Goal: Task Accomplishment & Management: Use online tool/utility

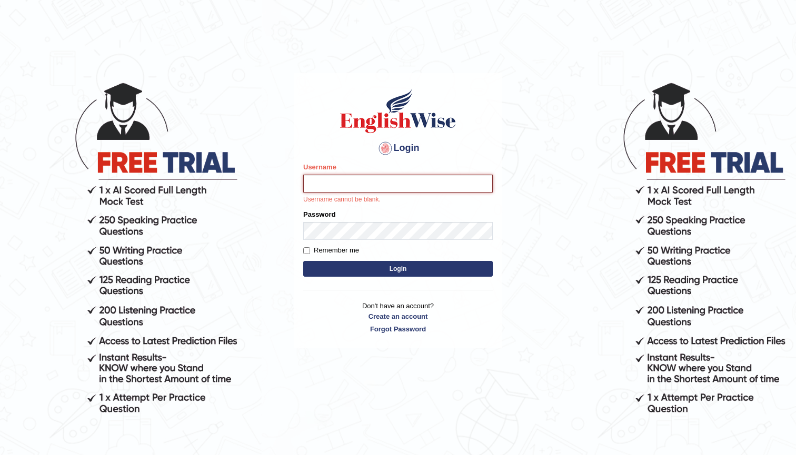
click at [381, 179] on input "Username" at bounding box center [397, 184] width 189 height 18
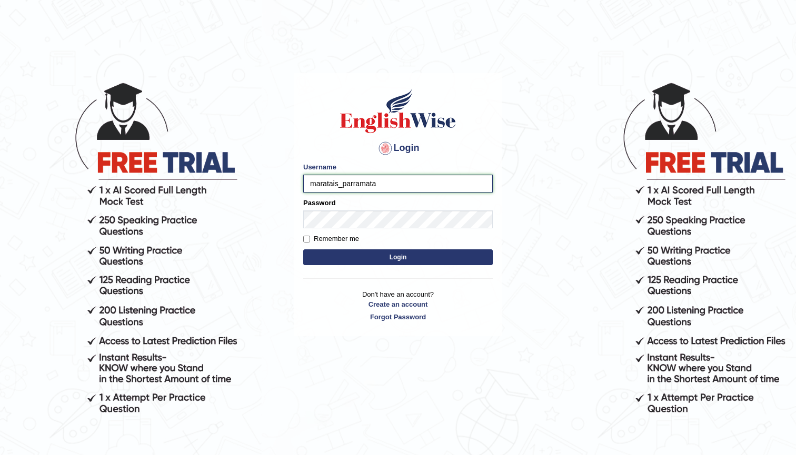
click at [385, 184] on input "maratais_parramata" at bounding box center [397, 184] width 189 height 18
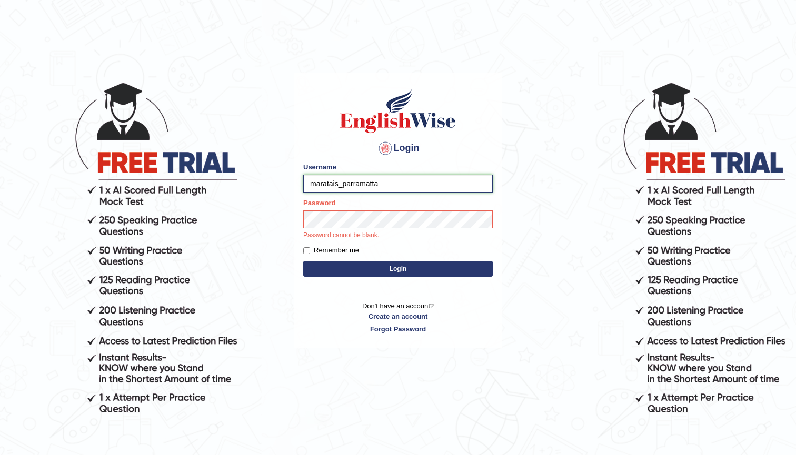
type input "maratais_parramatta"
click at [425, 273] on button "Login" at bounding box center [397, 269] width 189 height 16
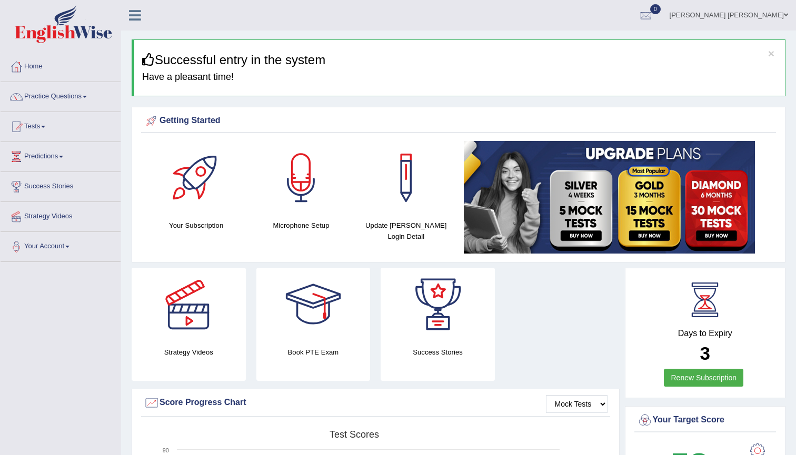
click at [697, 379] on link "Renew Subscription" at bounding box center [703, 378] width 79 height 18
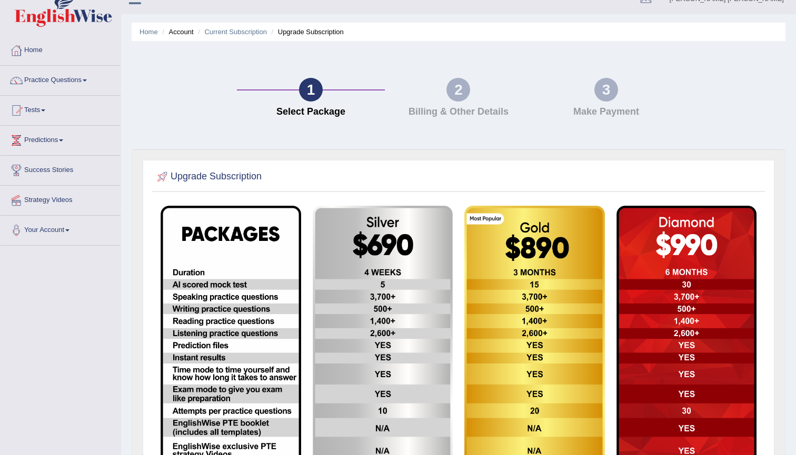
scroll to position [31, 0]
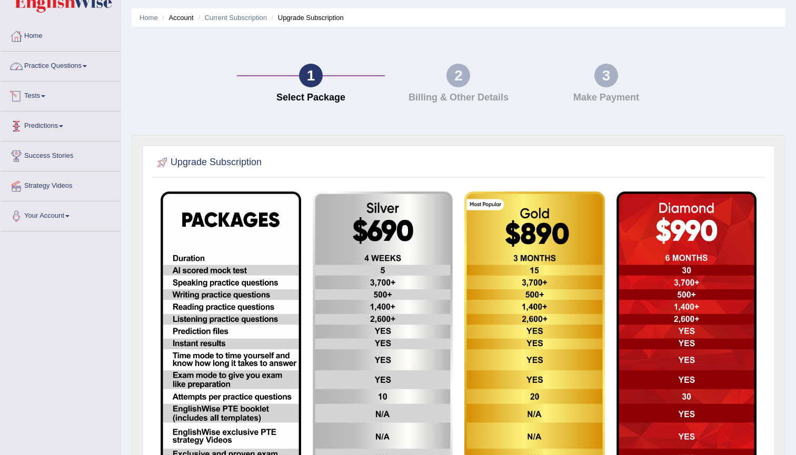
click at [67, 71] on link "Practice Questions" at bounding box center [61, 65] width 120 height 26
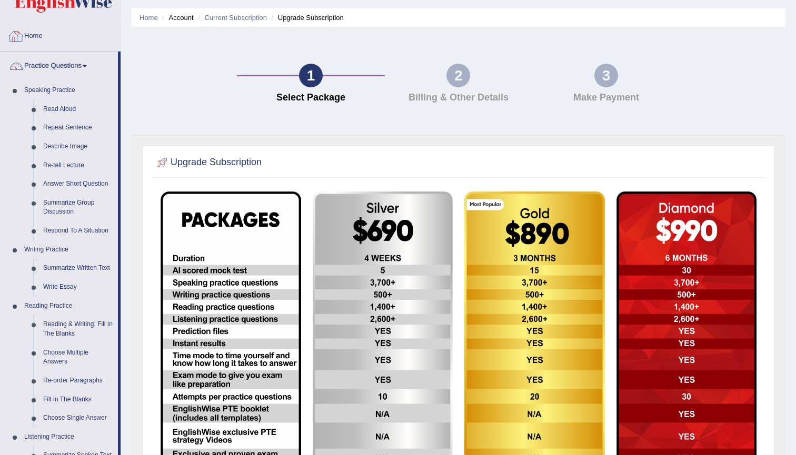
click at [40, 35] on link "Home" at bounding box center [61, 35] width 120 height 26
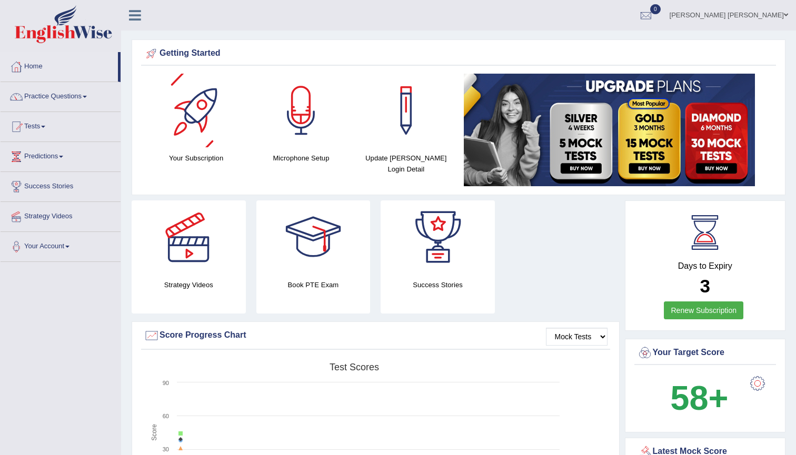
click at [201, 128] on div at bounding box center [196, 111] width 74 height 74
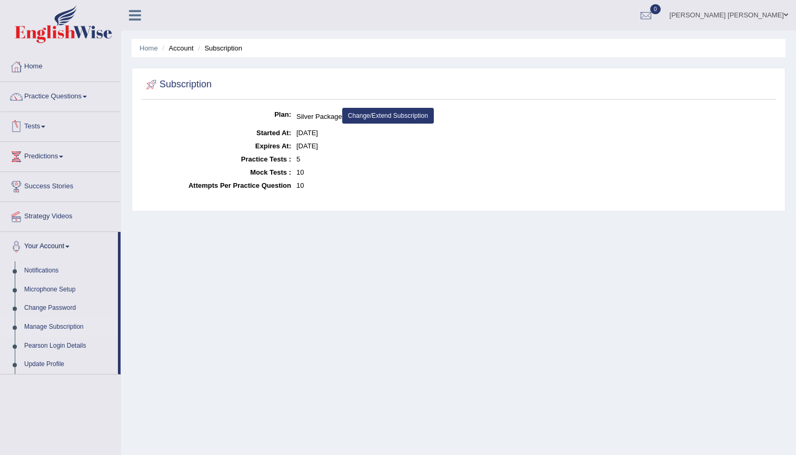
click at [46, 123] on link "Tests" at bounding box center [61, 125] width 120 height 26
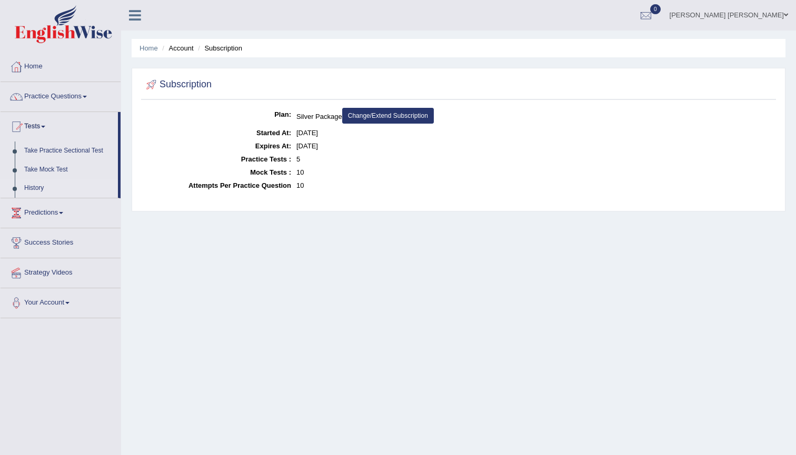
click at [32, 186] on link "History" at bounding box center [68, 188] width 98 height 19
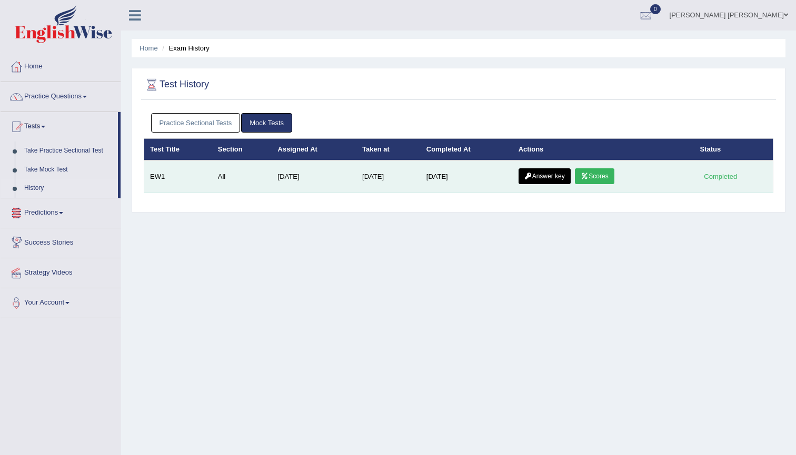
click at [560, 174] on link "Answer key" at bounding box center [544, 176] width 52 height 16
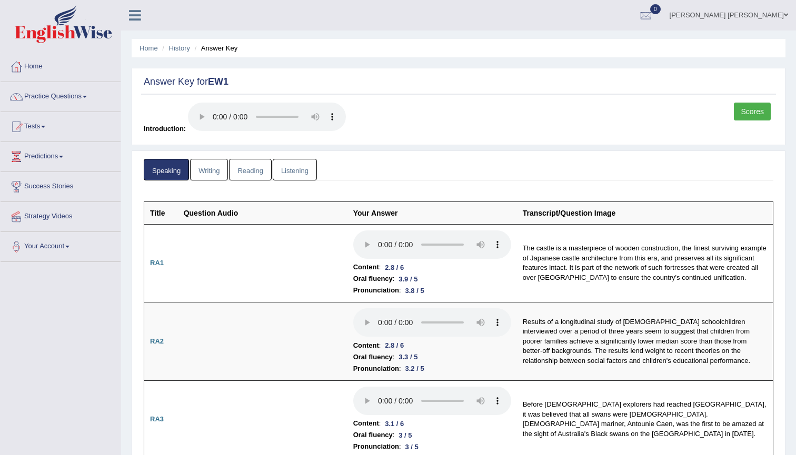
click at [213, 159] on link "Writing" at bounding box center [209, 170] width 38 height 22
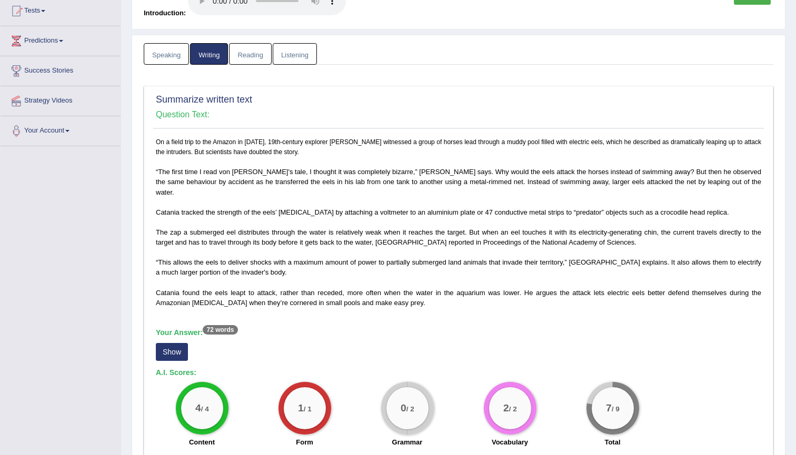
scroll to position [107, 0]
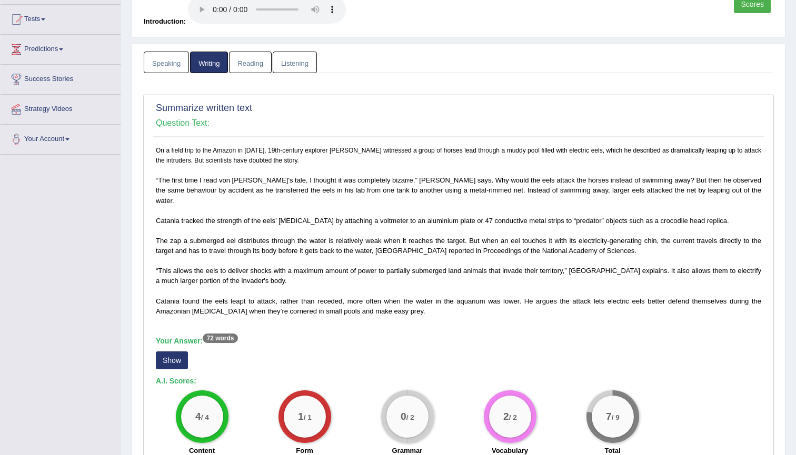
click at [258, 52] on link "Reading" at bounding box center [250, 63] width 42 height 22
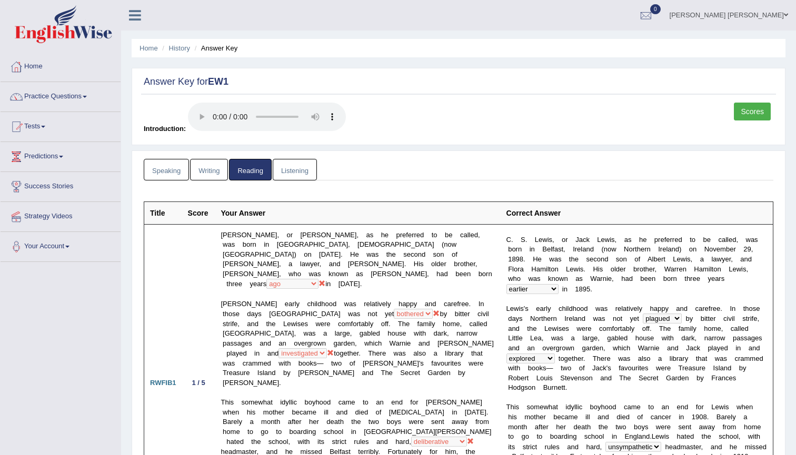
scroll to position [0, 0]
click at [286, 159] on link "Listening" at bounding box center [295, 170] width 44 height 22
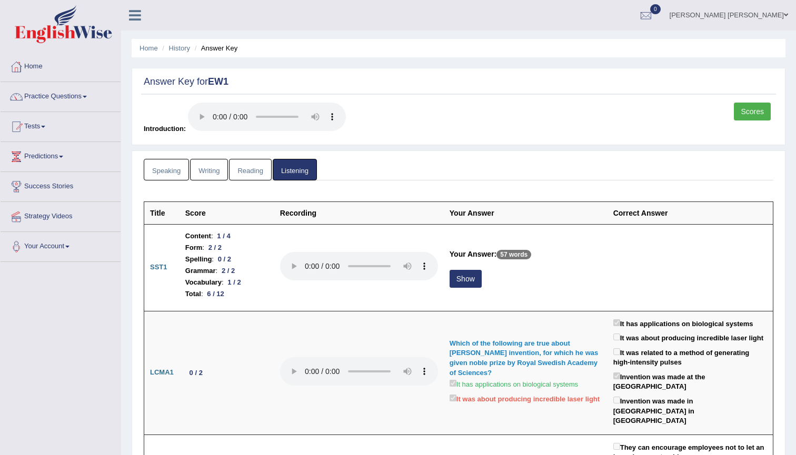
click at [175, 159] on link "Speaking" at bounding box center [166, 170] width 45 height 22
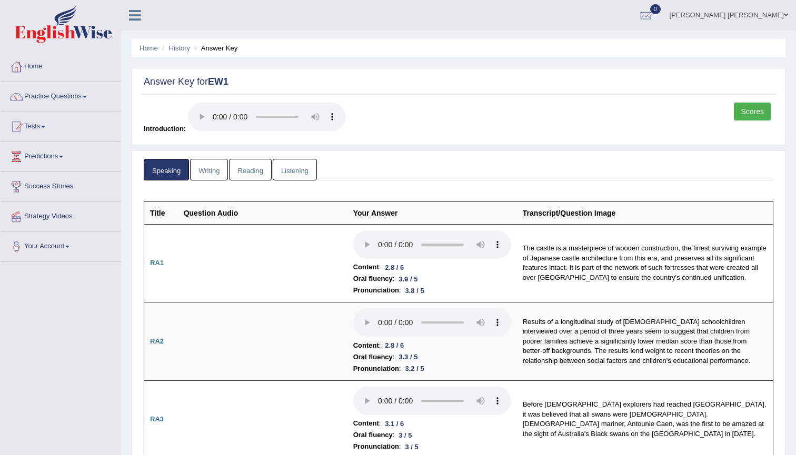
click at [159, 109] on label "Introduction:" at bounding box center [245, 118] width 202 height 31
click at [52, 127] on link "Tests" at bounding box center [61, 125] width 120 height 26
click at [57, 153] on link "Take Practice Sectional Test" at bounding box center [68, 151] width 98 height 19
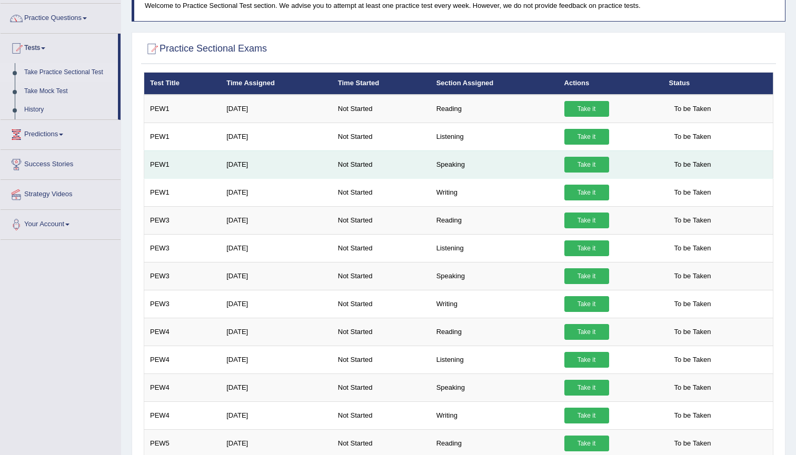
scroll to position [92, 0]
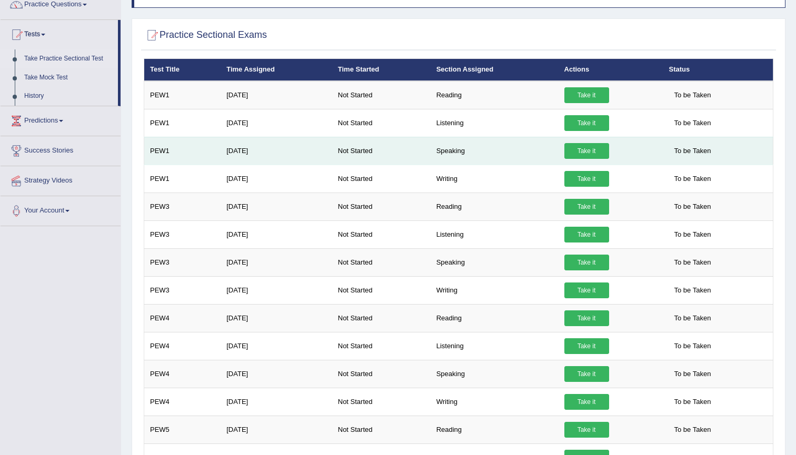
click at [579, 147] on link "Take it" at bounding box center [586, 151] width 45 height 16
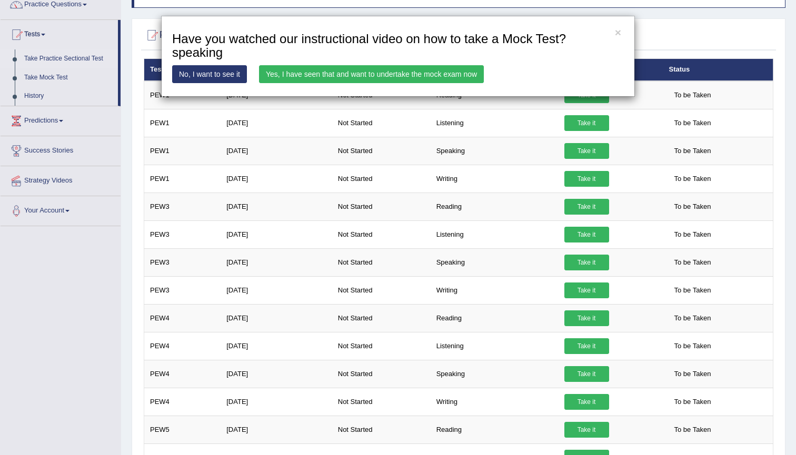
click at [215, 74] on link "No, I want to see it" at bounding box center [209, 74] width 75 height 18
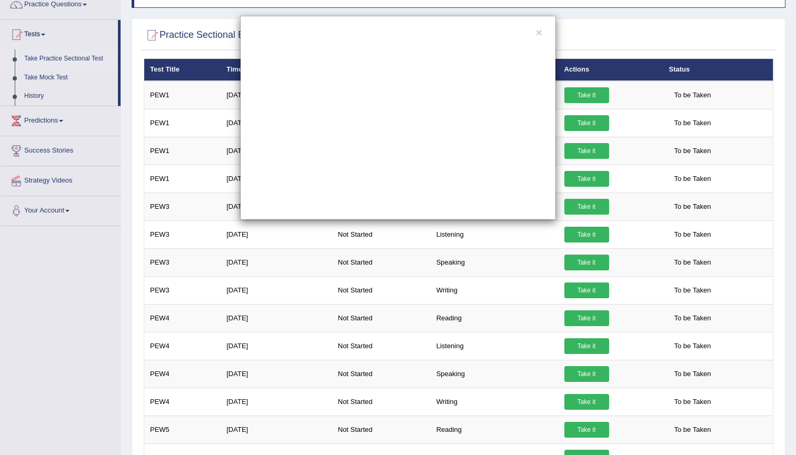
click at [196, 175] on div "×" at bounding box center [398, 118] width 796 height 204
click at [538, 33] on button "×" at bounding box center [539, 32] width 6 height 11
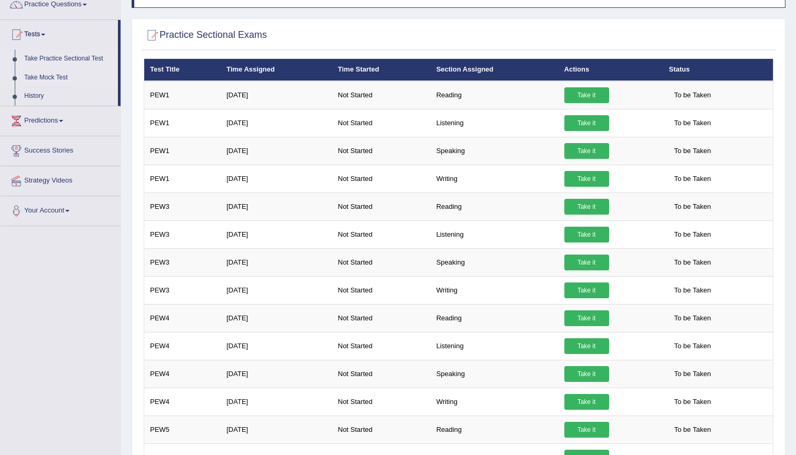
click at [31, 77] on link "Take Mock Test" at bounding box center [68, 77] width 98 height 19
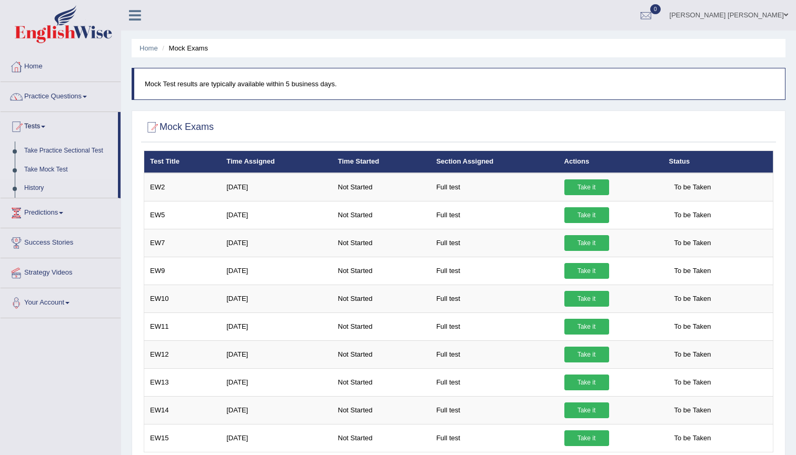
click at [52, 170] on link "Take Mock Test" at bounding box center [68, 169] width 98 height 19
click at [55, 169] on link "Take Mock Test" at bounding box center [68, 169] width 98 height 19
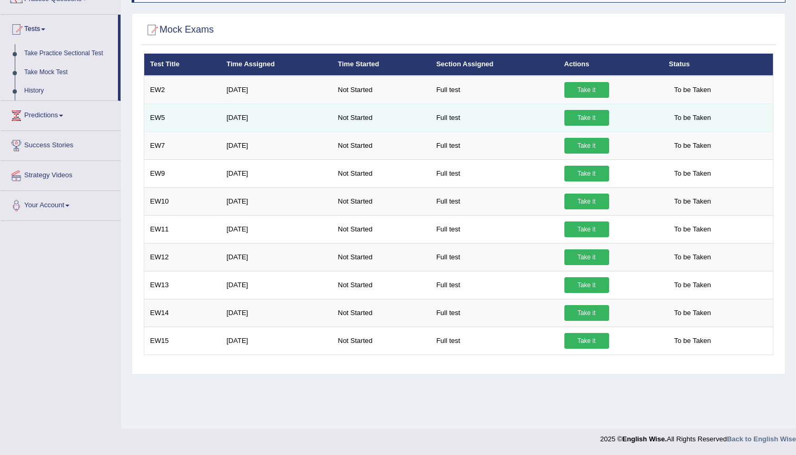
scroll to position [97, 0]
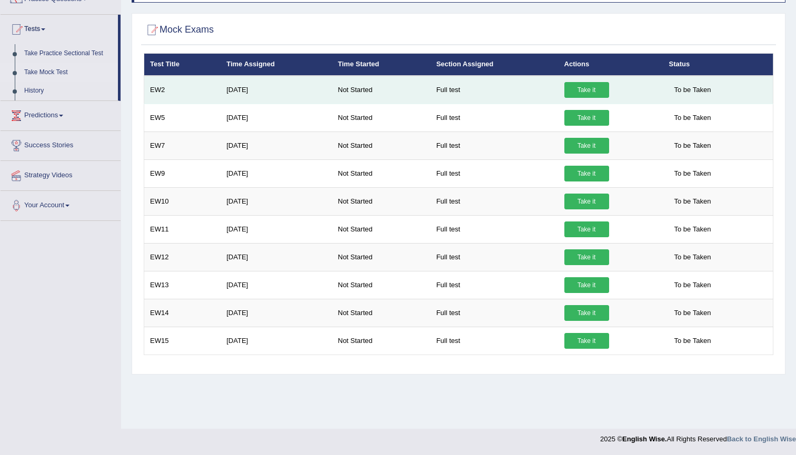
click at [580, 90] on link "Take it" at bounding box center [586, 90] width 45 height 16
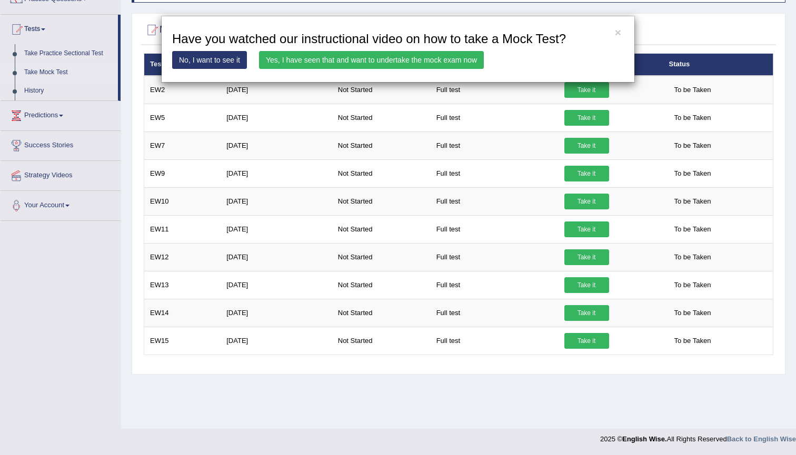
click at [382, 61] on link "Yes, I have seen that and want to undertake the mock exam now" at bounding box center [371, 60] width 225 height 18
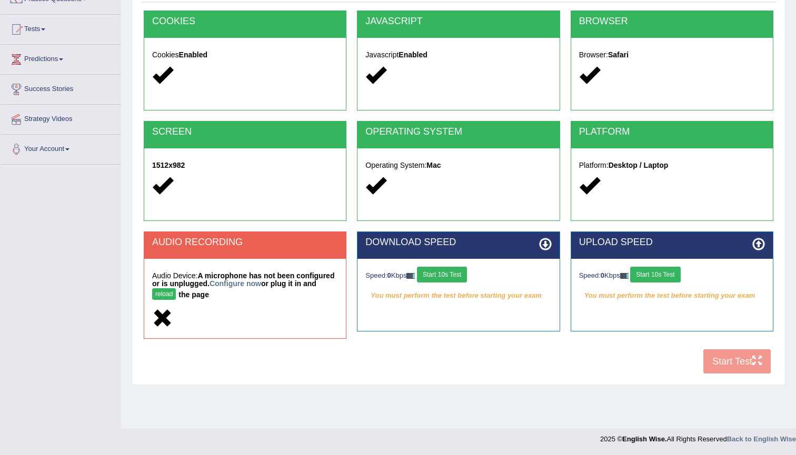
scroll to position [97, 0]
click at [175, 293] on button "reload" at bounding box center [164, 294] width 24 height 12
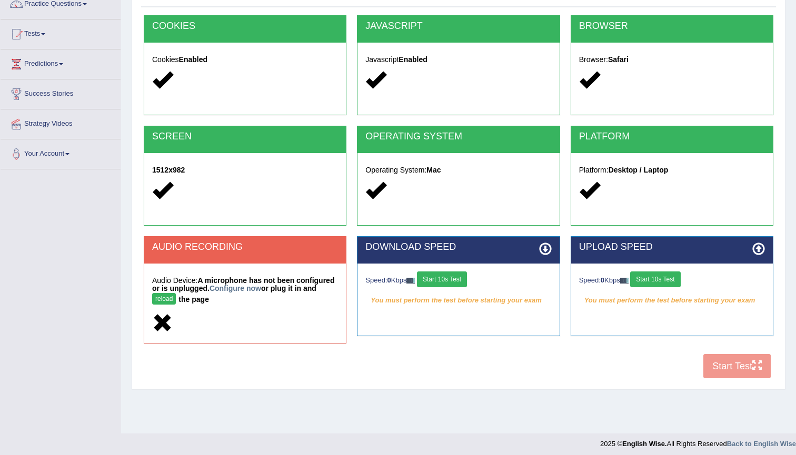
scroll to position [48, 0]
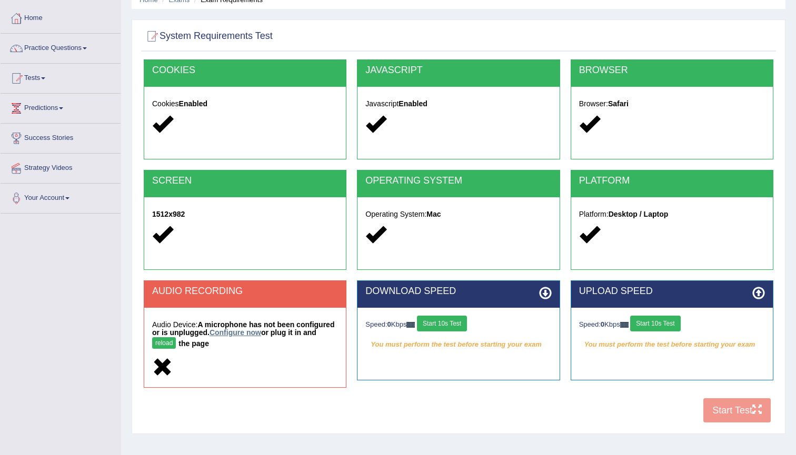
click at [221, 333] on link "Configure now" at bounding box center [235, 332] width 52 height 8
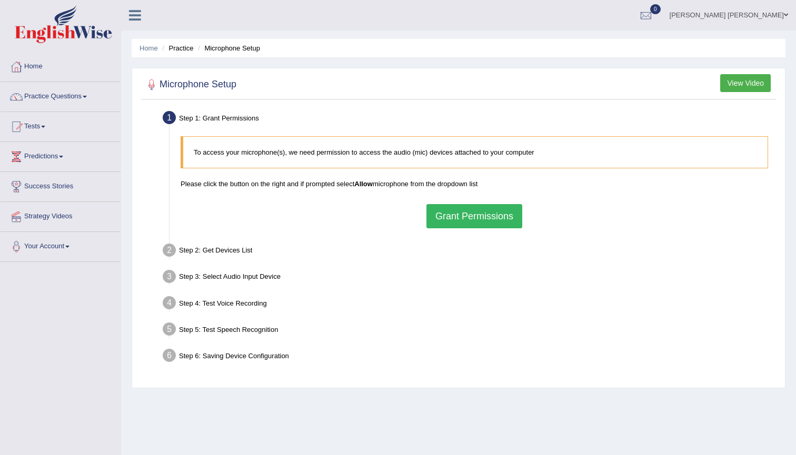
click at [466, 217] on button "Grant Permissions" at bounding box center [474, 216] width 96 height 24
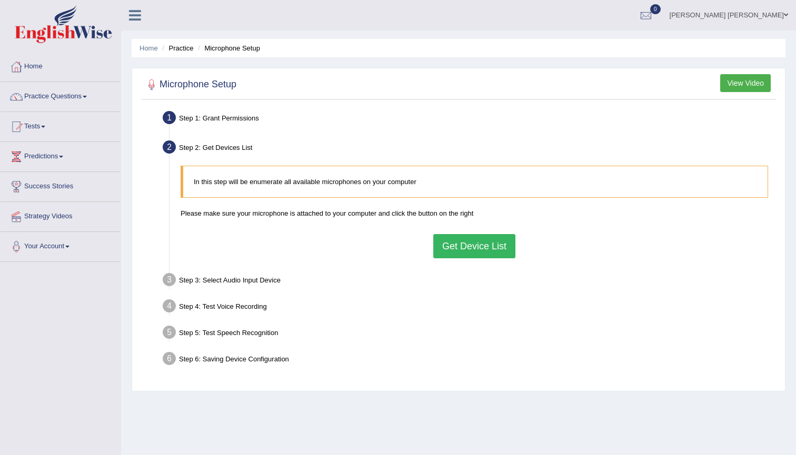
click at [468, 245] on button "Get Device List" at bounding box center [474, 246] width 82 height 24
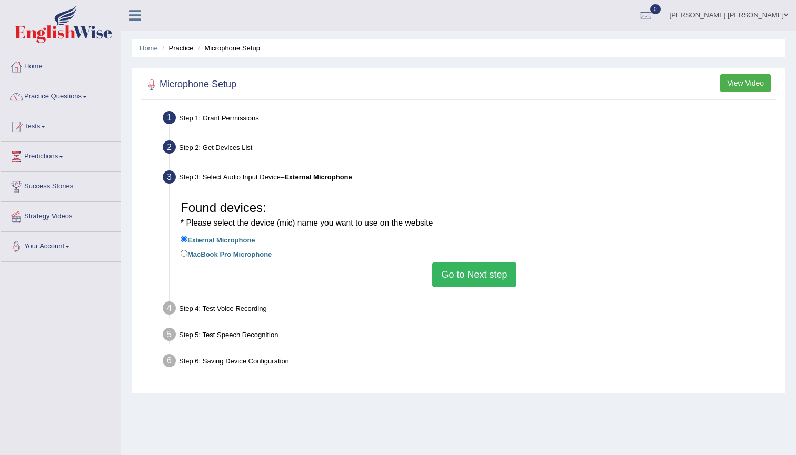
click at [481, 277] on button "Go to Next step" at bounding box center [474, 275] width 84 height 24
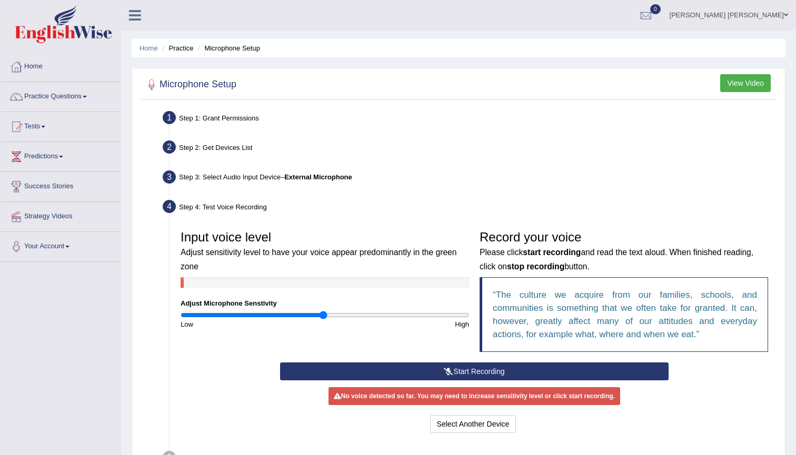
click at [487, 371] on button "Start Recording" at bounding box center [474, 372] width 388 height 18
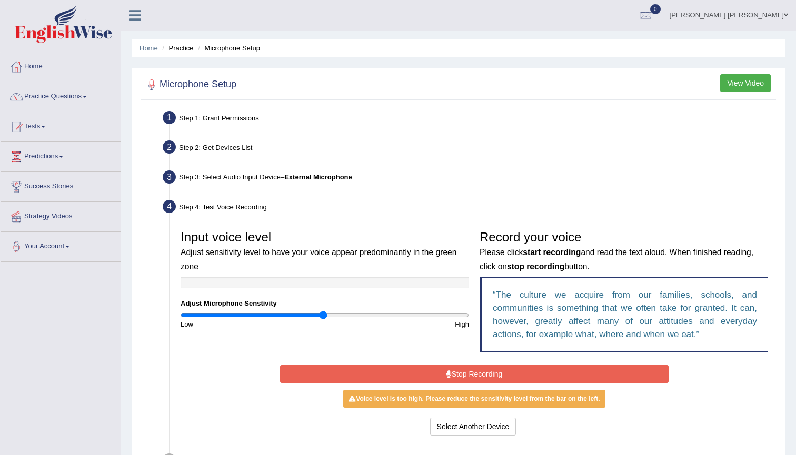
click at [554, 371] on button "Stop Recording" at bounding box center [474, 374] width 388 height 18
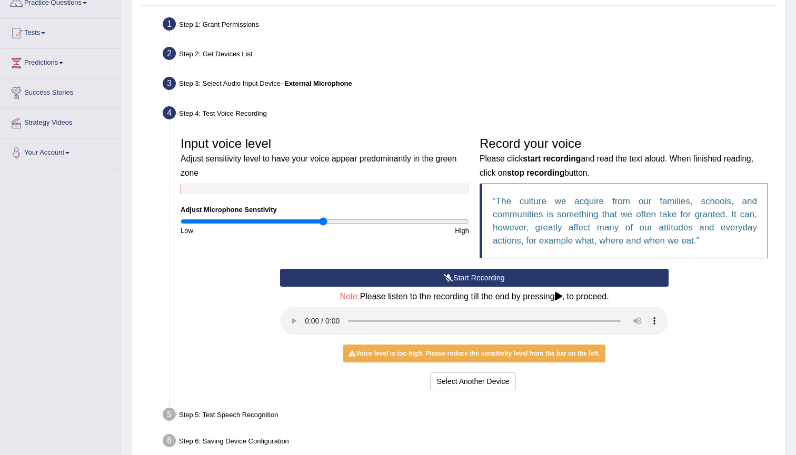
scroll to position [114, 0]
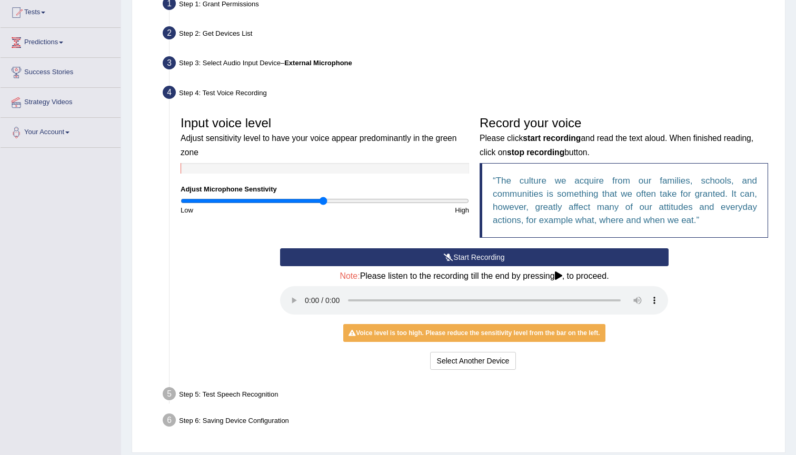
click at [451, 324] on div "Voice level is too high. Please reduce the sensitivity level from the bar on th…" at bounding box center [474, 333] width 262 height 18
click at [305, 296] on audio at bounding box center [474, 300] width 388 height 28
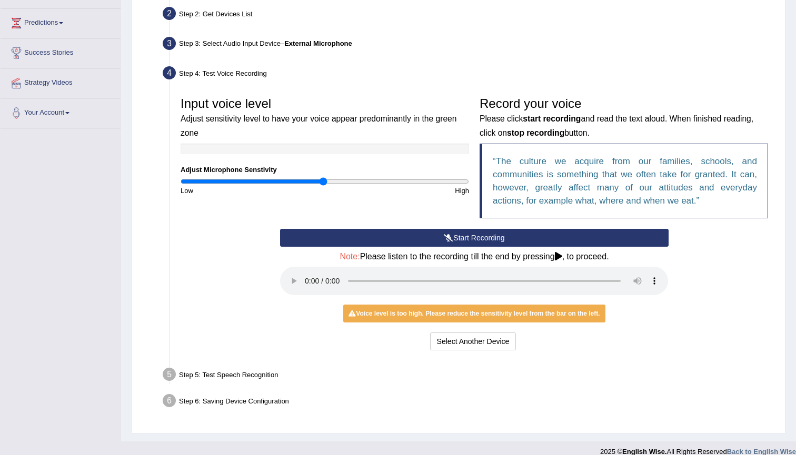
scroll to position [133, 0]
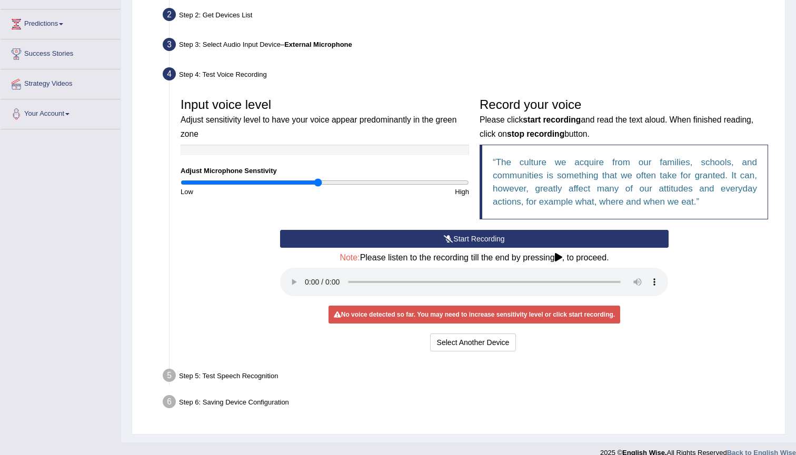
drag, startPoint x: 321, startPoint y: 184, endPoint x: 317, endPoint y: 189, distance: 7.2
type input "0.96"
click at [319, 188] on div "Input voice level Adjust sensitivity level to have your voice appear predominan…" at bounding box center [324, 145] width 299 height 104
click at [556, 306] on div "No voice detected so far. You may need to increase sensitivity level or click s…" at bounding box center [474, 315] width 292 height 18
click at [480, 334] on button "Select Another Device" at bounding box center [473, 343] width 86 height 18
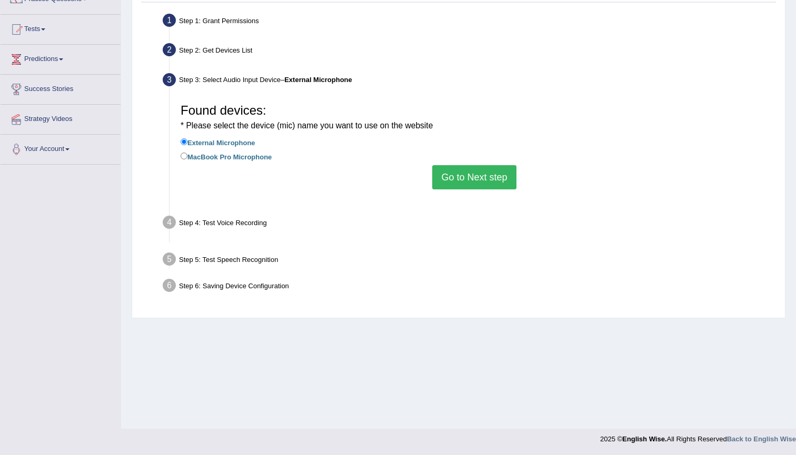
scroll to position [97, 0]
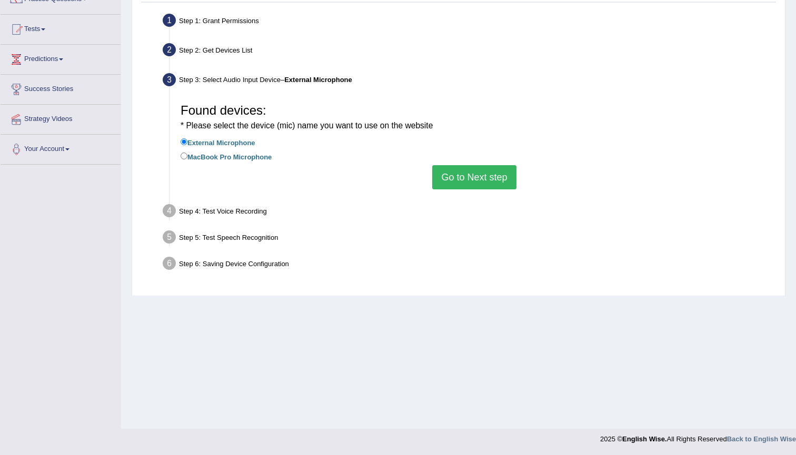
click at [248, 151] on label "MacBook Pro Microphone" at bounding box center [225, 156] width 91 height 12
click at [187, 153] on input "MacBook Pro Microphone" at bounding box center [183, 156] width 7 height 7
radio input "true"
click at [456, 172] on button "Go to Next step" at bounding box center [474, 177] width 84 height 24
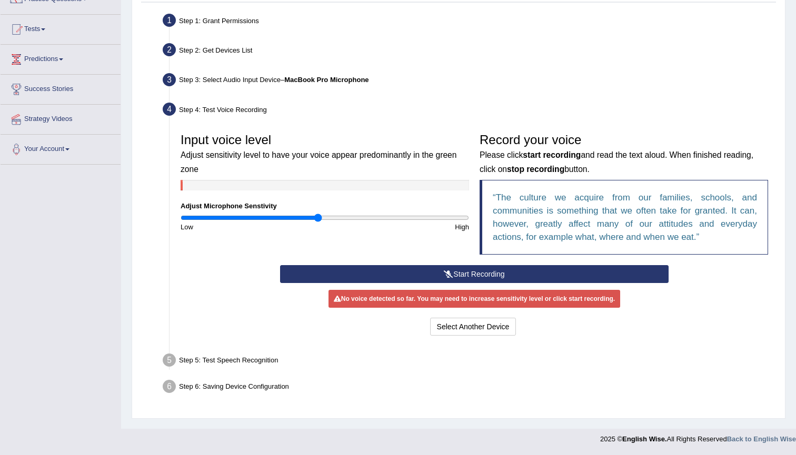
click at [473, 277] on button "Start Recording" at bounding box center [474, 274] width 388 height 18
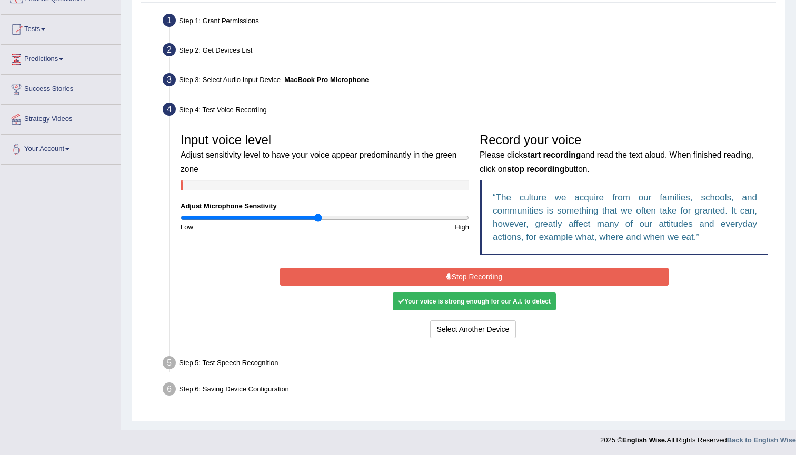
click at [531, 269] on button "Stop Recording" at bounding box center [474, 277] width 388 height 18
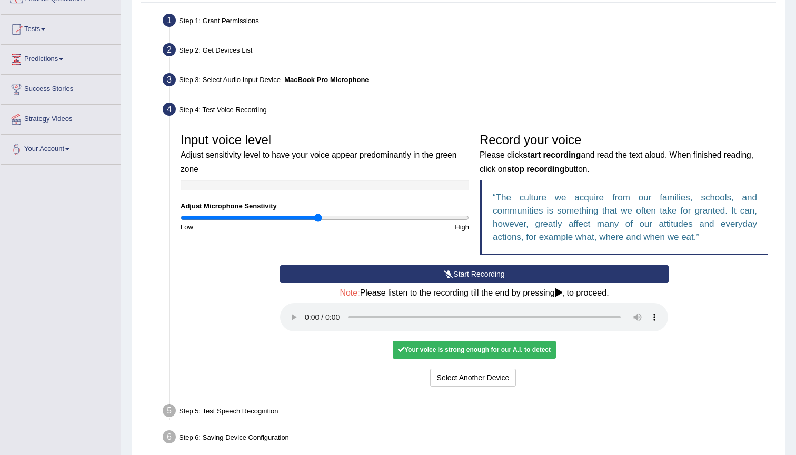
click at [541, 341] on div "Your voice is strong enough for our A.I. to detect" at bounding box center [474, 350] width 163 height 18
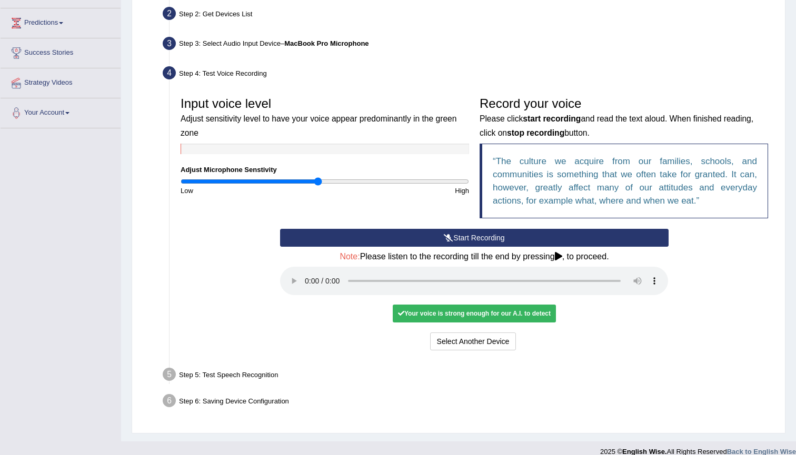
scroll to position [133, 0]
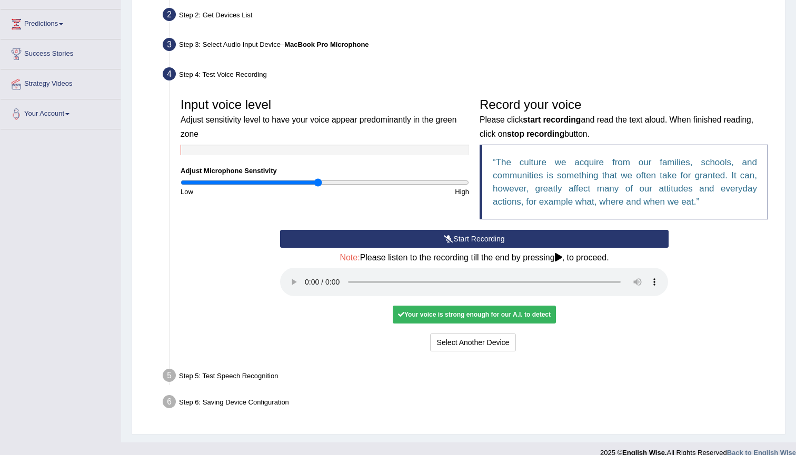
click at [305, 276] on audio at bounding box center [474, 282] width 388 height 28
click at [509, 334] on button "Voice is ok. Go to Next step" at bounding box center [518, 343] width 104 height 18
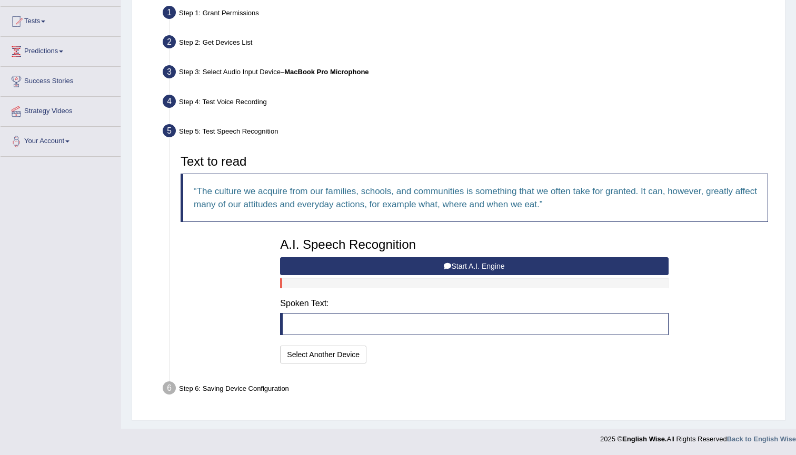
scroll to position [104, 0]
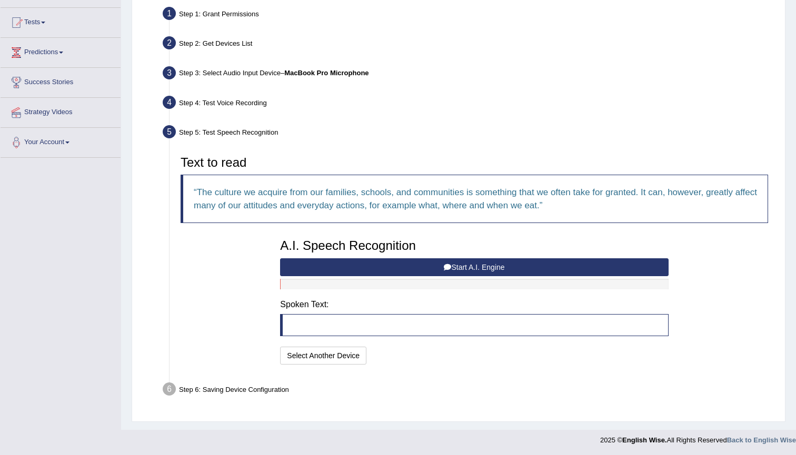
click at [409, 339] on div "A.I. Speech Recognition Start A.I. Engine Stop A.I. Engine Note: Please listen …" at bounding box center [474, 301] width 398 height 134
click at [328, 355] on button "Select Another Device" at bounding box center [323, 356] width 86 height 18
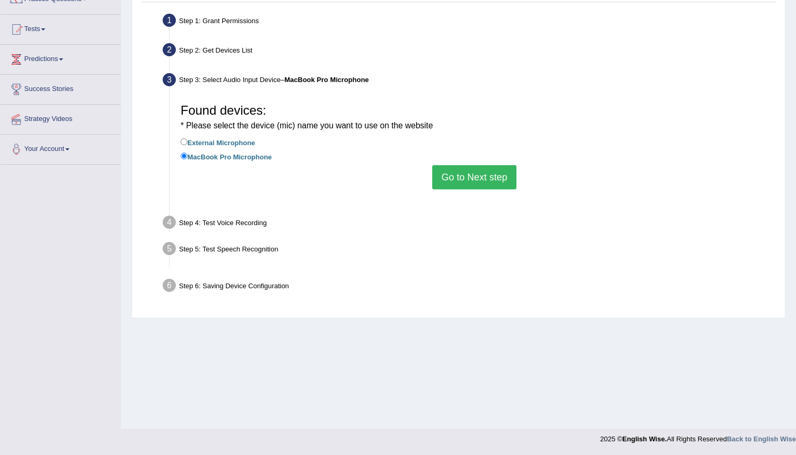
scroll to position [97, 0]
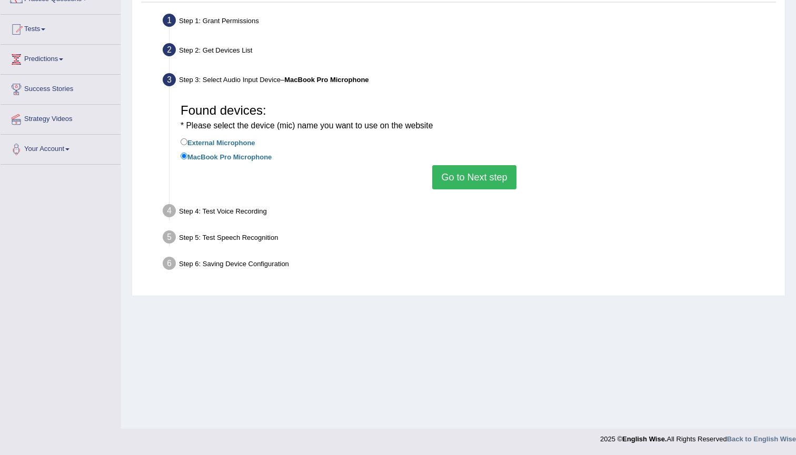
click at [456, 170] on button "Go to Next step" at bounding box center [474, 177] width 84 height 24
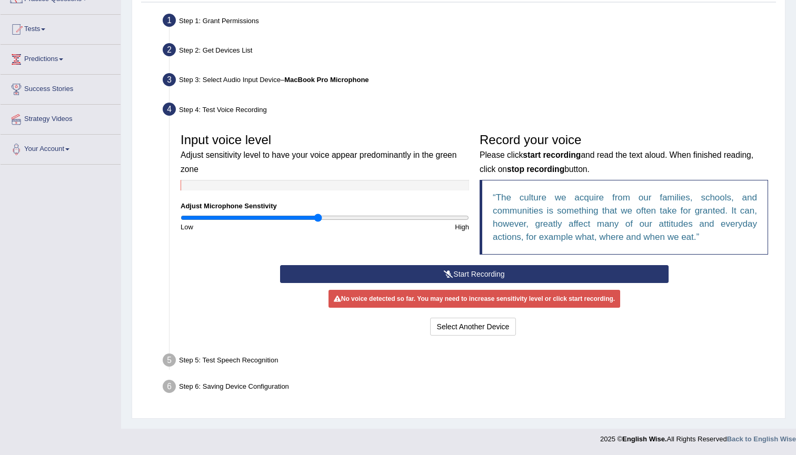
click at [484, 273] on button "Start Recording" at bounding box center [474, 274] width 388 height 18
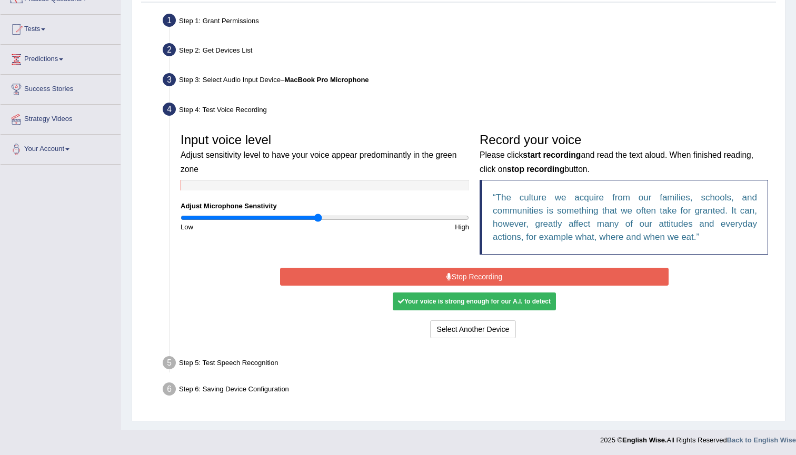
click at [478, 277] on button "Stop Recording" at bounding box center [474, 277] width 388 height 18
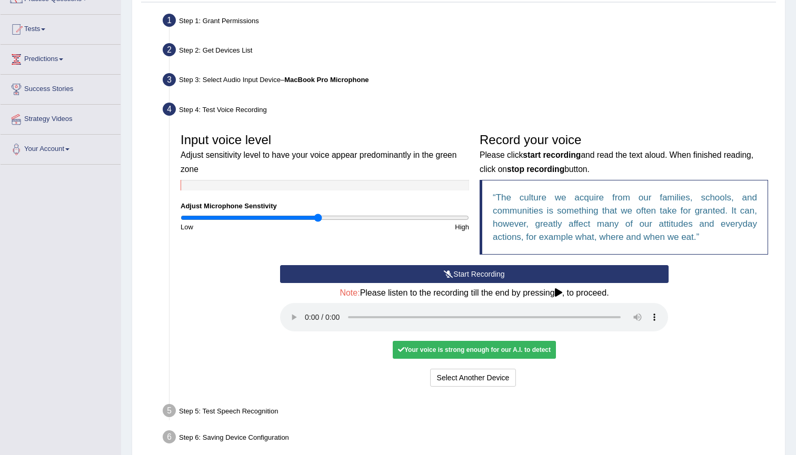
click at [305, 306] on audio at bounding box center [474, 317] width 388 height 28
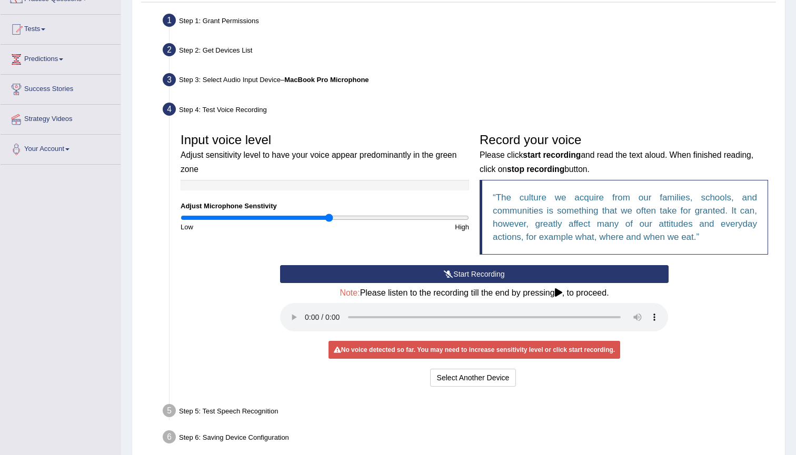
drag, startPoint x: 318, startPoint y: 217, endPoint x: 329, endPoint y: 221, distance: 12.3
click at [329, 221] on input "range" at bounding box center [324, 218] width 288 height 8
click at [328, 222] on input "range" at bounding box center [324, 218] width 288 height 8
click at [305, 310] on audio at bounding box center [474, 317] width 388 height 28
click at [380, 272] on button "Start Recording" at bounding box center [474, 274] width 388 height 18
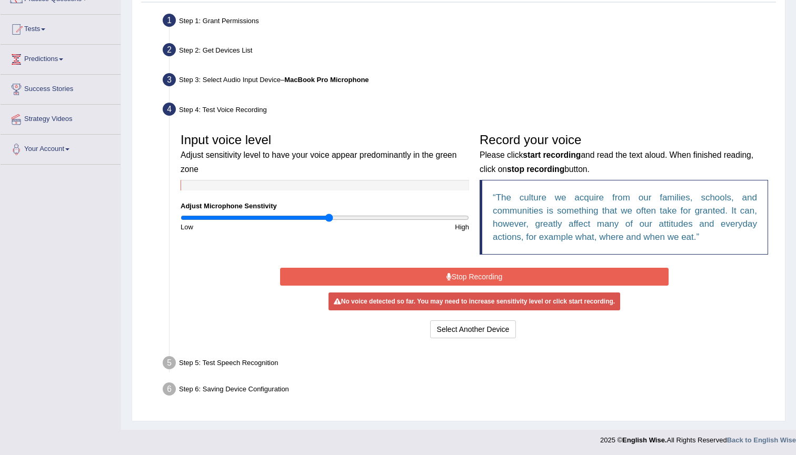
click at [400, 277] on button "Stop Recording" at bounding box center [474, 277] width 388 height 18
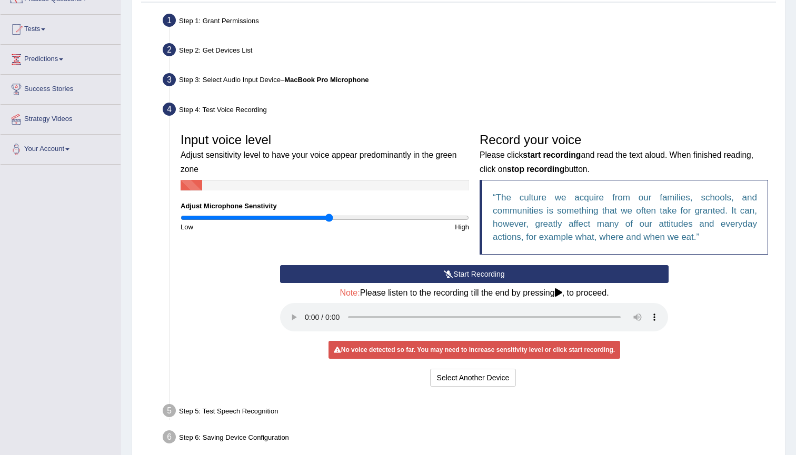
click at [462, 276] on button "Start Recording" at bounding box center [474, 274] width 388 height 18
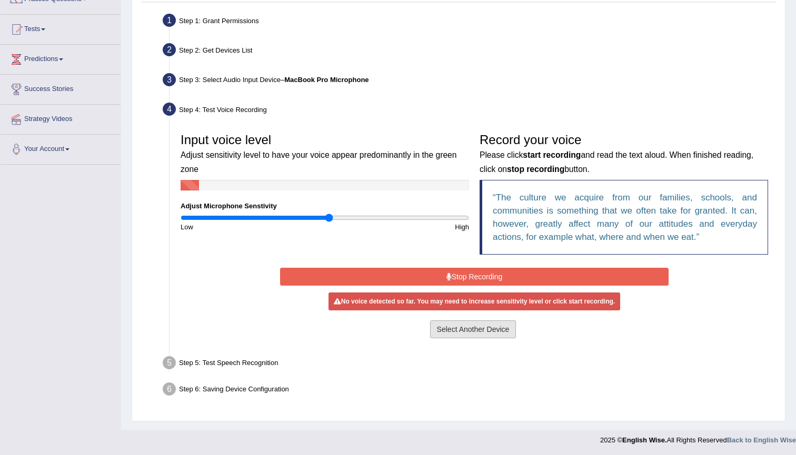
click at [468, 333] on button "Select Another Device" at bounding box center [473, 329] width 86 height 18
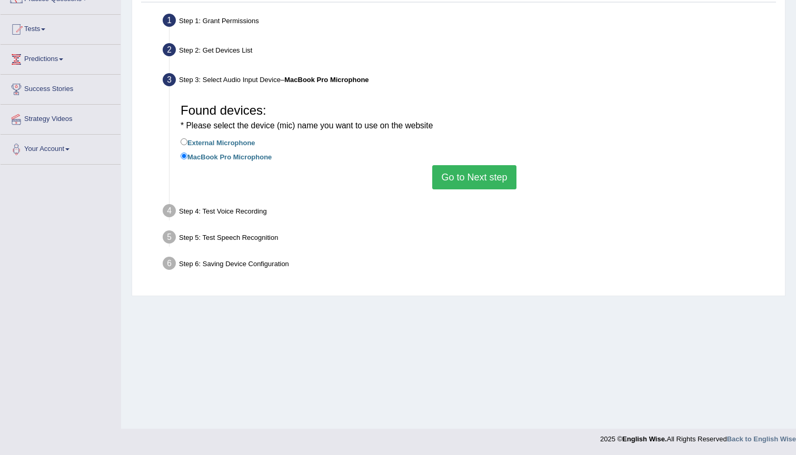
click at [467, 177] on button "Go to Next step" at bounding box center [474, 177] width 84 height 24
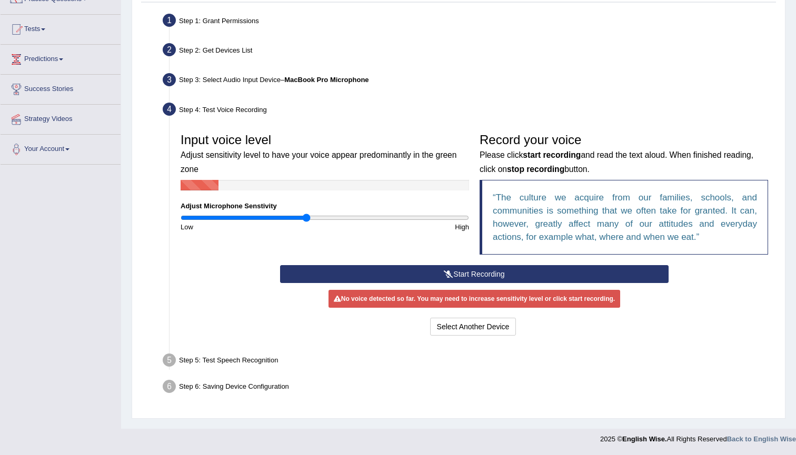
click at [306, 216] on input "range" at bounding box center [324, 218] width 288 height 8
drag, startPoint x: 306, startPoint y: 216, endPoint x: 220, endPoint y: 238, distance: 88.4
click at [220, 238] on div "Input voice level Adjust sensitivity level to have your voice appear predominan…" at bounding box center [474, 196] width 598 height 137
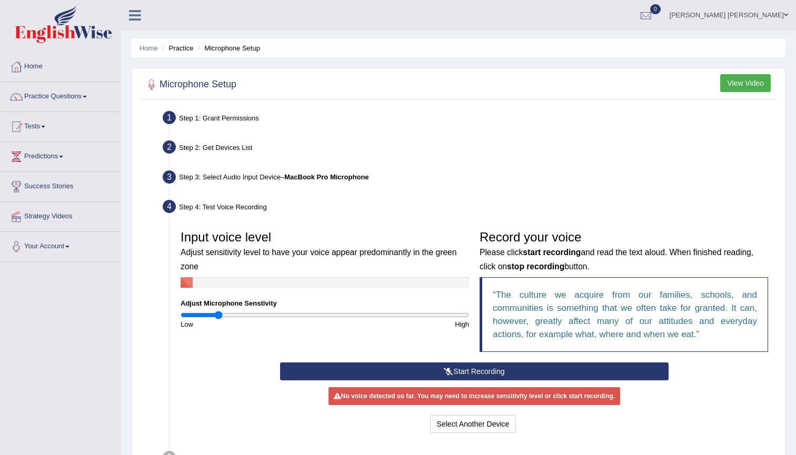
scroll to position [0, 0]
click at [740, 82] on button "View Video" at bounding box center [745, 83] width 51 height 18
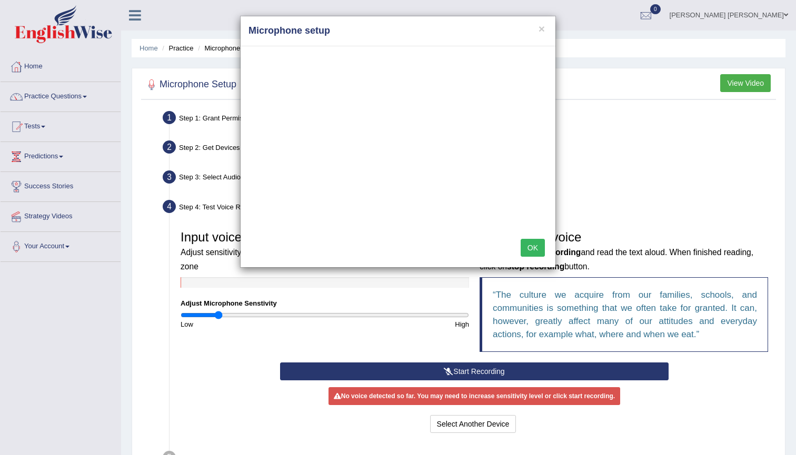
click at [538, 252] on button "OK" at bounding box center [532, 248] width 24 height 18
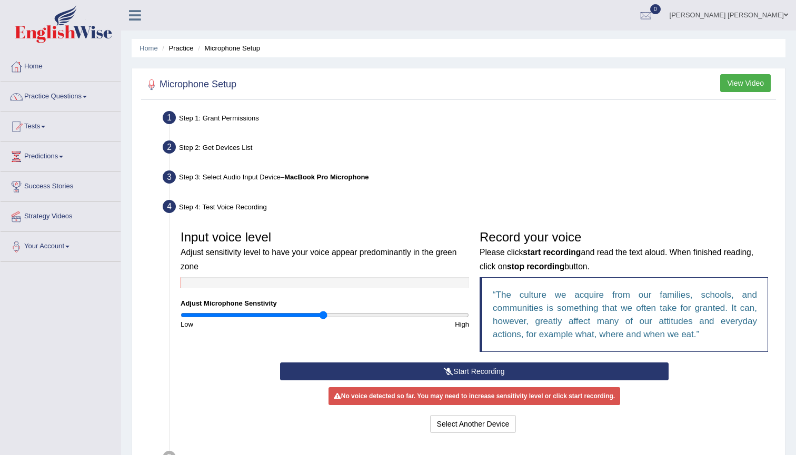
drag, startPoint x: 219, startPoint y: 315, endPoint x: 324, endPoint y: 322, distance: 105.0
type input "1"
click at [324, 322] on div "Input voice level Adjust sensitivity level to have your voice appear predominan…" at bounding box center [324, 277] width 299 height 104
click at [420, 395] on div "No voice detected so far. You may need to increase sensitivity level or click s…" at bounding box center [474, 396] width 292 height 18
click at [447, 371] on icon at bounding box center [448, 371] width 9 height 7
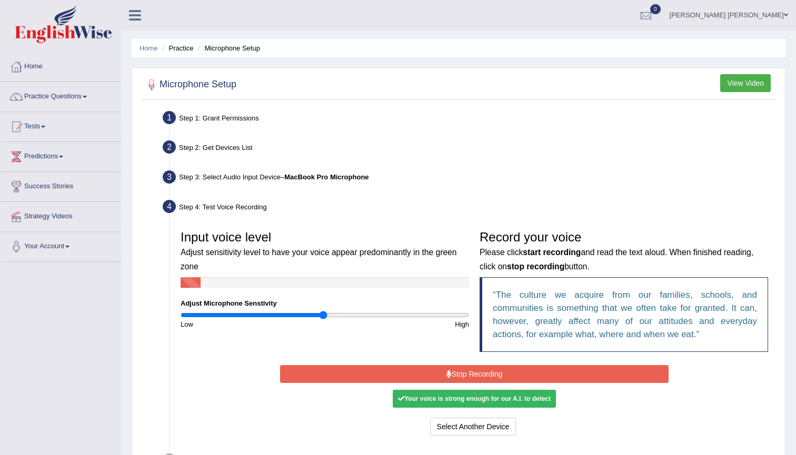
click at [503, 365] on button "Stop Recording" at bounding box center [474, 374] width 388 height 18
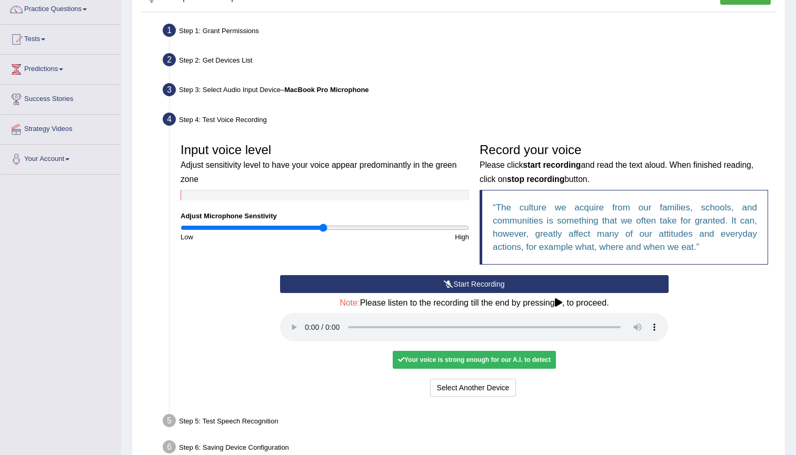
scroll to position [95, 0]
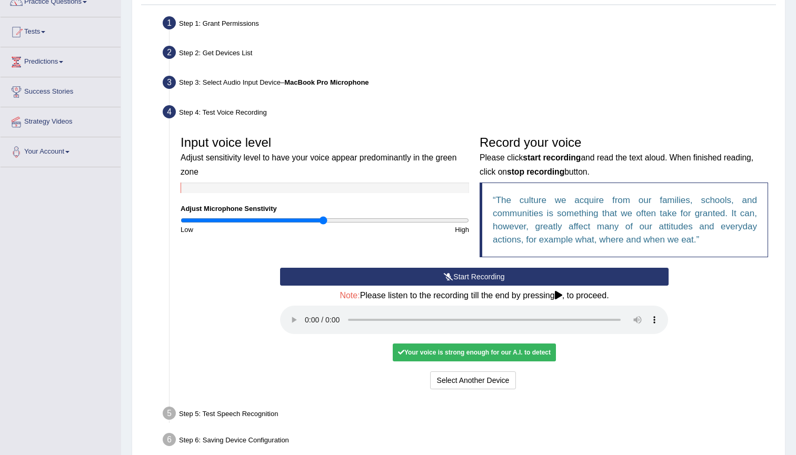
click at [307, 312] on audio at bounding box center [474, 320] width 388 height 28
click at [429, 344] on div "Your voice is strong enough for our A.I. to detect" at bounding box center [474, 353] width 163 height 18
click at [560, 372] on button "Voice is ok. Go to Next step" at bounding box center [518, 380] width 104 height 18
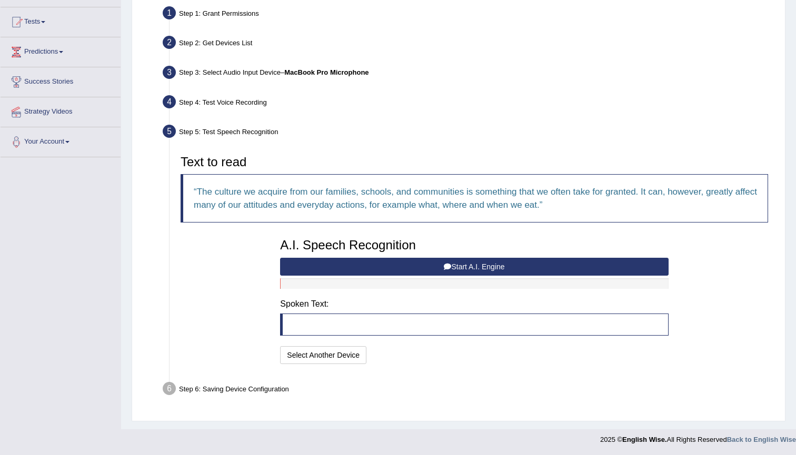
scroll to position [104, 0]
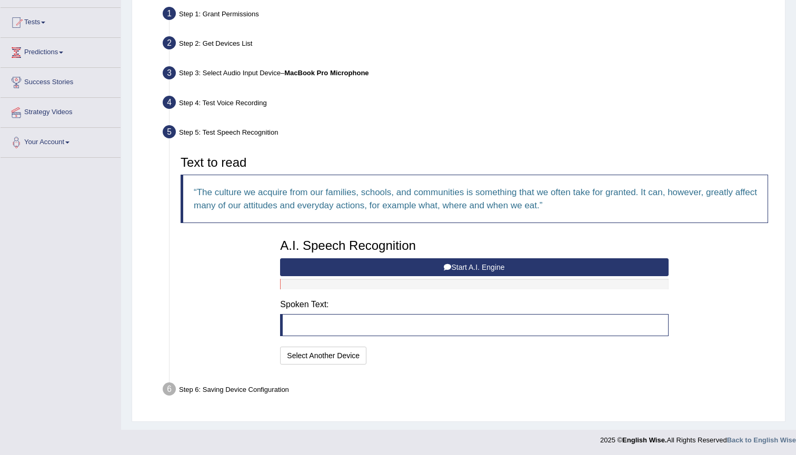
click at [259, 390] on div "Step 6: Saving Device Configuration" at bounding box center [469, 390] width 622 height 23
click at [445, 270] on icon at bounding box center [447, 267] width 7 height 7
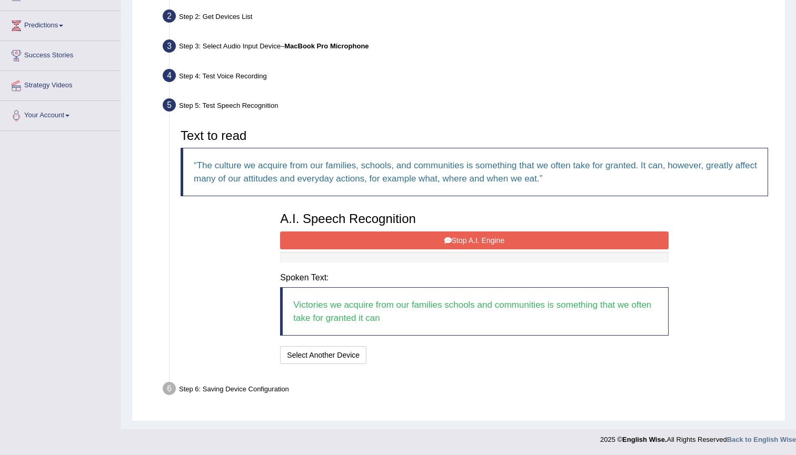
scroll to position [130, 0]
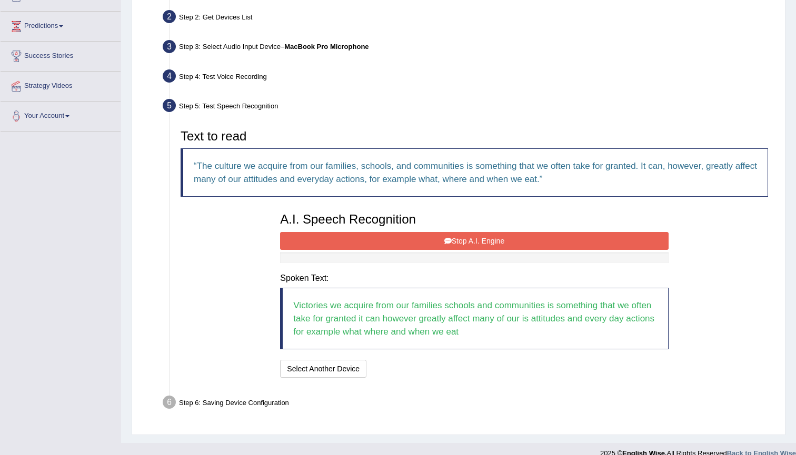
click at [517, 243] on button "Stop A.I. Engine" at bounding box center [474, 241] width 388 height 18
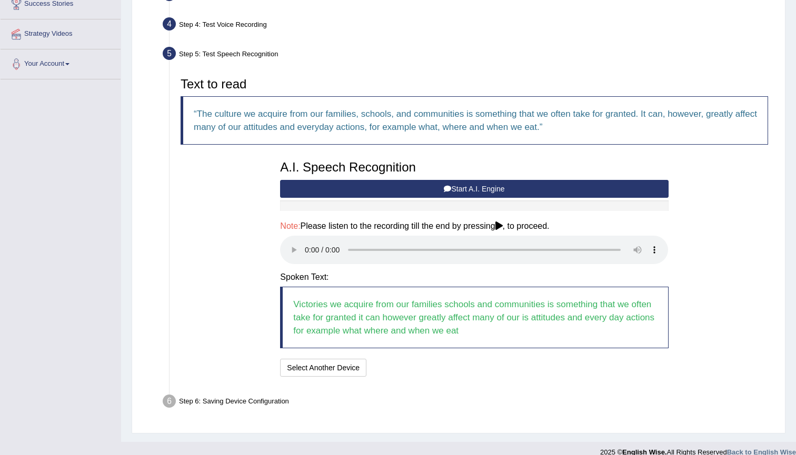
scroll to position [182, 0]
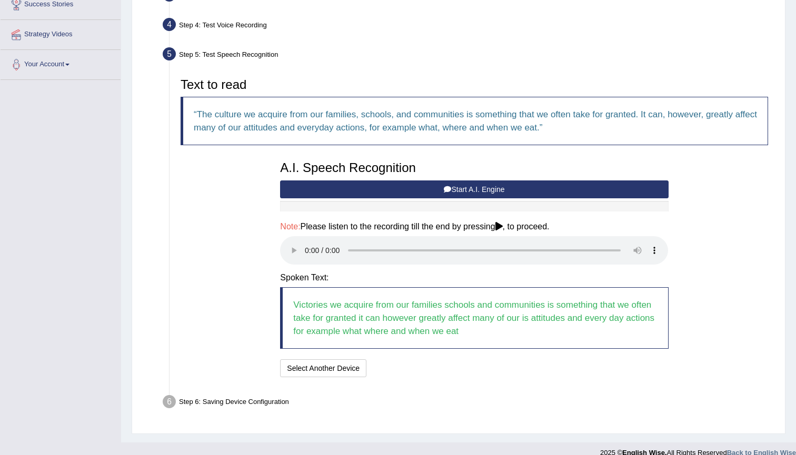
click at [309, 247] on audio at bounding box center [474, 250] width 388 height 28
click at [513, 230] on h4 "Note: Please listen to the recording till the end by pressing , to proceed." at bounding box center [474, 226] width 388 height 9
click at [503, 225] on icon at bounding box center [498, 226] width 7 height 8
click at [424, 359] on button "Speech is ok. Go to Last step" at bounding box center [426, 368] width 110 height 18
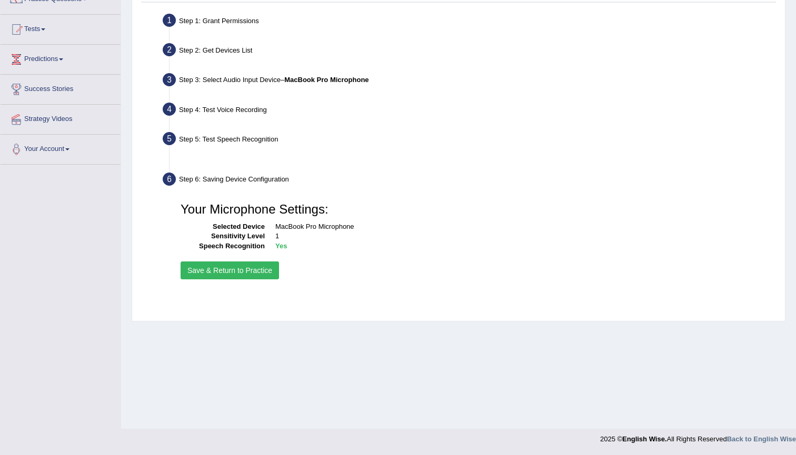
scroll to position [97, 0]
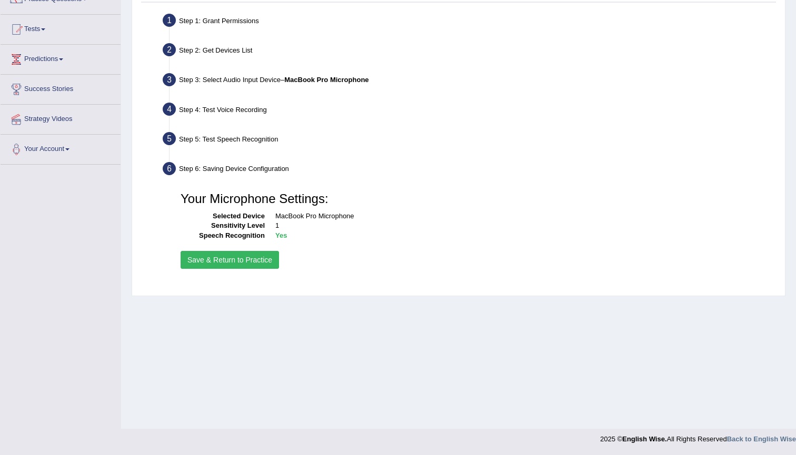
click at [246, 262] on button "Save & Return to Practice" at bounding box center [229, 260] width 98 height 18
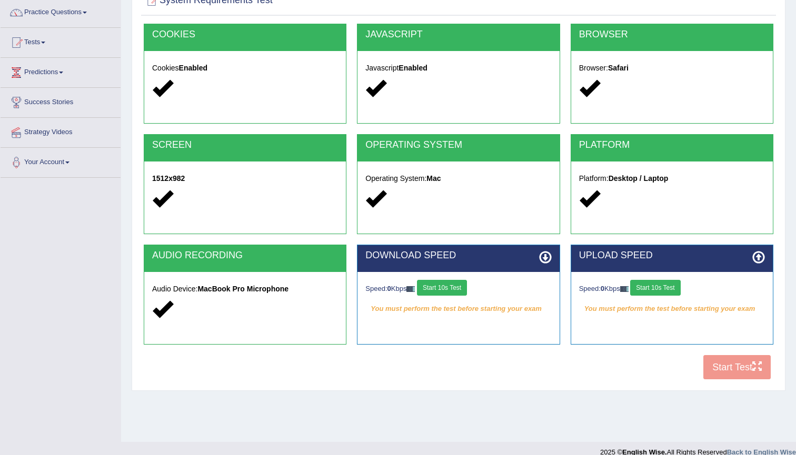
scroll to position [86, 0]
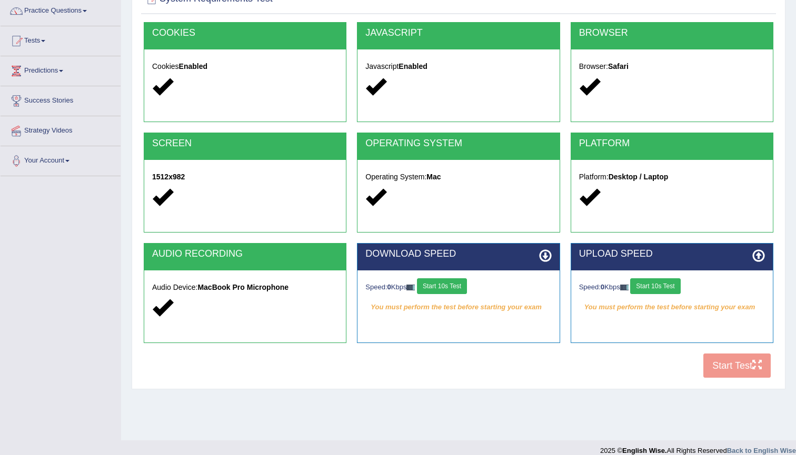
click at [454, 286] on button "Start 10s Test" at bounding box center [442, 286] width 50 height 16
click at [659, 284] on button "Start 10s Test" at bounding box center [655, 286] width 50 height 16
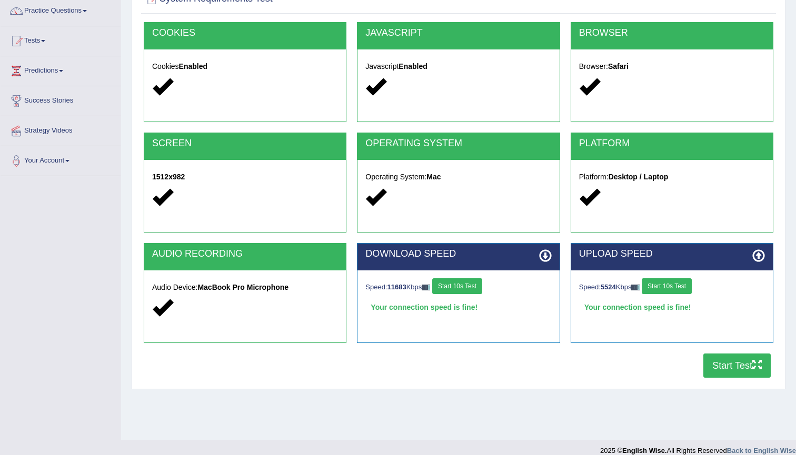
click at [730, 364] on button "Start Test" at bounding box center [736, 366] width 67 height 24
click at [227, 307] on div at bounding box center [245, 308] width 186 height 23
click at [174, 300] on div at bounding box center [245, 308] width 186 height 23
click at [154, 292] on div "Audio Device: MacBook Pro Microphone" at bounding box center [245, 298] width 202 height 57
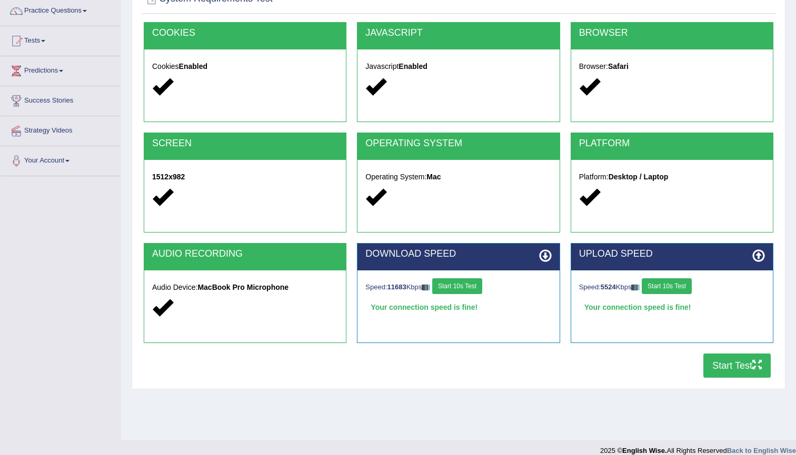
click at [209, 285] on strong "MacBook Pro Microphone" at bounding box center [242, 287] width 91 height 8
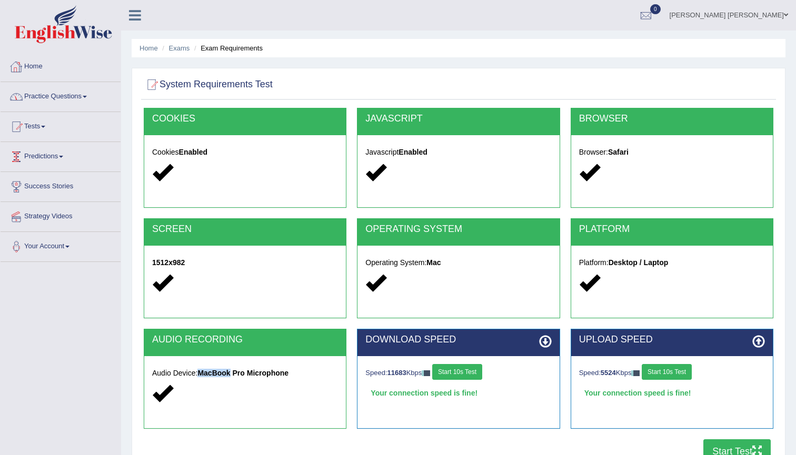
scroll to position [0, 0]
click at [34, 67] on link "Home" at bounding box center [61, 65] width 120 height 26
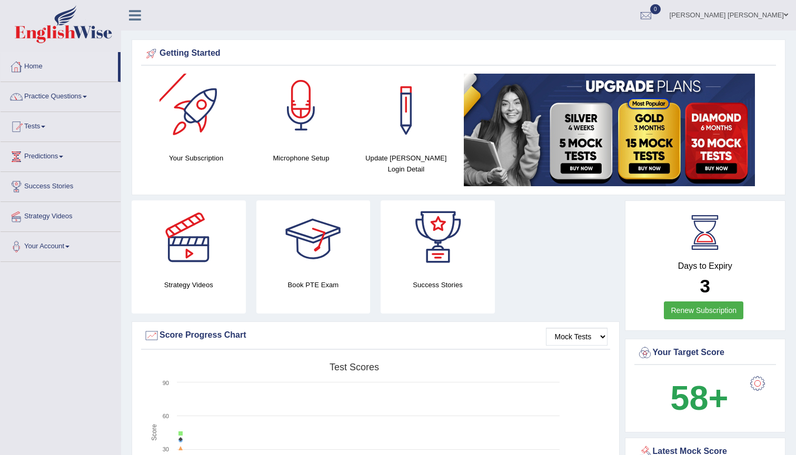
click at [308, 140] on div at bounding box center [301, 111] width 74 height 74
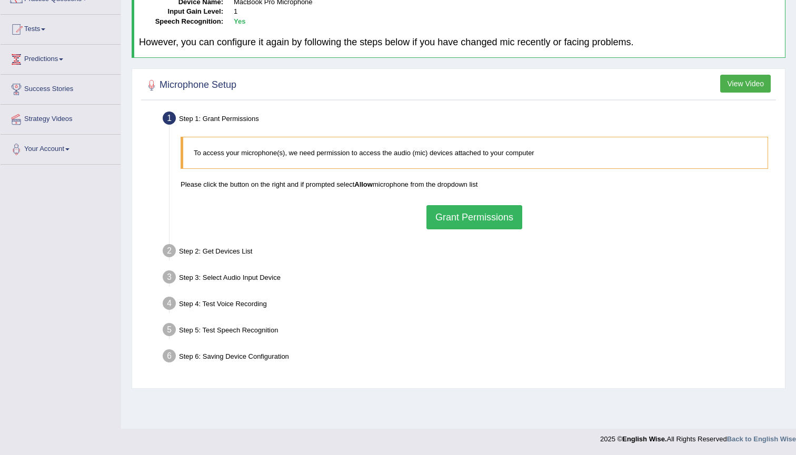
scroll to position [97, 0]
click at [491, 226] on button "Grant Permissions" at bounding box center [474, 217] width 96 height 24
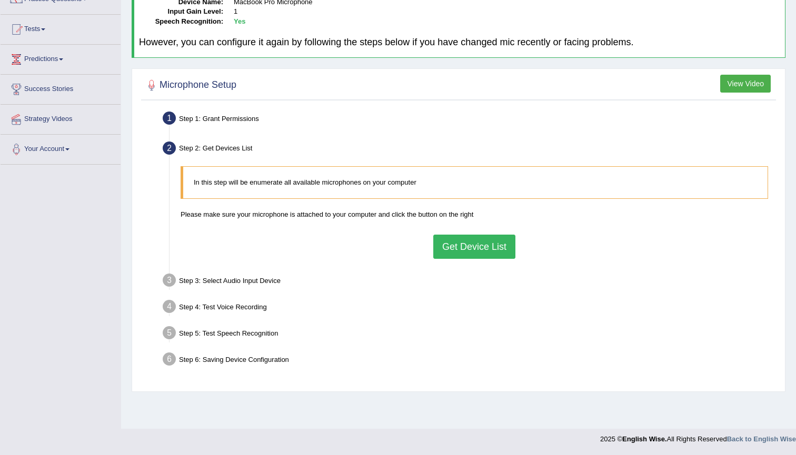
click at [453, 239] on button "Get Device List" at bounding box center [474, 247] width 82 height 24
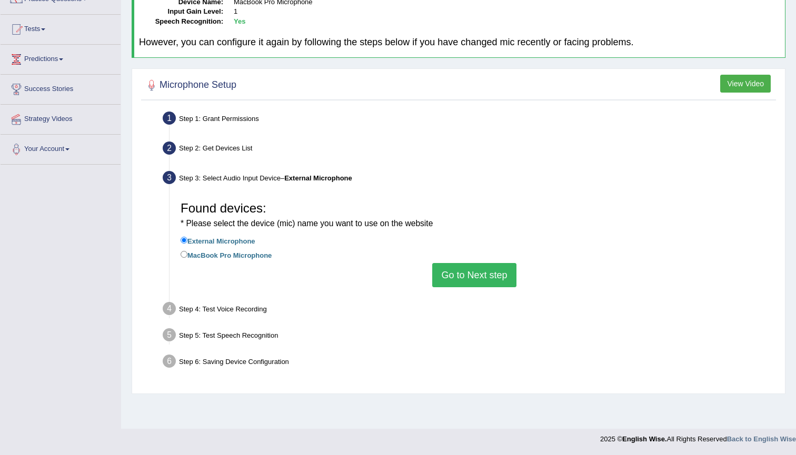
click at [262, 254] on label "MacBook Pro Microphone" at bounding box center [225, 255] width 91 height 12
click at [187, 254] on input "MacBook Pro Microphone" at bounding box center [183, 254] width 7 height 7
radio input "true"
click at [471, 270] on button "Go to Next step" at bounding box center [474, 275] width 84 height 24
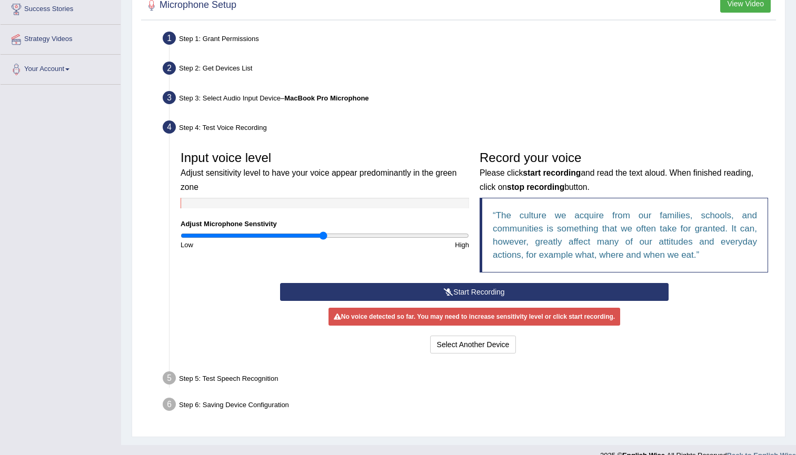
scroll to position [187, 0]
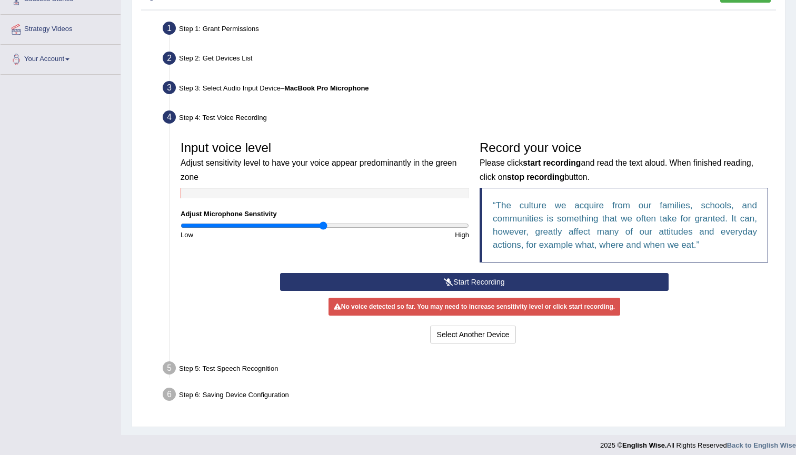
click at [482, 285] on button "Start Recording" at bounding box center [474, 282] width 388 height 18
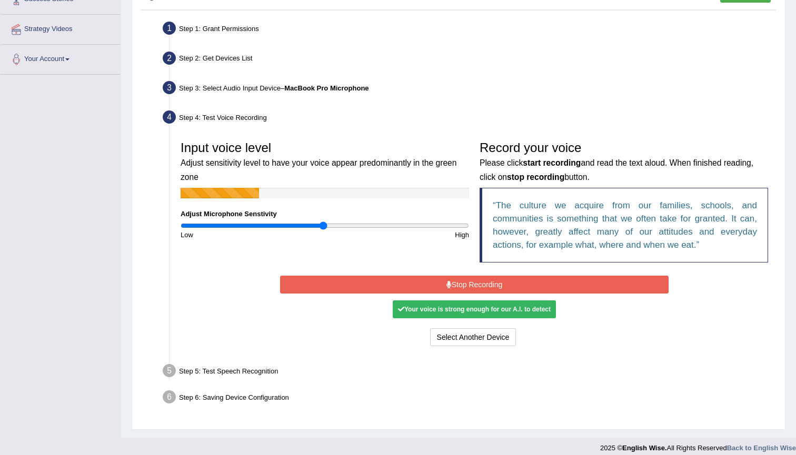
click at [491, 283] on button "Stop Recording" at bounding box center [474, 285] width 388 height 18
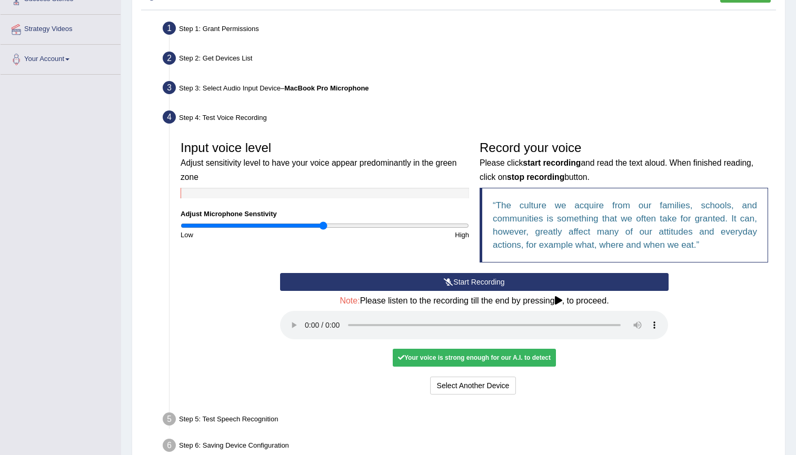
click at [301, 316] on audio at bounding box center [474, 325] width 388 height 28
click at [306, 317] on audio at bounding box center [474, 325] width 388 height 28
click at [428, 349] on div "Your voice is strong enough for our A.I. to detect" at bounding box center [474, 358] width 163 height 18
click at [505, 377] on button "Voice is ok. Go to Next step" at bounding box center [518, 386] width 104 height 18
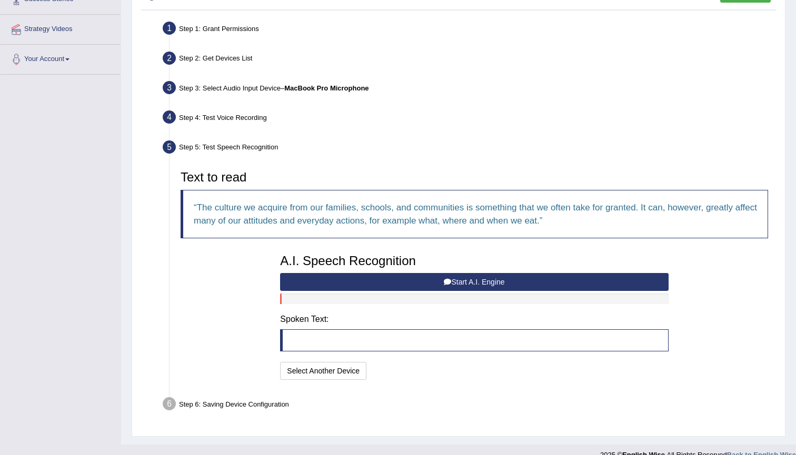
click at [480, 279] on button "Start A.I. Engine" at bounding box center [474, 282] width 388 height 18
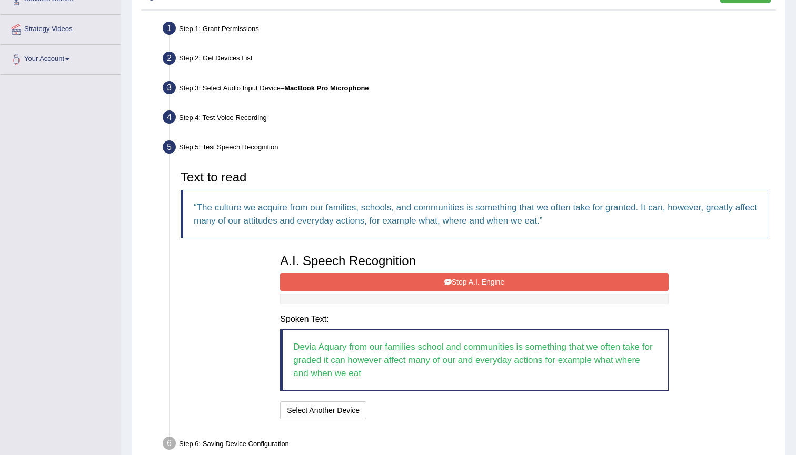
click at [480, 279] on button "Stop A.I. Engine" at bounding box center [474, 282] width 388 height 18
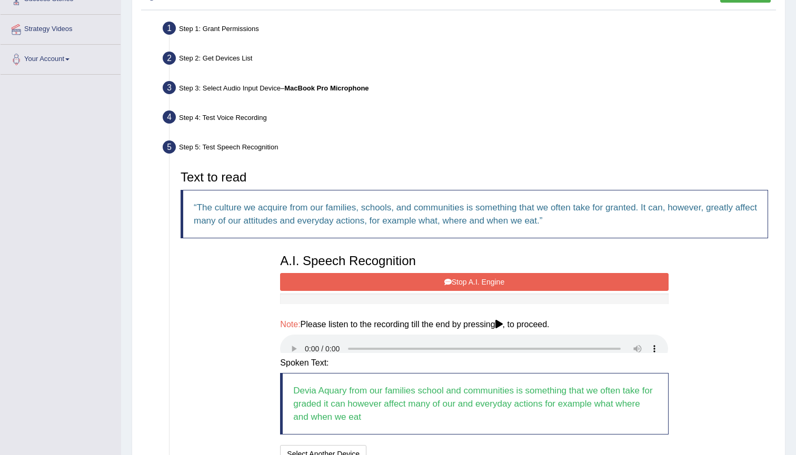
click at [0, 0] on button "Start A.I. Engine" at bounding box center [0, 0] width 0 height 0
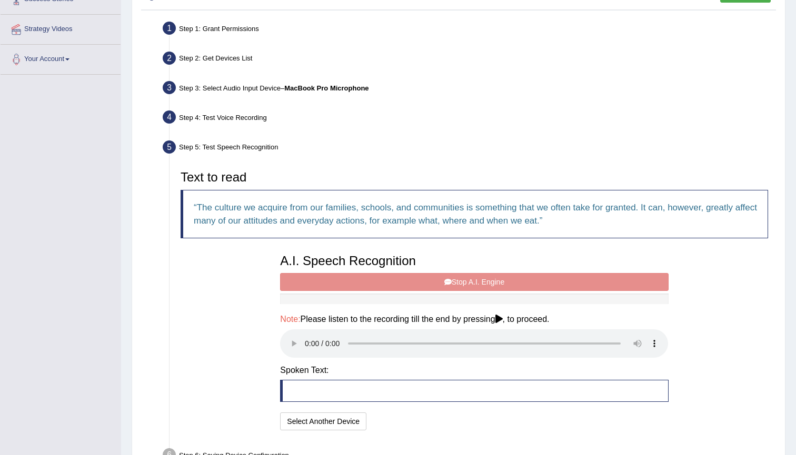
click at [308, 336] on audio at bounding box center [474, 343] width 388 height 28
click at [363, 279] on div "A.I. Speech Recognition Start A.I. Engine Stop A.I. Engine Note: Please listen …" at bounding box center [474, 341] width 398 height 185
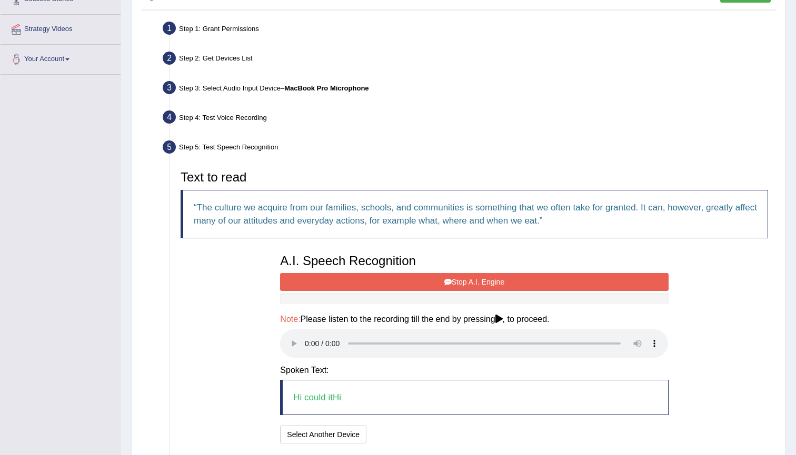
click at [368, 388] on blockquote "Hi could itHi" at bounding box center [474, 397] width 388 height 35
click at [368, 384] on blockquote "Hi could itHi" at bounding box center [474, 397] width 388 height 35
click at [307, 334] on audio at bounding box center [474, 343] width 388 height 28
click at [295, 334] on audio at bounding box center [474, 343] width 388 height 28
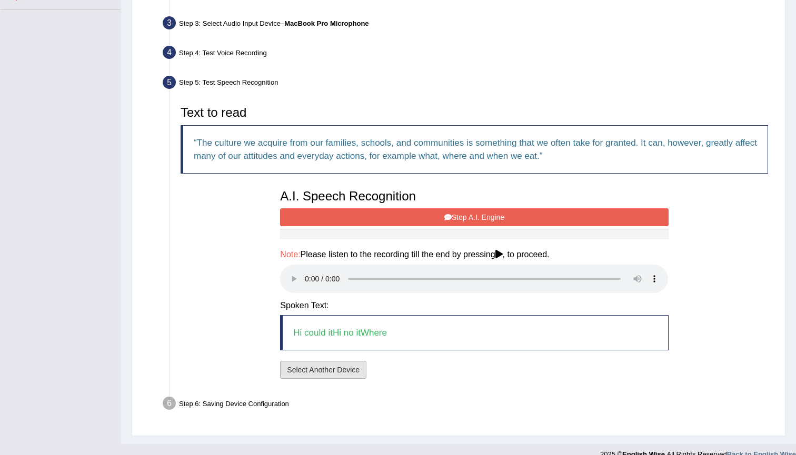
click at [345, 361] on button "Select Another Device" at bounding box center [323, 370] width 86 height 18
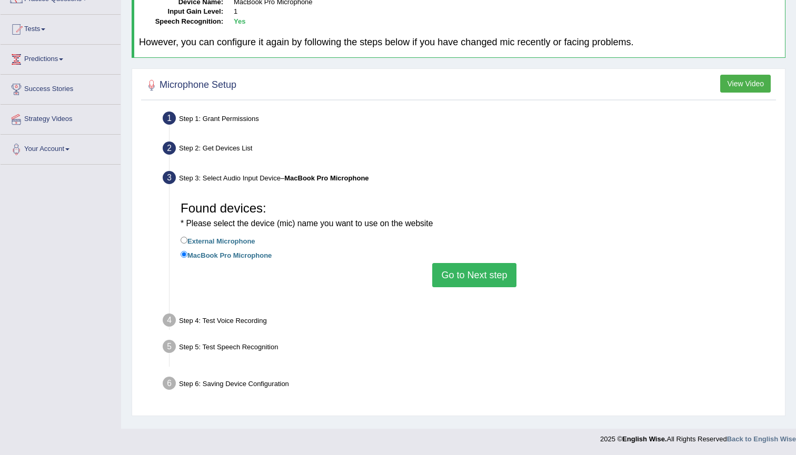
scroll to position [97, 0]
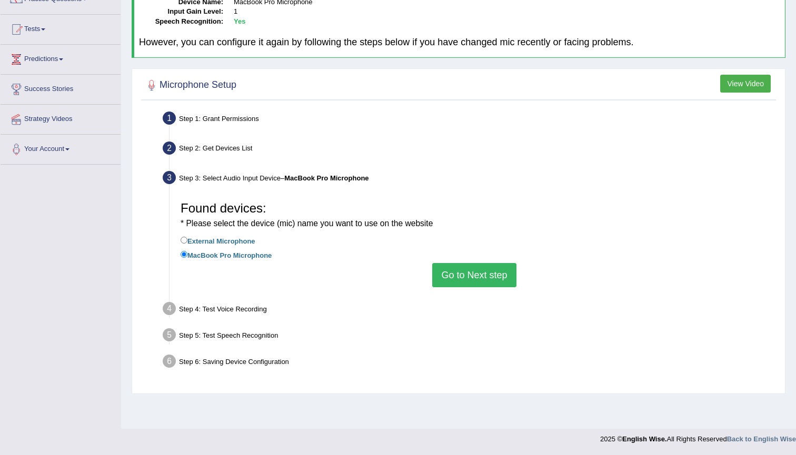
click at [220, 239] on label "External Microphone" at bounding box center [217, 241] width 75 height 12
click at [187, 239] on input "External Microphone" at bounding box center [183, 240] width 7 height 7
radio input "true"
click at [467, 275] on button "Go to Next step" at bounding box center [474, 275] width 84 height 24
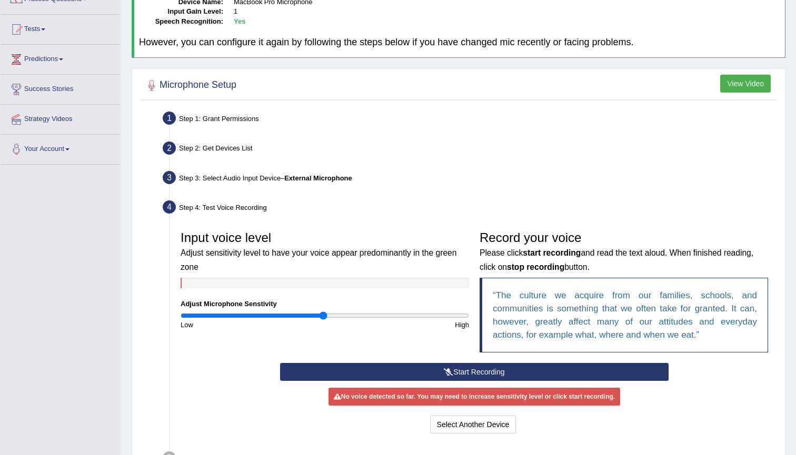
click at [473, 370] on button "Start Recording" at bounding box center [474, 372] width 388 height 18
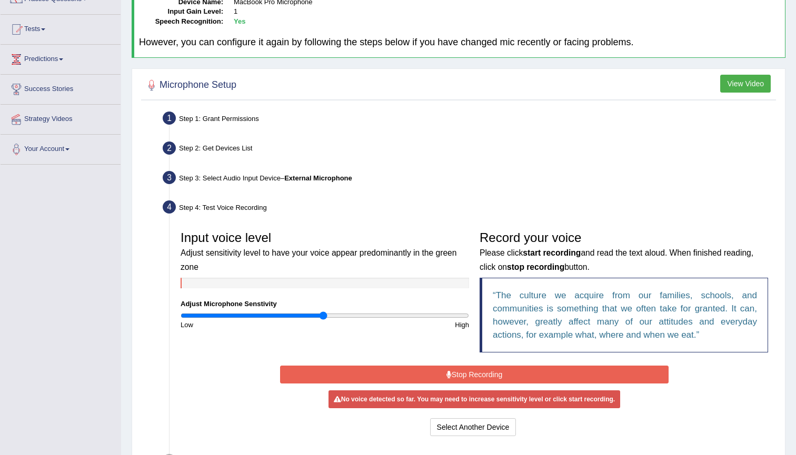
drag, startPoint x: 317, startPoint y: 315, endPoint x: 324, endPoint y: 316, distance: 6.4
click at [324, 316] on input "range" at bounding box center [324, 316] width 288 height 8
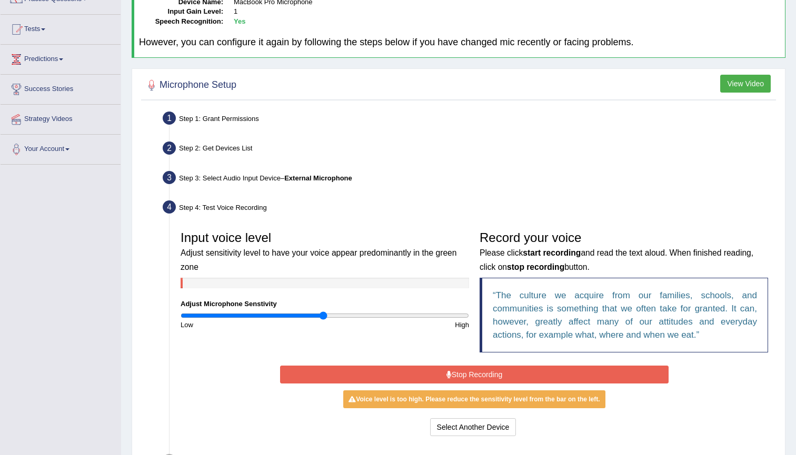
click at [409, 372] on button "Stop Recording" at bounding box center [474, 375] width 388 height 18
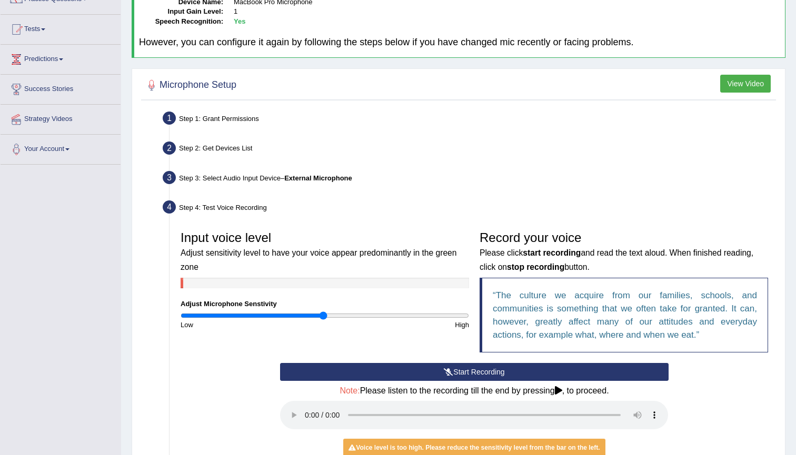
click at [409, 372] on button "Start Recording" at bounding box center [474, 372] width 388 height 18
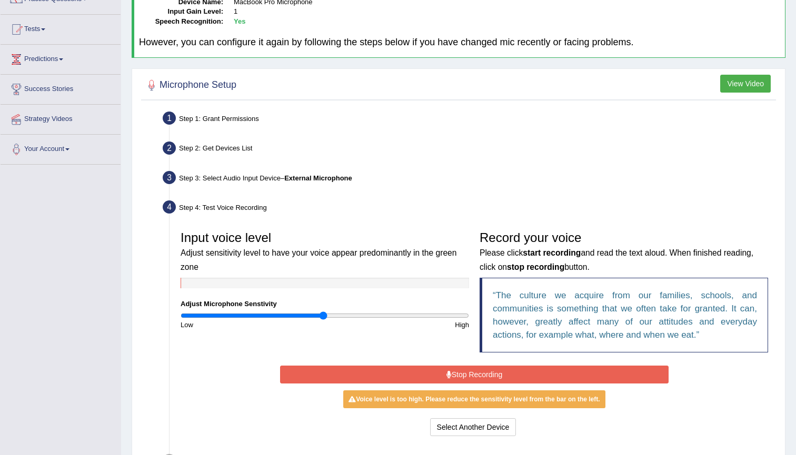
click at [572, 377] on button "Stop Recording" at bounding box center [474, 375] width 388 height 18
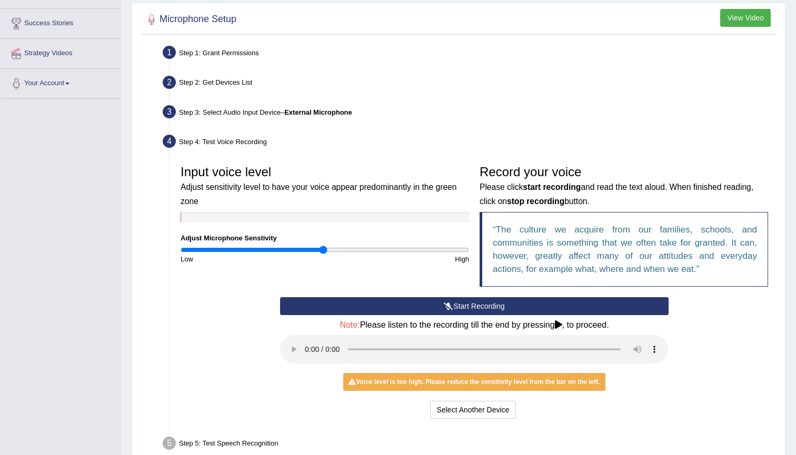
scroll to position [177, 0]
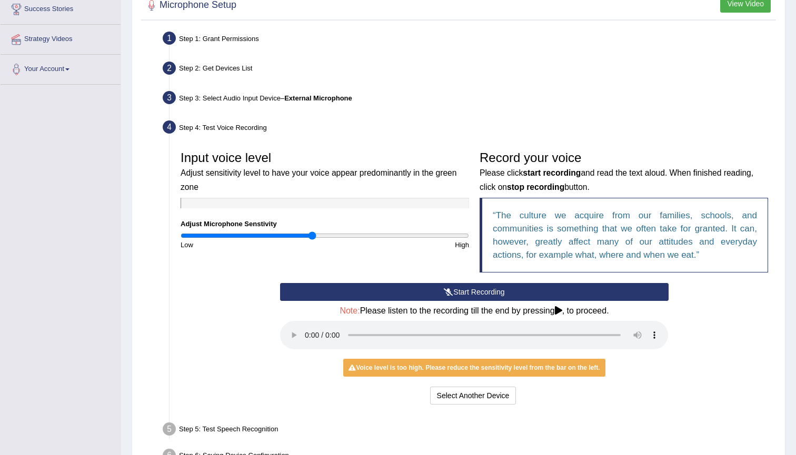
click at [312, 232] on input "range" at bounding box center [324, 236] width 288 height 8
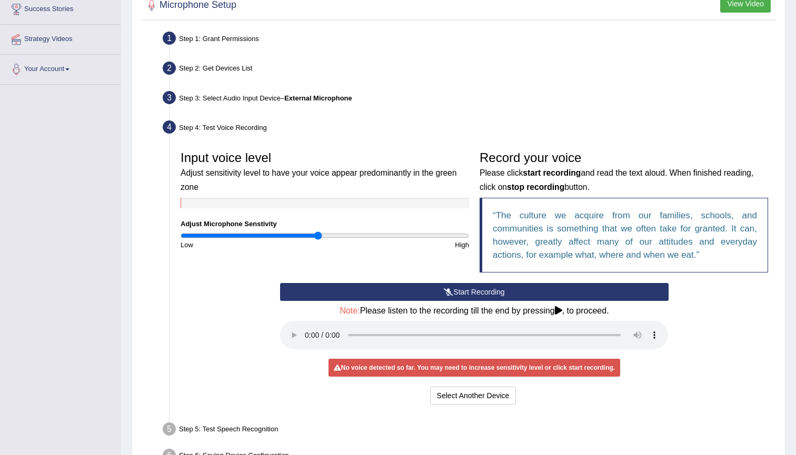
drag, startPoint x: 312, startPoint y: 232, endPoint x: 317, endPoint y: 237, distance: 6.7
click at [317, 237] on input "range" at bounding box center [324, 236] width 288 height 8
click at [410, 296] on button "Start Recording" at bounding box center [474, 292] width 388 height 18
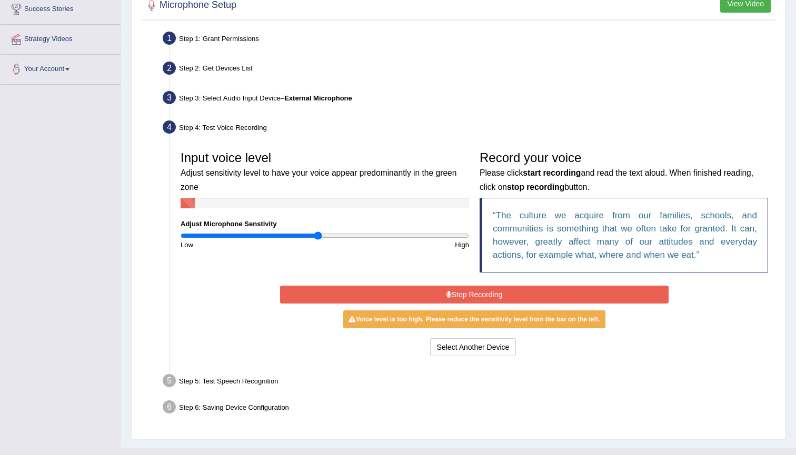
click at [410, 296] on button "Stop Recording" at bounding box center [474, 295] width 388 height 18
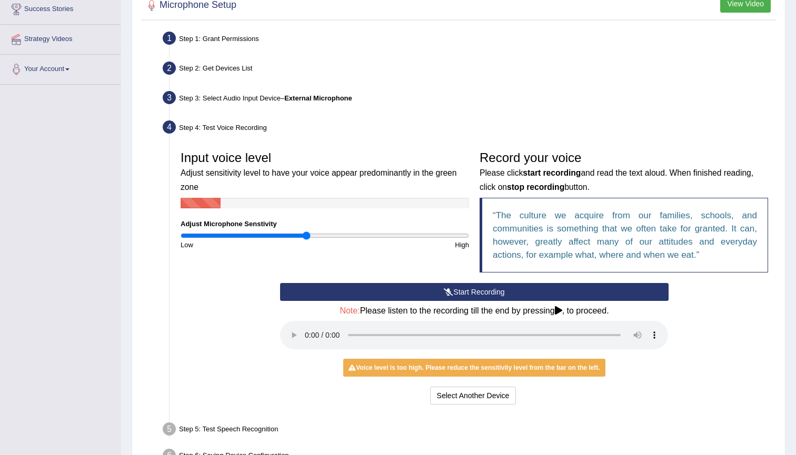
click at [307, 234] on input "range" at bounding box center [324, 236] width 288 height 8
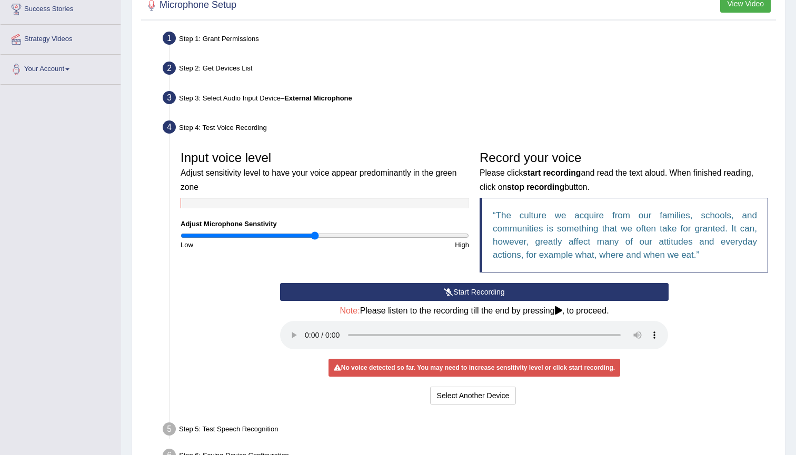
click at [316, 232] on input "range" at bounding box center [324, 236] width 288 height 8
drag, startPoint x: 315, startPoint y: 233, endPoint x: 320, endPoint y: 234, distance: 5.9
click at [320, 234] on input "range" at bounding box center [324, 236] width 288 height 8
click at [315, 248] on div "Low" at bounding box center [249, 245] width 149 height 10
click at [316, 236] on input "range" at bounding box center [324, 236] width 288 height 8
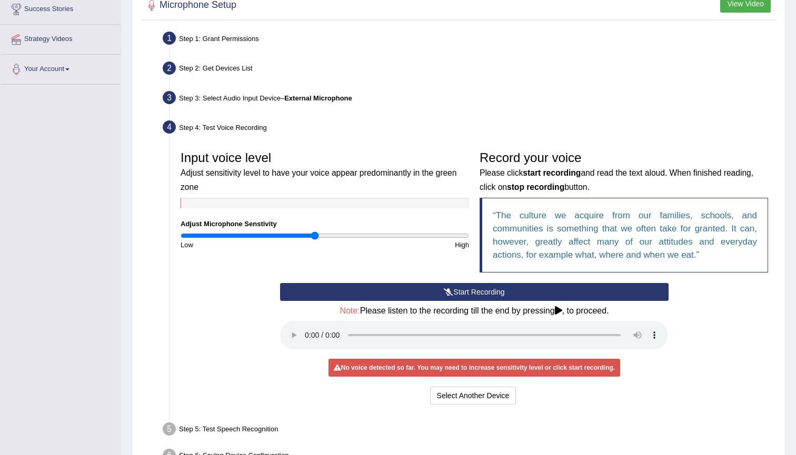
click at [398, 289] on button "Start Recording" at bounding box center [474, 292] width 388 height 18
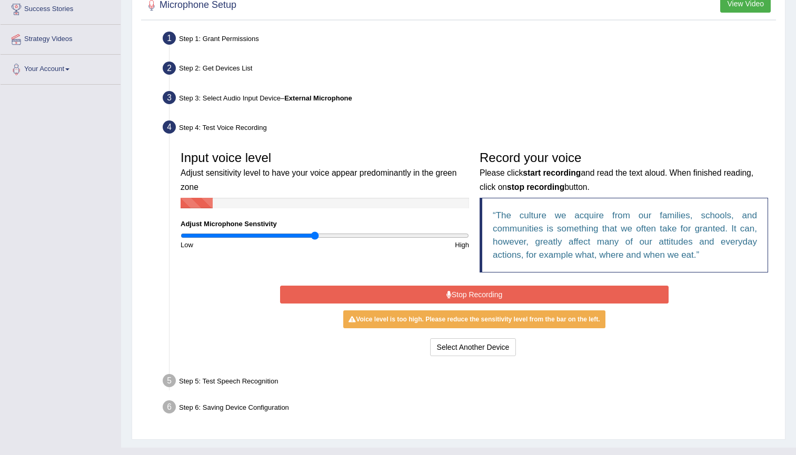
click at [550, 295] on button "Stop Recording" at bounding box center [474, 295] width 388 height 18
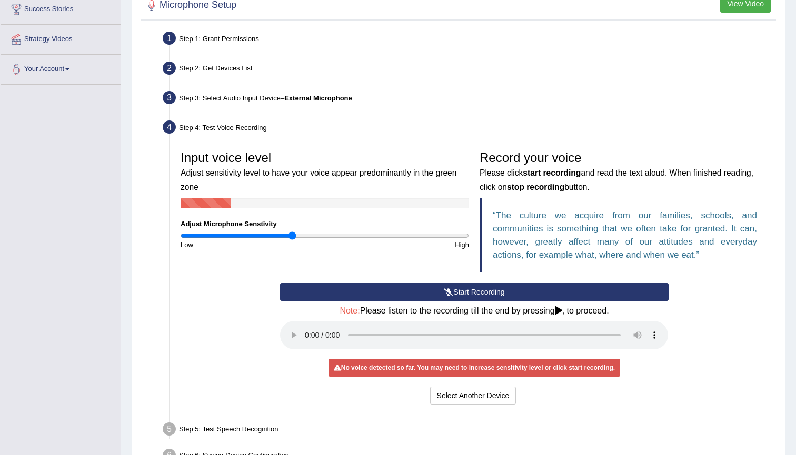
click at [293, 234] on input "range" at bounding box center [324, 236] width 288 height 8
type input "0.84"
click at [299, 234] on input "range" at bounding box center [324, 236] width 288 height 8
click at [439, 291] on button "Start Recording" at bounding box center [474, 292] width 388 height 18
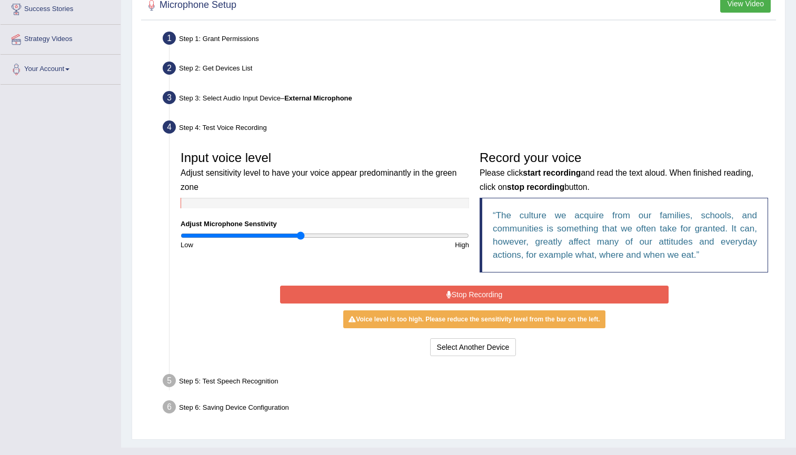
click at [522, 302] on div "Start Recording Stop Recording Note: Please listen to the recording till the en…" at bounding box center [474, 321] width 398 height 76
click at [517, 296] on button "Stop Recording" at bounding box center [474, 295] width 388 height 18
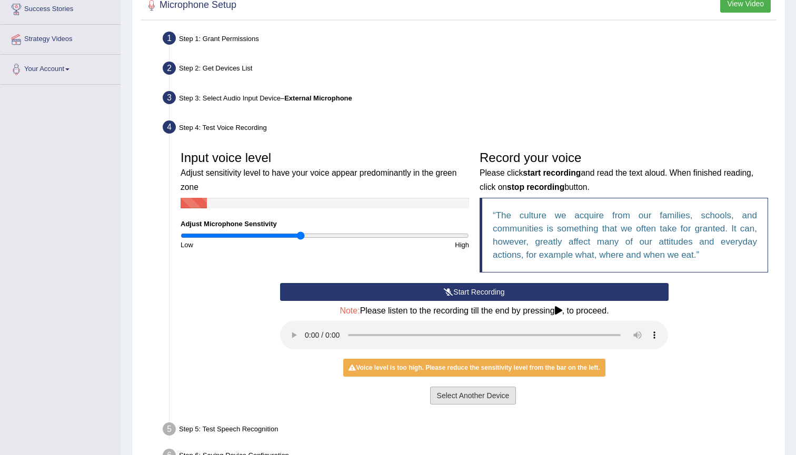
click at [467, 387] on button "Select Another Device" at bounding box center [473, 396] width 86 height 18
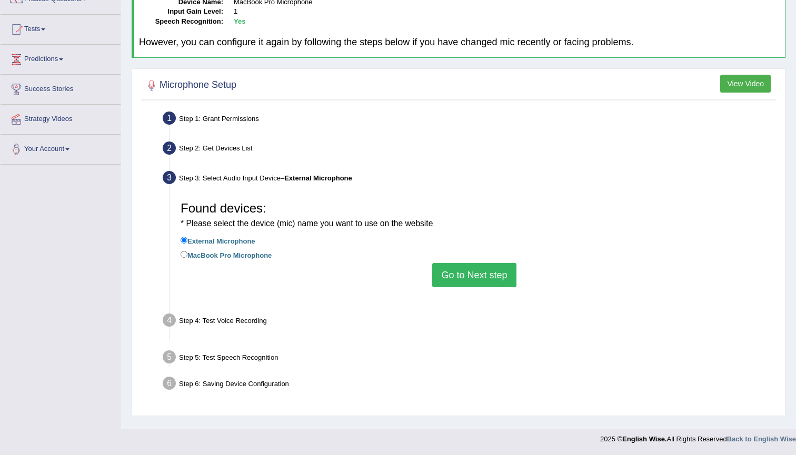
scroll to position [97, 0]
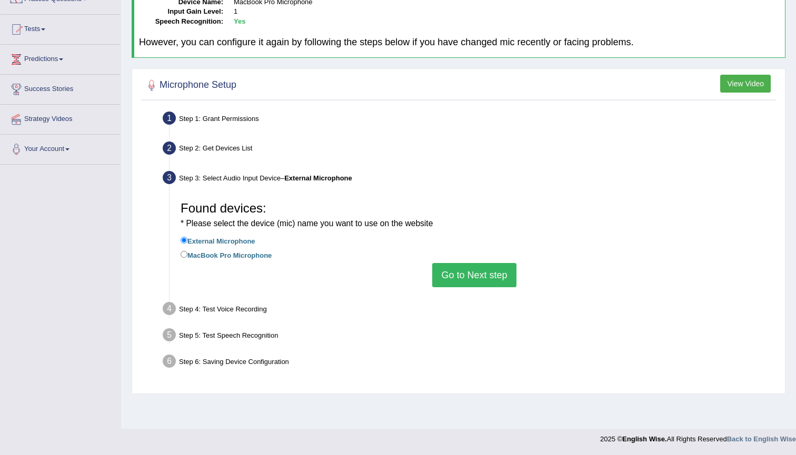
click at [205, 249] on label "MacBook Pro Microphone" at bounding box center [225, 255] width 91 height 12
click at [187, 251] on input "MacBook Pro Microphone" at bounding box center [183, 254] width 7 height 7
radio input "true"
click at [727, 81] on button "View Video" at bounding box center [745, 84] width 51 height 18
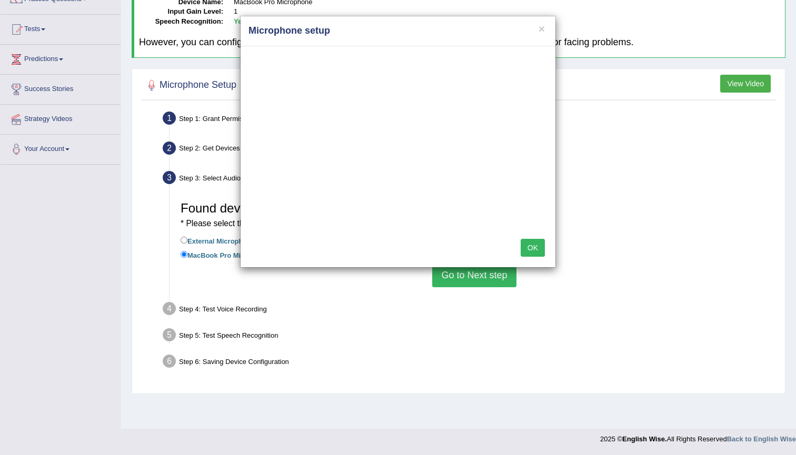
click at [533, 253] on button "OK" at bounding box center [532, 248] width 24 height 18
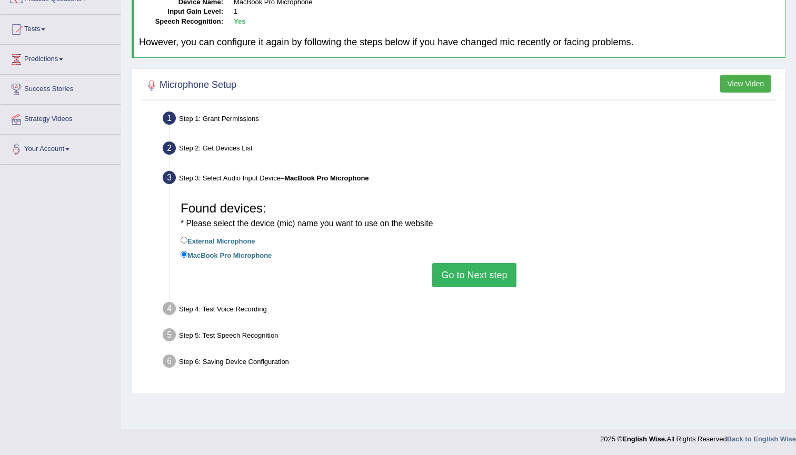
click at [243, 242] on label "External Microphone" at bounding box center [217, 241] width 75 height 12
click at [187, 242] on input "External Microphone" at bounding box center [183, 240] width 7 height 7
radio input "true"
click at [456, 269] on button "Go to Next step" at bounding box center [474, 275] width 84 height 24
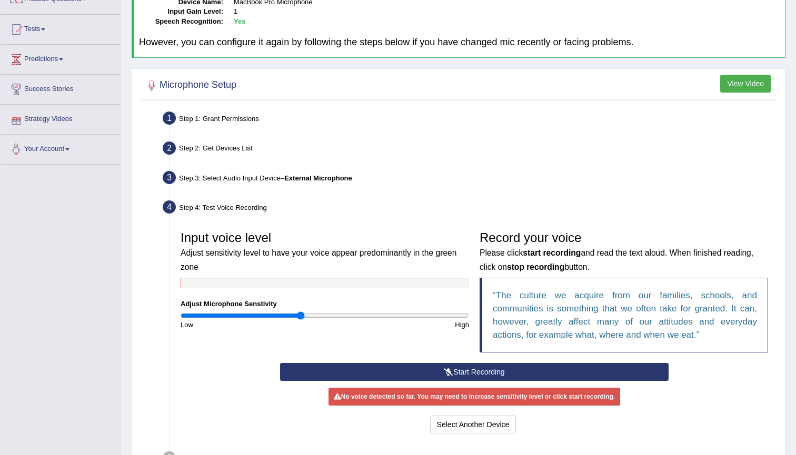
click at [61, 147] on link "Your Account" at bounding box center [61, 148] width 120 height 26
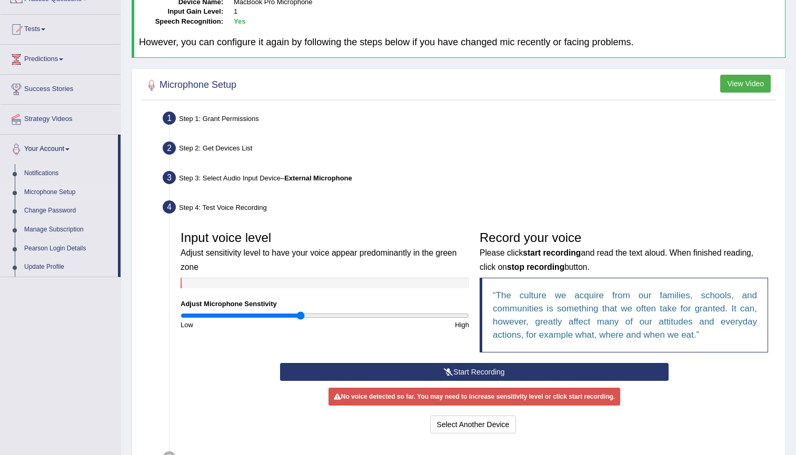
click at [54, 191] on link "Microphone Setup" at bounding box center [68, 192] width 98 height 19
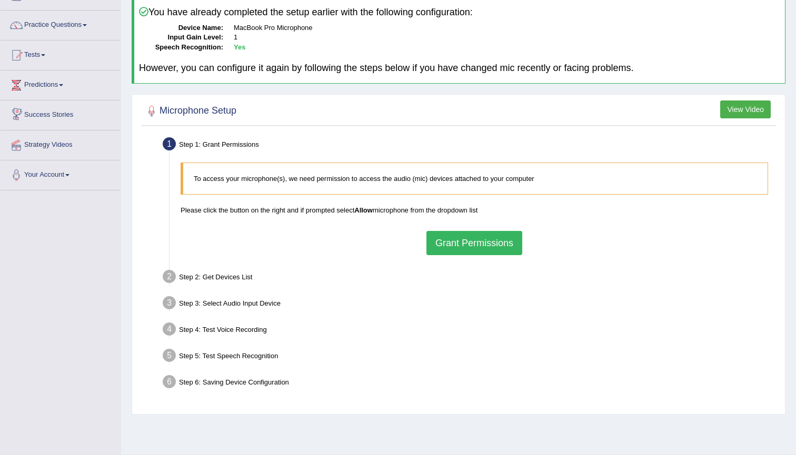
scroll to position [85, 0]
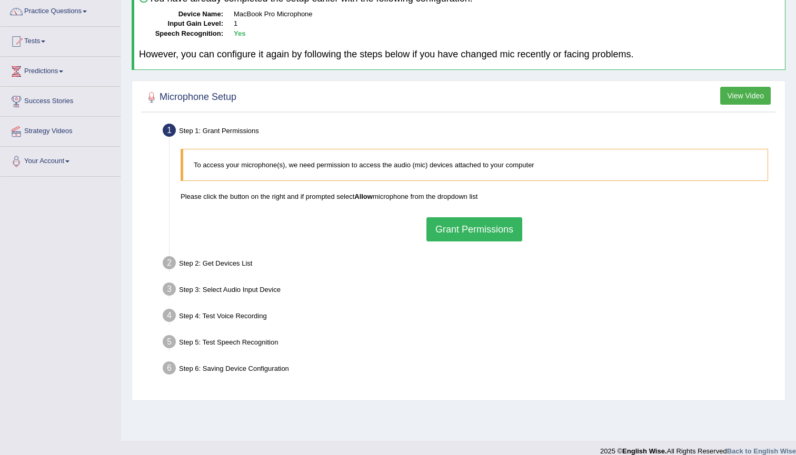
click at [460, 231] on button "Grant Permissions" at bounding box center [474, 229] width 96 height 24
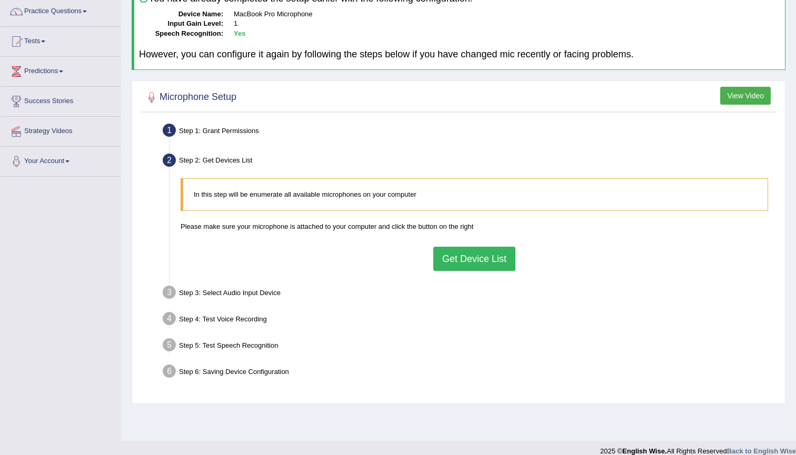
click at [456, 257] on button "Get Device List" at bounding box center [474, 259] width 82 height 24
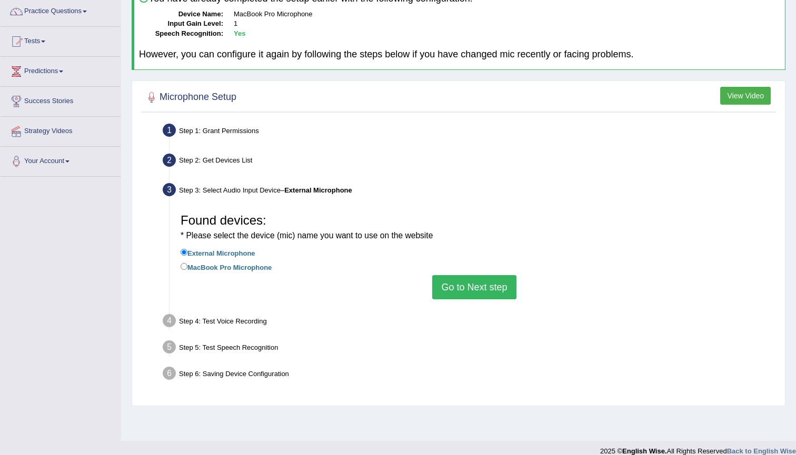
click at [468, 283] on button "Go to Next step" at bounding box center [474, 287] width 84 height 24
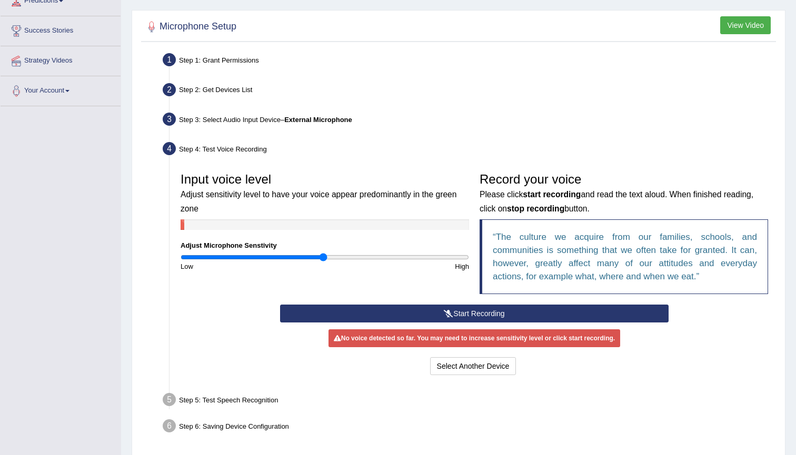
scroll to position [174, 0]
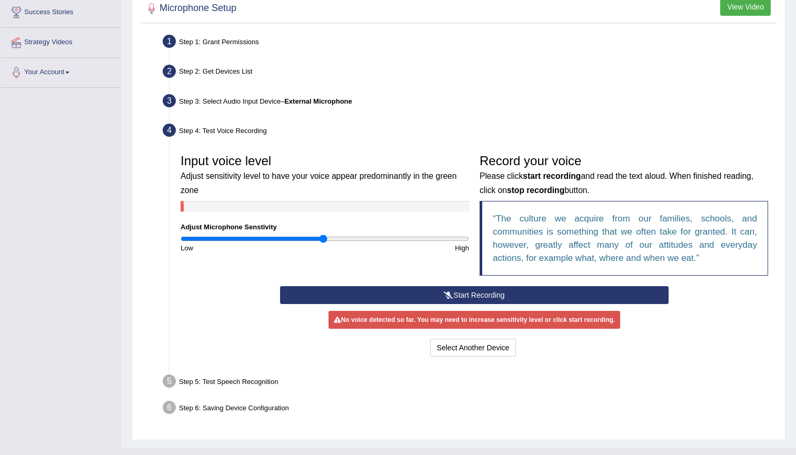
click at [467, 295] on button "Start Recording" at bounding box center [474, 295] width 388 height 18
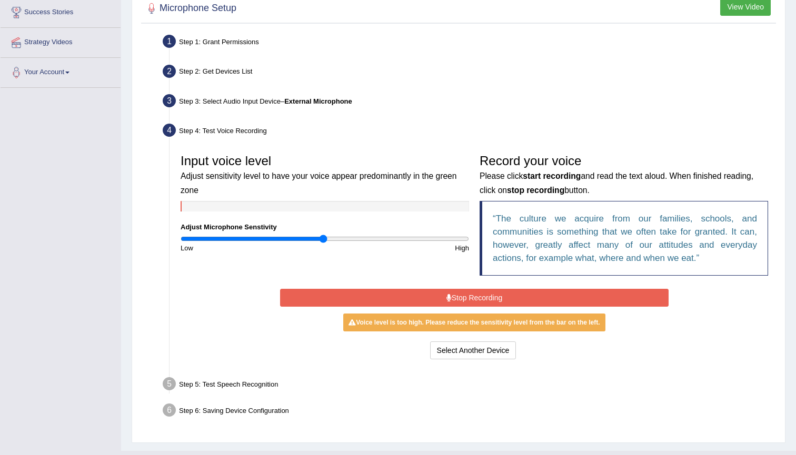
click at [521, 292] on button "Stop Recording" at bounding box center [474, 298] width 388 height 18
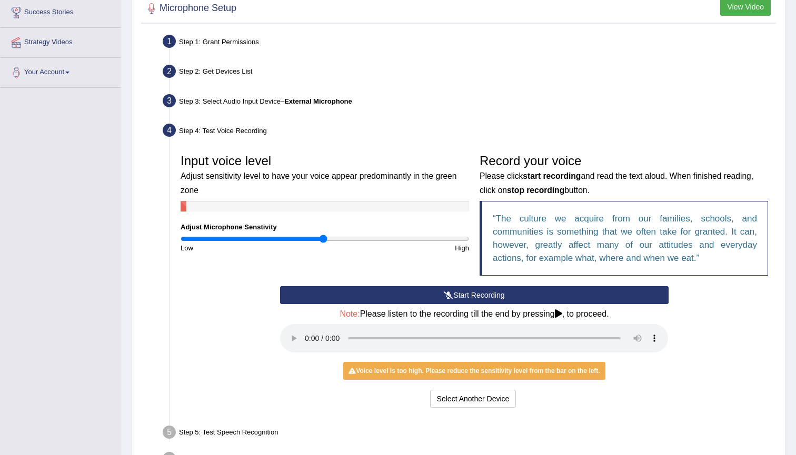
click at [308, 329] on audio at bounding box center [474, 338] width 388 height 28
type input "0.78"
click at [294, 239] on input "range" at bounding box center [324, 239] width 288 height 8
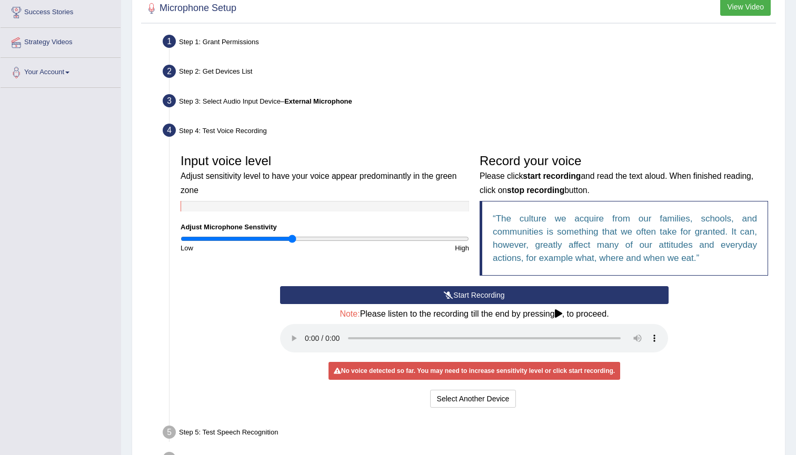
click at [328, 301] on button "Start Recording" at bounding box center [474, 295] width 388 height 18
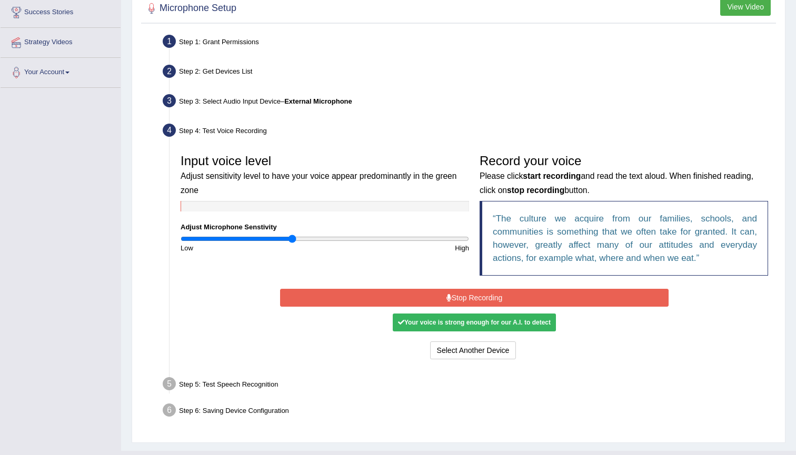
click at [532, 292] on button "Stop Recording" at bounding box center [474, 298] width 388 height 18
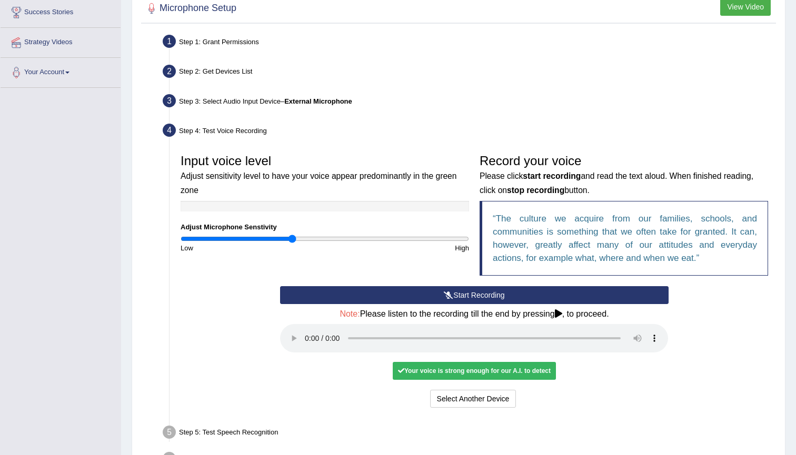
click at [304, 331] on audio at bounding box center [474, 338] width 388 height 28
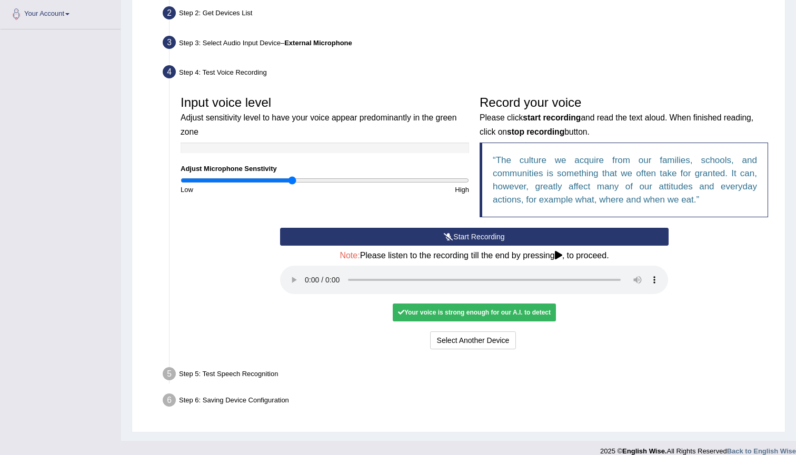
scroll to position [229, 0]
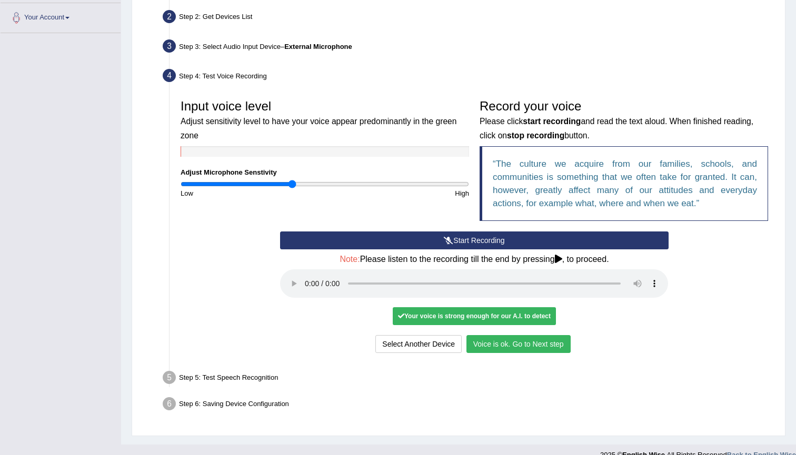
click at [516, 335] on button "Voice is ok. Go to Next step" at bounding box center [518, 344] width 104 height 18
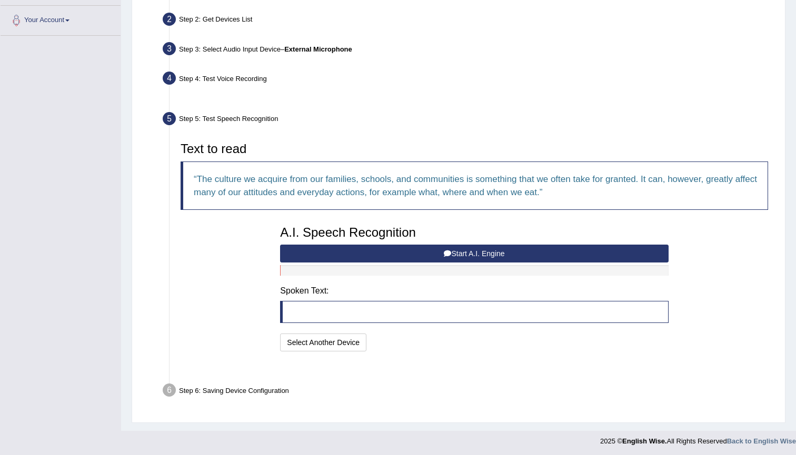
scroll to position [200, 0]
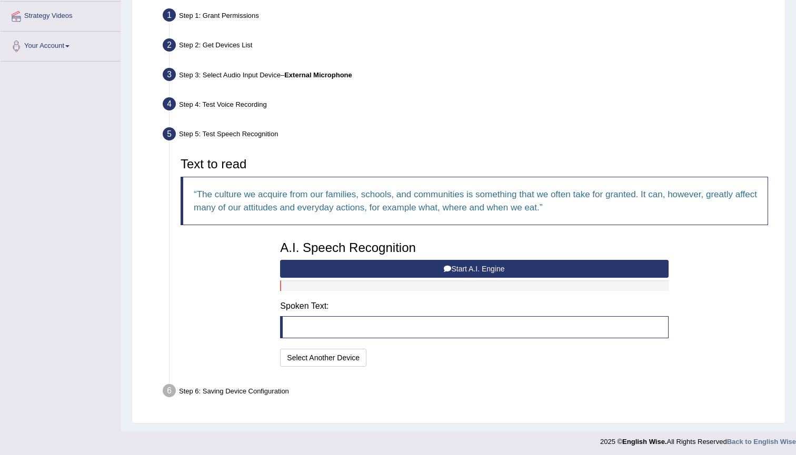
click at [429, 268] on button "Start A.I. Engine" at bounding box center [474, 269] width 388 height 18
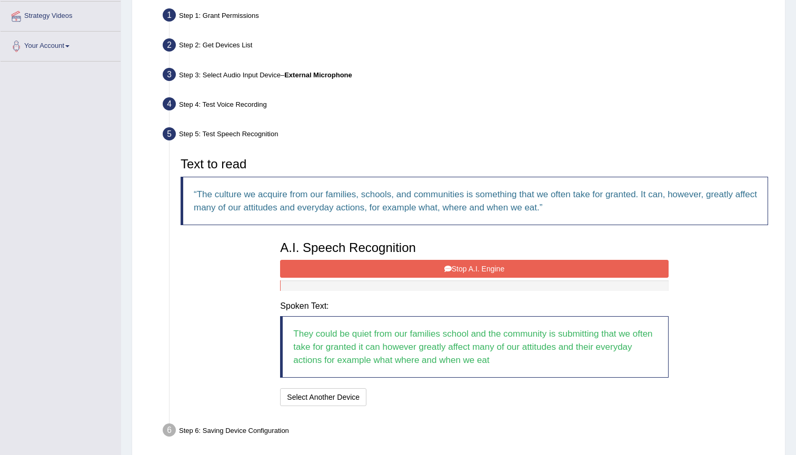
click at [477, 270] on button "Stop A.I. Engine" at bounding box center [474, 269] width 388 height 18
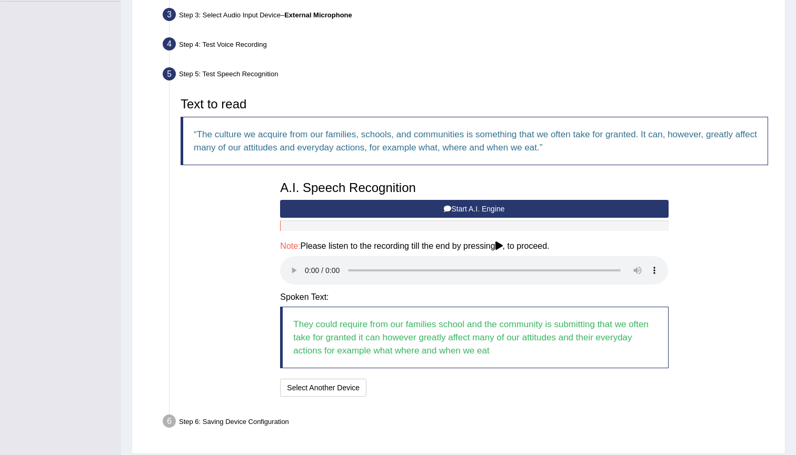
scroll to position [262, 0]
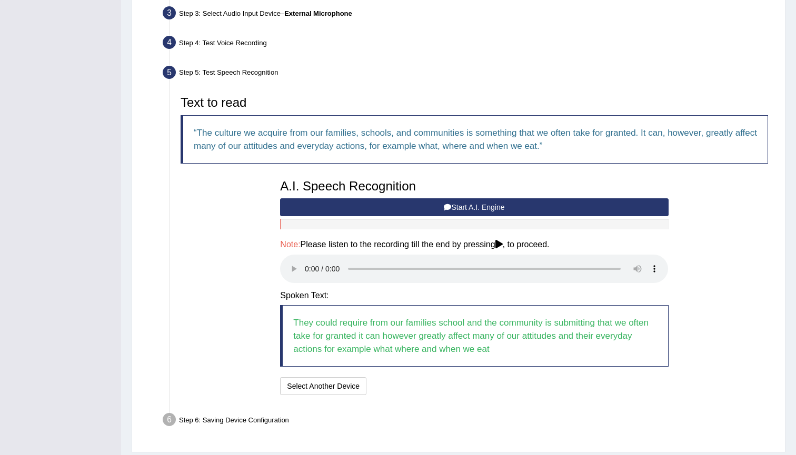
click at [308, 264] on audio at bounding box center [474, 269] width 388 height 28
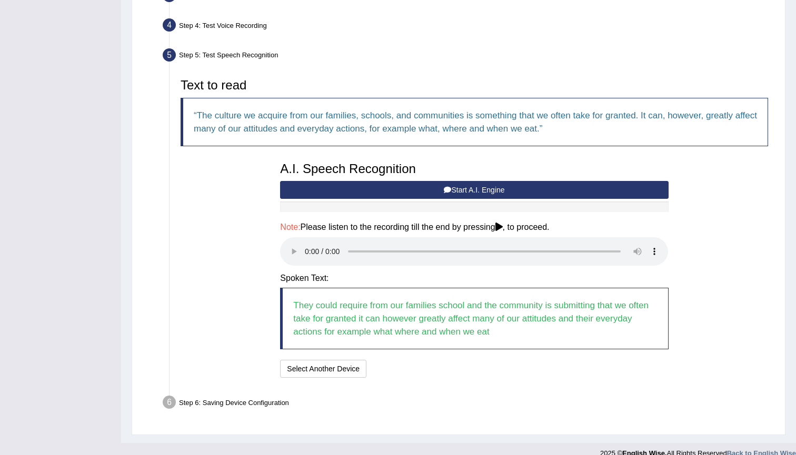
scroll to position [278, 0]
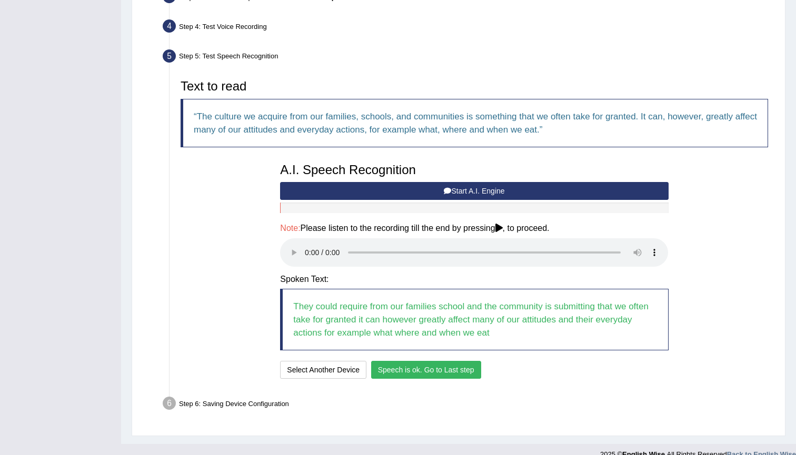
click at [415, 361] on button "Speech is ok. Go to Last step" at bounding box center [426, 370] width 110 height 18
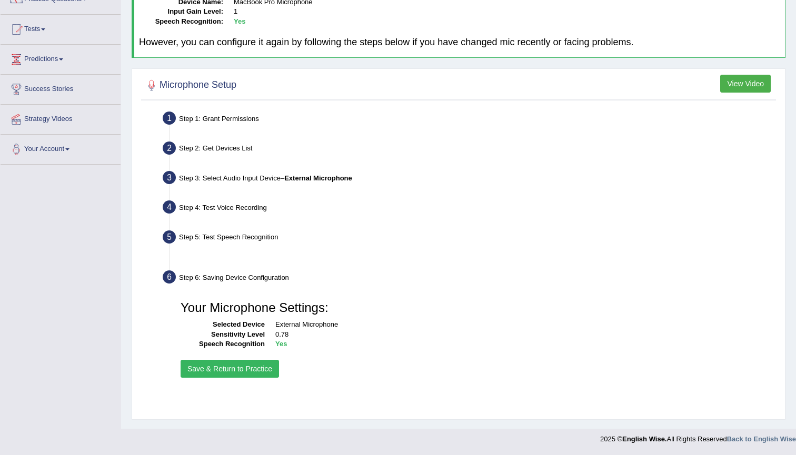
scroll to position [97, 0]
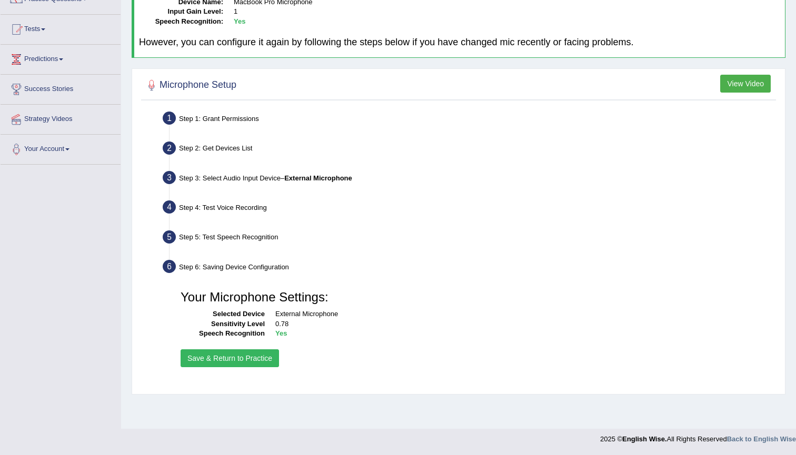
click at [268, 357] on button "Save & Return to Practice" at bounding box center [229, 358] width 98 height 18
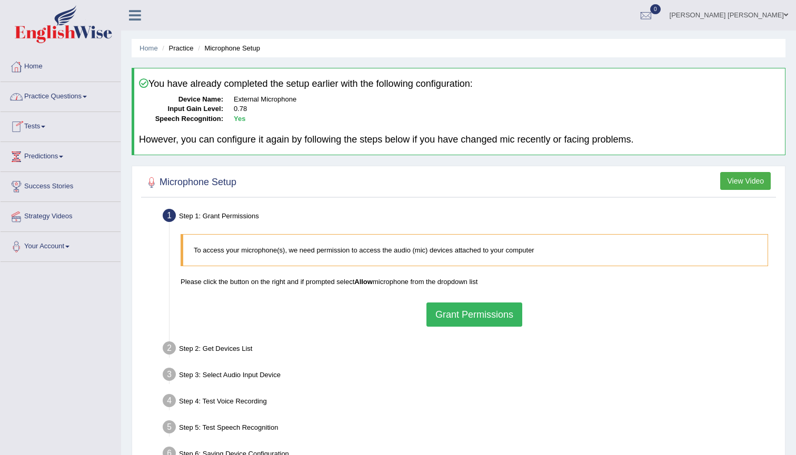
click at [41, 136] on link "Tests" at bounding box center [61, 125] width 120 height 26
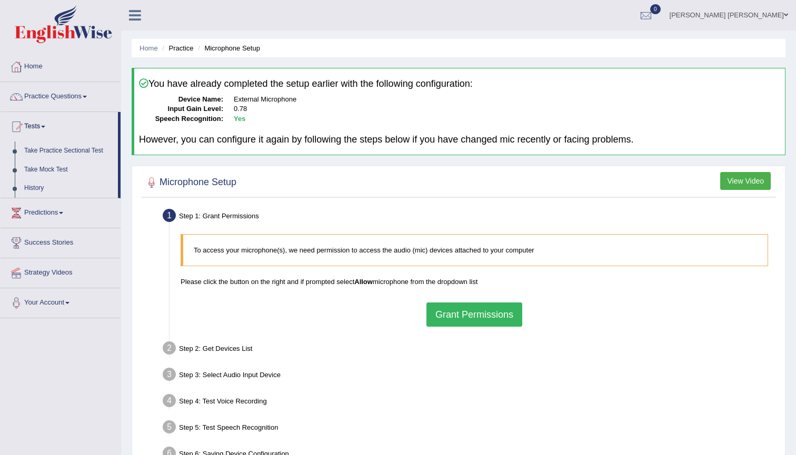
click at [46, 170] on link "Take Mock Test" at bounding box center [68, 169] width 98 height 19
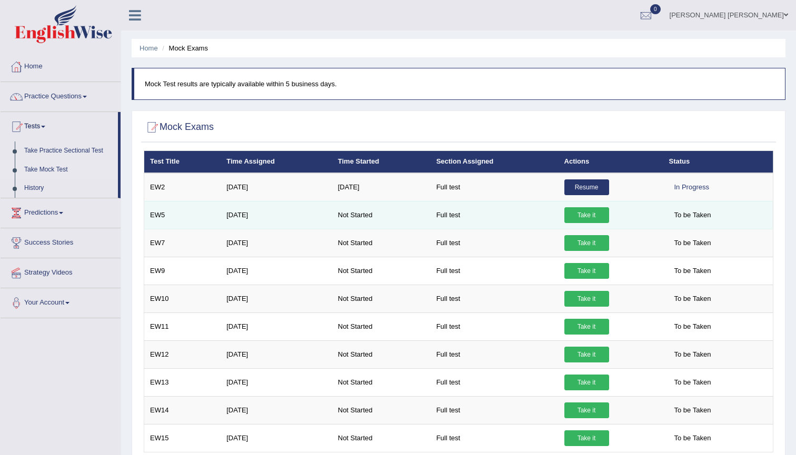
click at [586, 213] on link "Take it" at bounding box center [586, 215] width 45 height 16
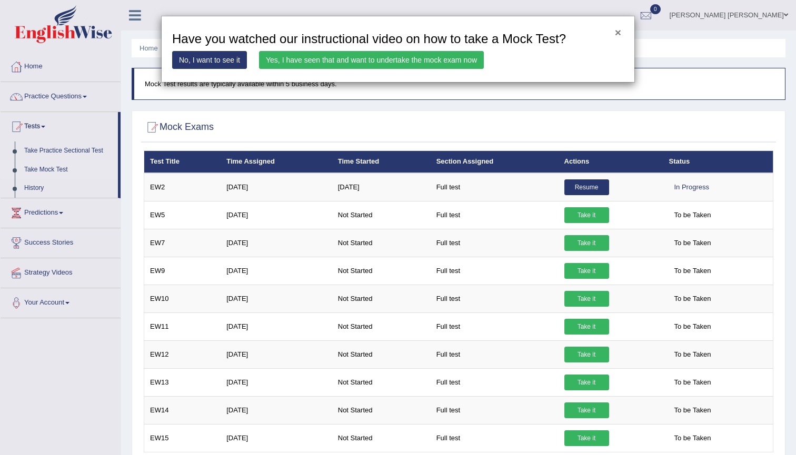
click at [617, 32] on button "×" at bounding box center [618, 32] width 6 height 11
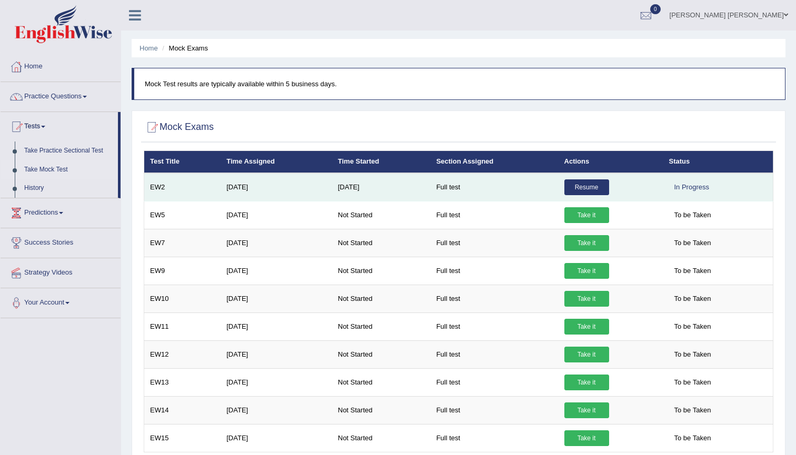
click at [591, 187] on link "Resume" at bounding box center [586, 187] width 45 height 16
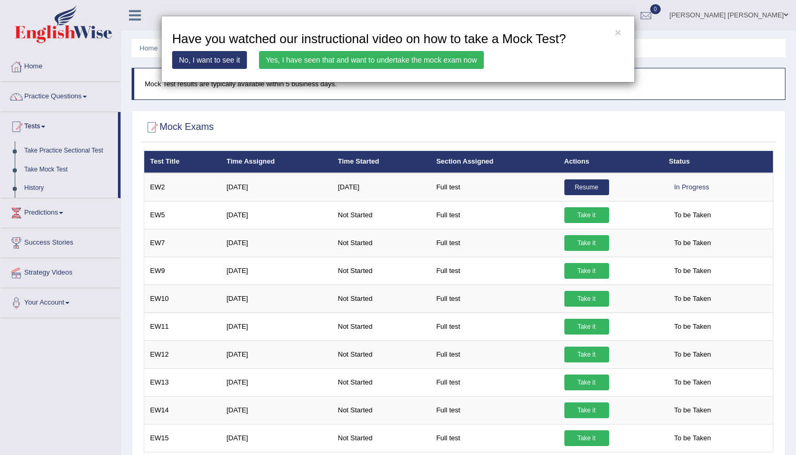
click at [379, 58] on link "Yes, I have seen that and want to undertake the mock exam now" at bounding box center [371, 60] width 225 height 18
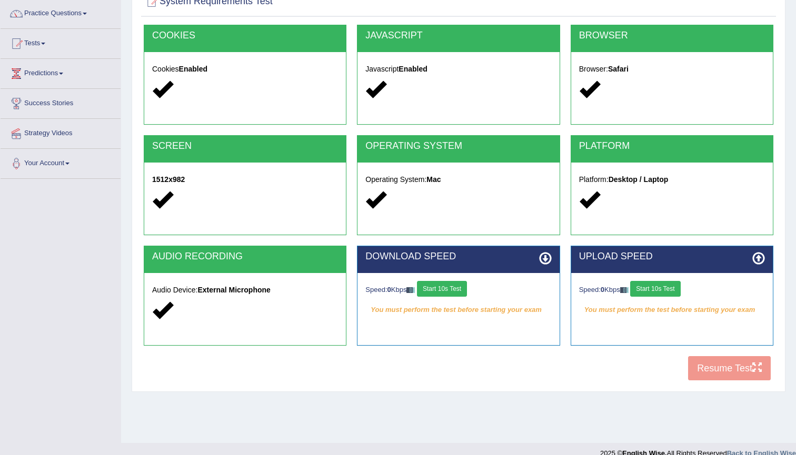
scroll to position [89, 0]
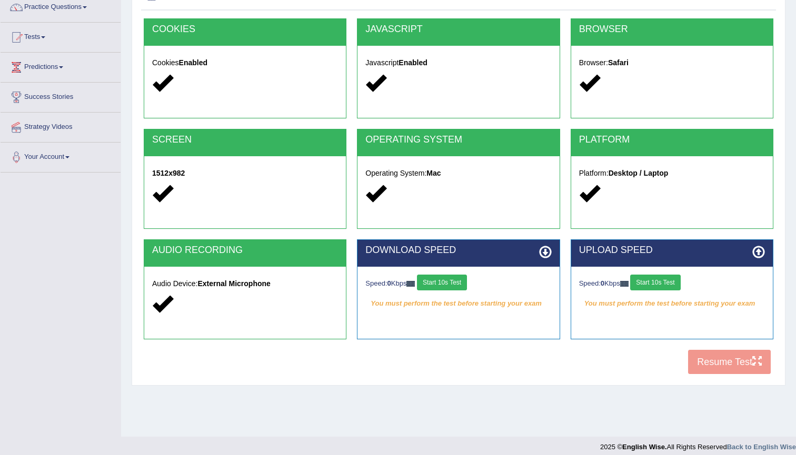
click at [459, 284] on button "Start 10s Test" at bounding box center [442, 283] width 50 height 16
click at [658, 285] on button "Start 10s Test" at bounding box center [655, 283] width 50 height 16
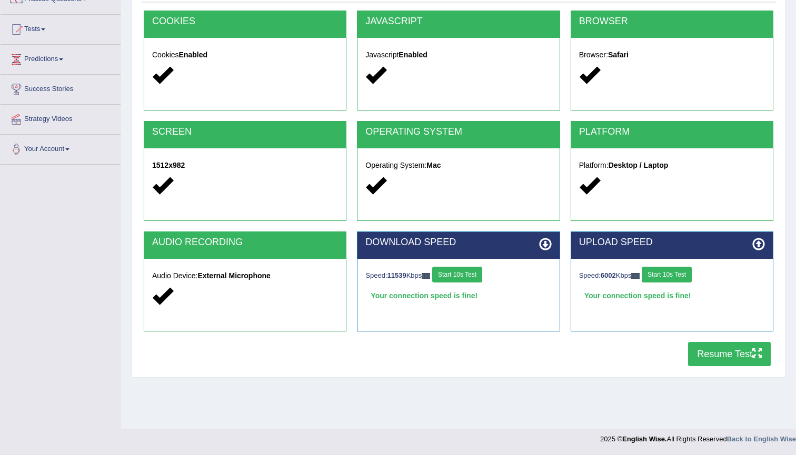
scroll to position [97, 0]
click at [704, 363] on button "Resume Test" at bounding box center [729, 354] width 83 height 24
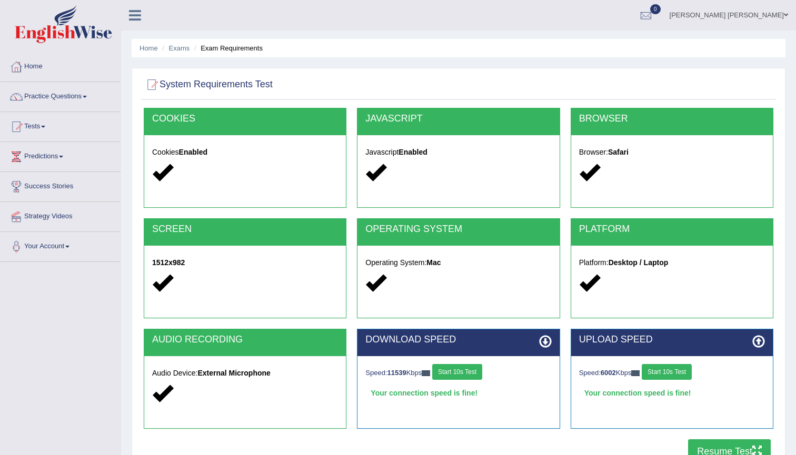
scroll to position [0, 0]
click at [184, 47] on link "Exams" at bounding box center [179, 48] width 21 height 8
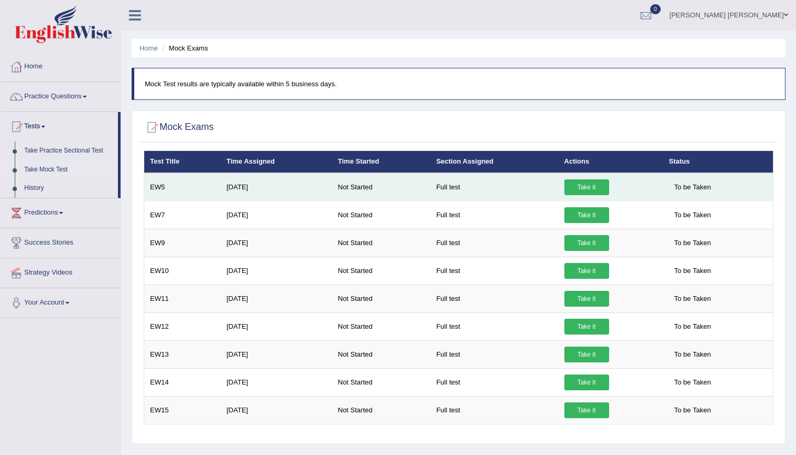
click at [594, 188] on link "Take it" at bounding box center [586, 187] width 45 height 16
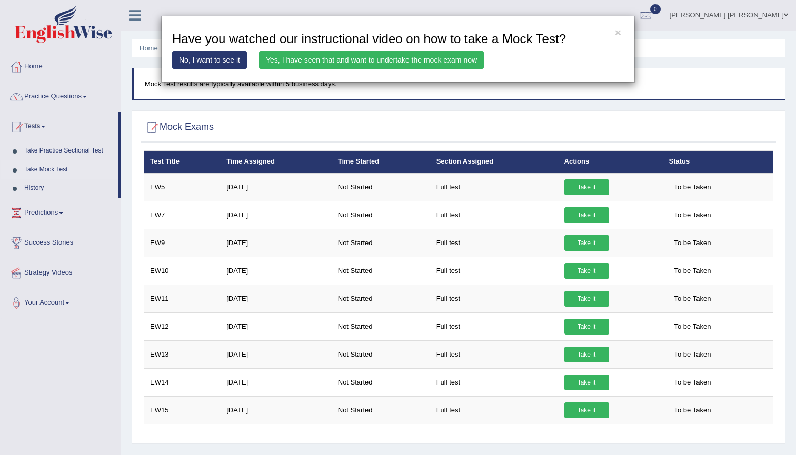
click at [399, 57] on link "Yes, I have seen that and want to undertake the mock exam now" at bounding box center [371, 60] width 225 height 18
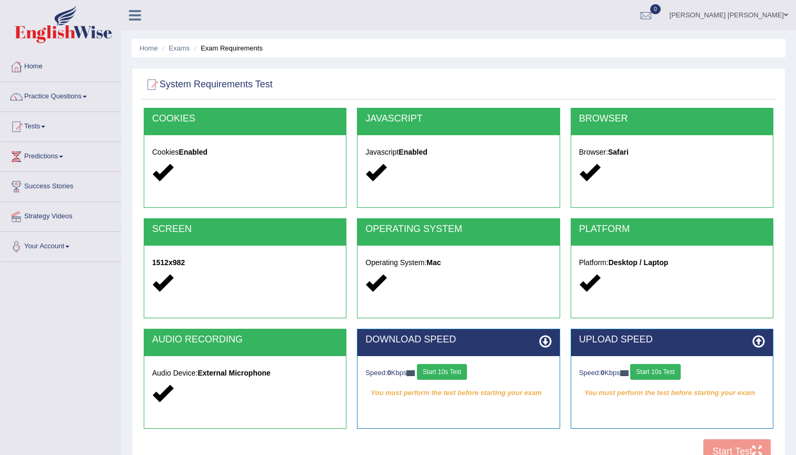
click at [450, 372] on button "Start 10s Test" at bounding box center [442, 372] width 50 height 16
click at [655, 374] on button "Start 10s Test" at bounding box center [655, 372] width 50 height 16
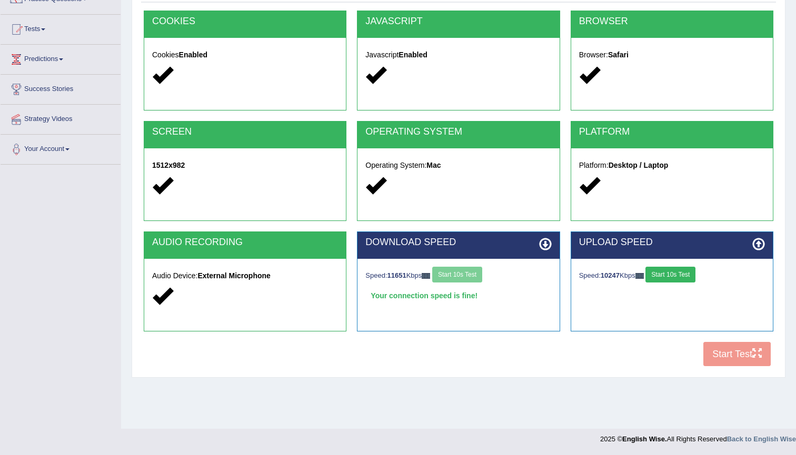
scroll to position [97, 0]
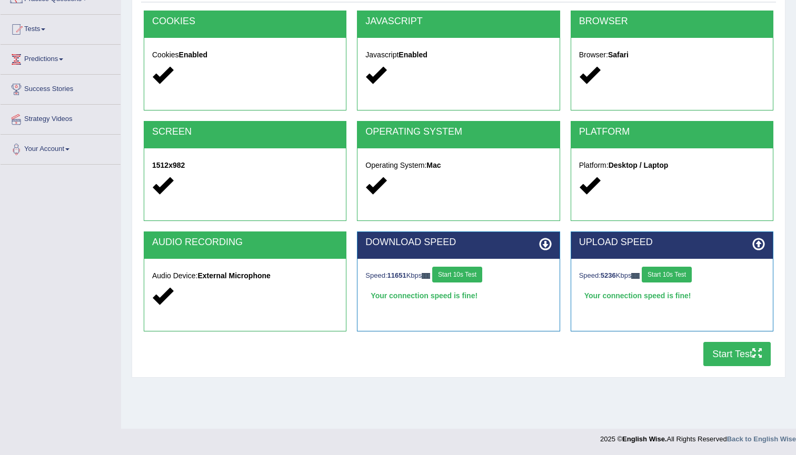
click at [720, 350] on button "Start Test" at bounding box center [736, 354] width 67 height 24
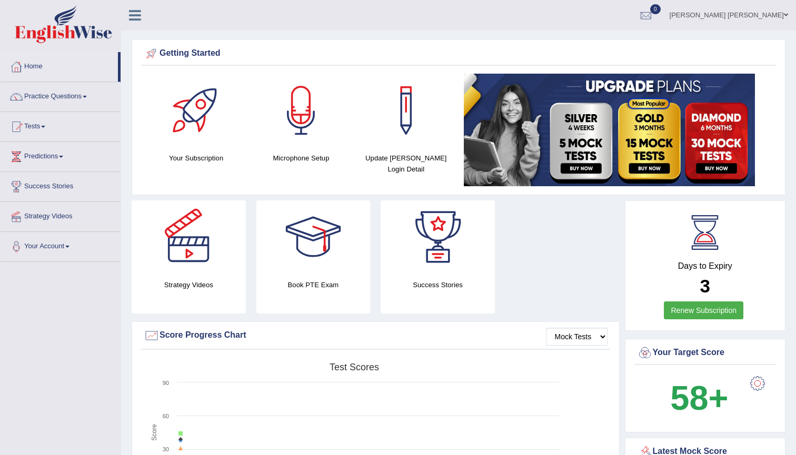
click at [193, 139] on div at bounding box center [196, 111] width 74 height 74
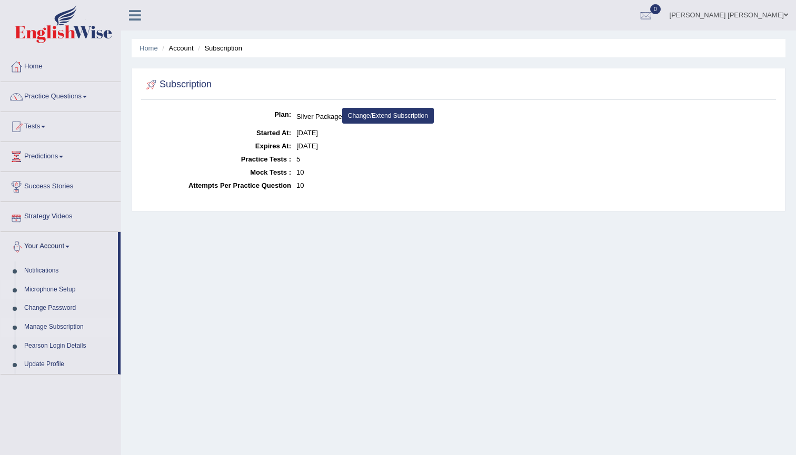
click at [46, 292] on link "Microphone Setup" at bounding box center [68, 289] width 98 height 19
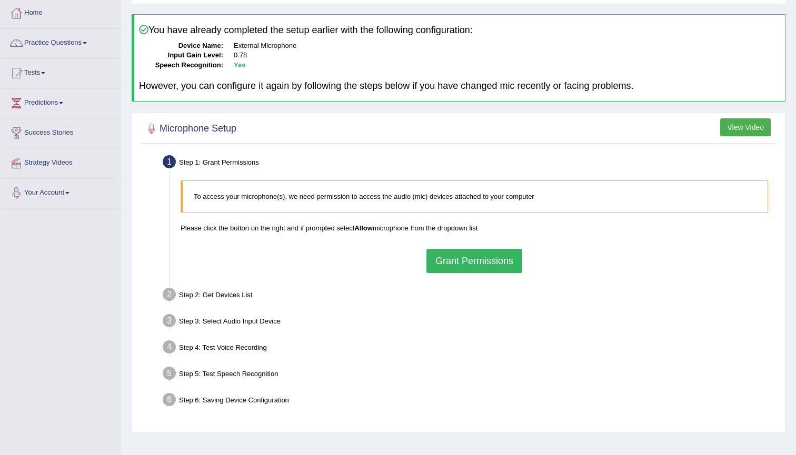
scroll to position [71, 0]
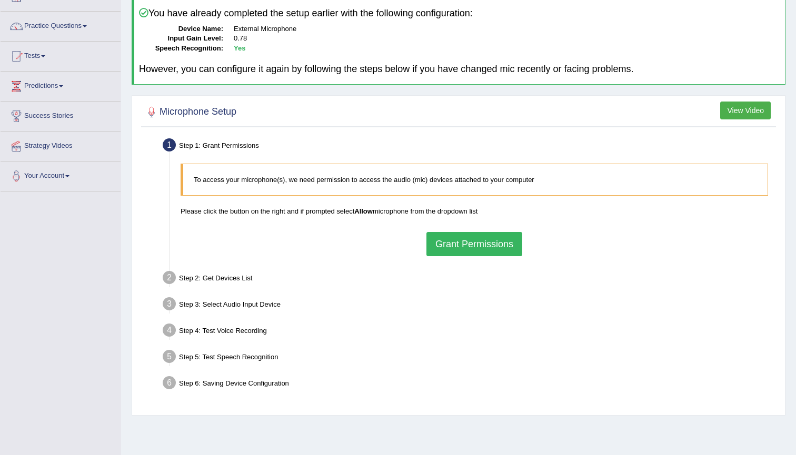
click at [461, 240] on button "Grant Permissions" at bounding box center [474, 244] width 96 height 24
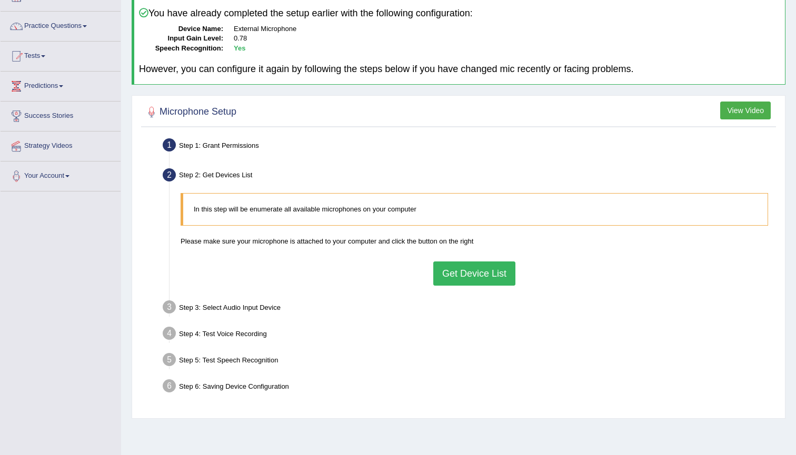
click at [464, 267] on button "Get Device List" at bounding box center [474, 274] width 82 height 24
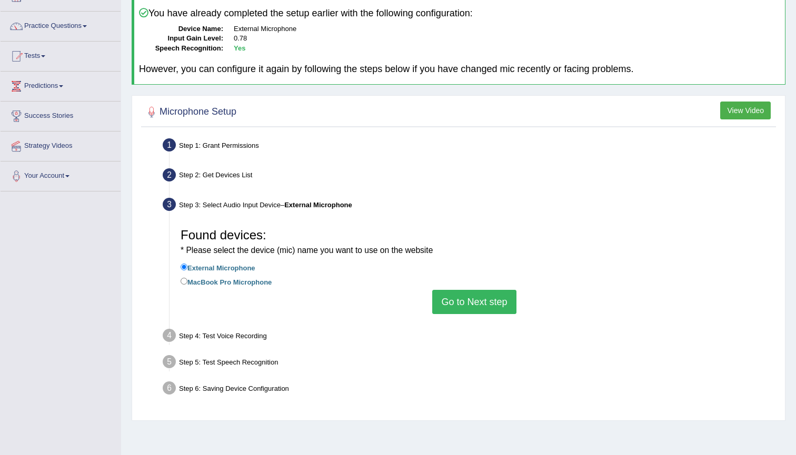
click at [228, 276] on label "MacBook Pro Microphone" at bounding box center [225, 282] width 91 height 12
click at [187, 278] on input "MacBook Pro Microphone" at bounding box center [183, 281] width 7 height 7
radio input "true"
click at [481, 295] on button "Go to Next step" at bounding box center [474, 302] width 84 height 24
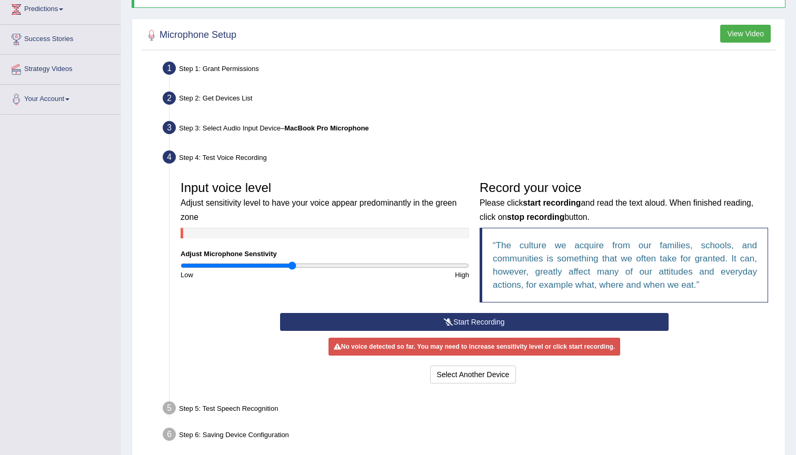
scroll to position [158, 0]
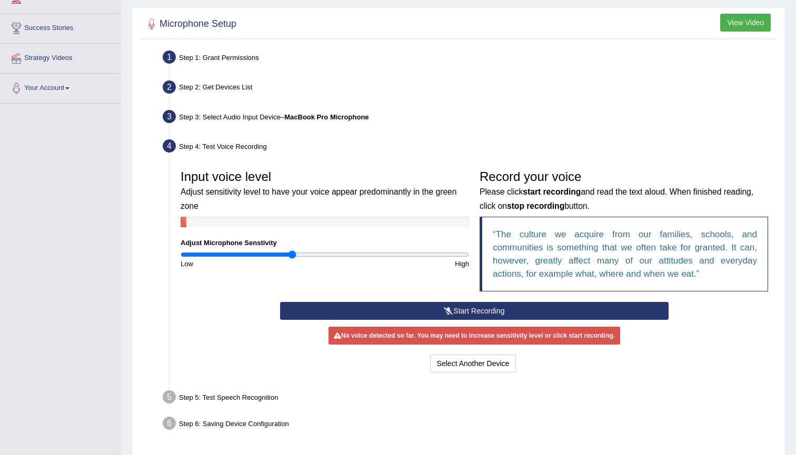
click at [473, 313] on button "Start Recording" at bounding box center [474, 311] width 388 height 18
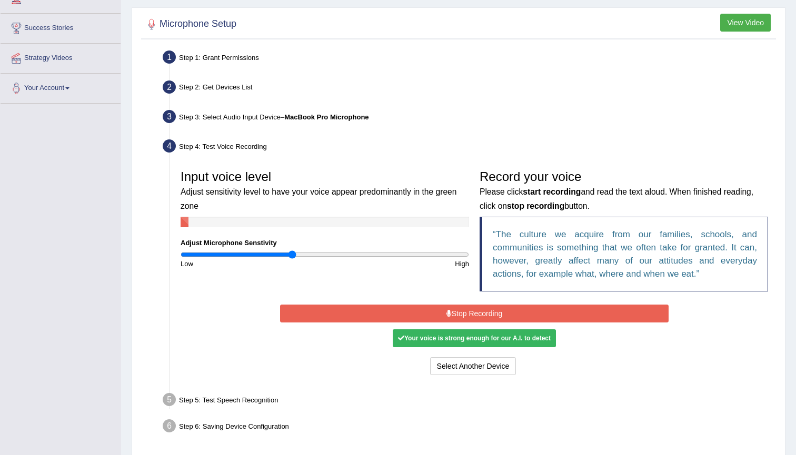
click at [568, 314] on button "Stop Recording" at bounding box center [474, 314] width 388 height 18
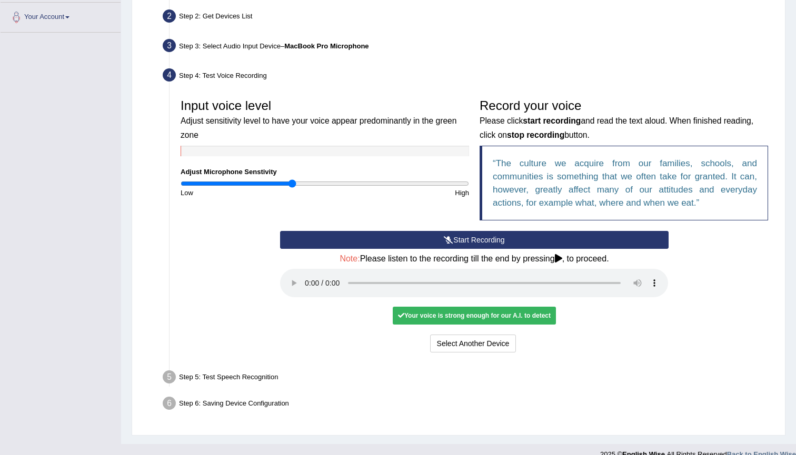
scroll to position [229, 0]
click at [306, 273] on audio at bounding box center [474, 283] width 388 height 28
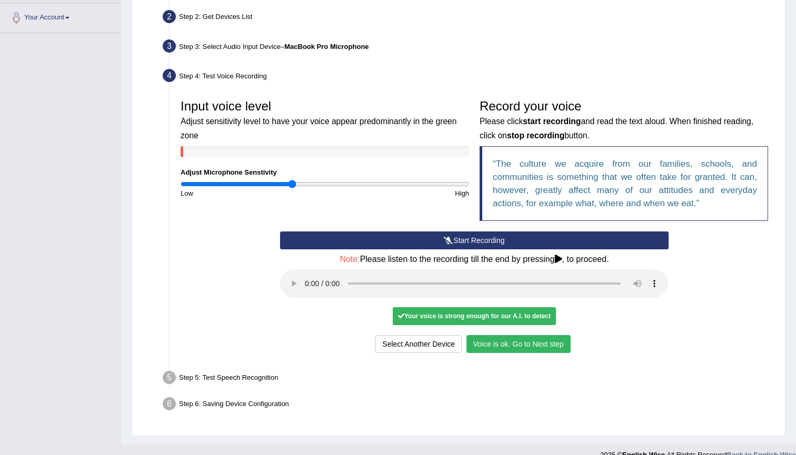
click at [508, 335] on button "Voice is ok. Go to Next step" at bounding box center [518, 344] width 104 height 18
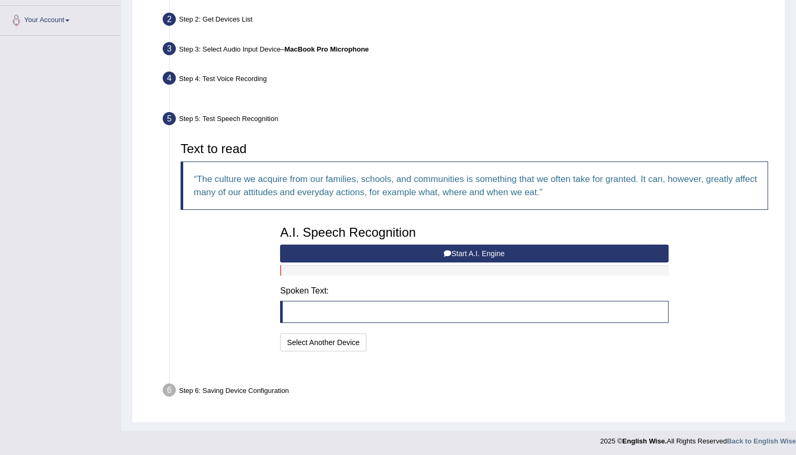
scroll to position [200, 0]
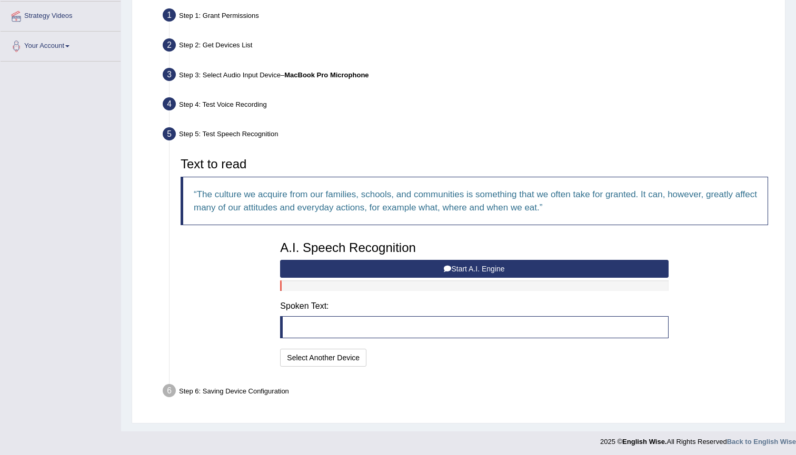
click at [360, 272] on button "Start A.I. Engine" at bounding box center [474, 269] width 388 height 18
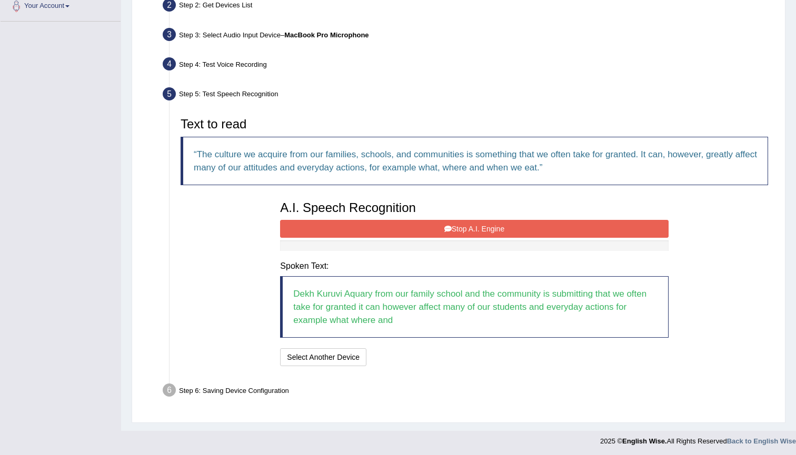
scroll to position [240, 0]
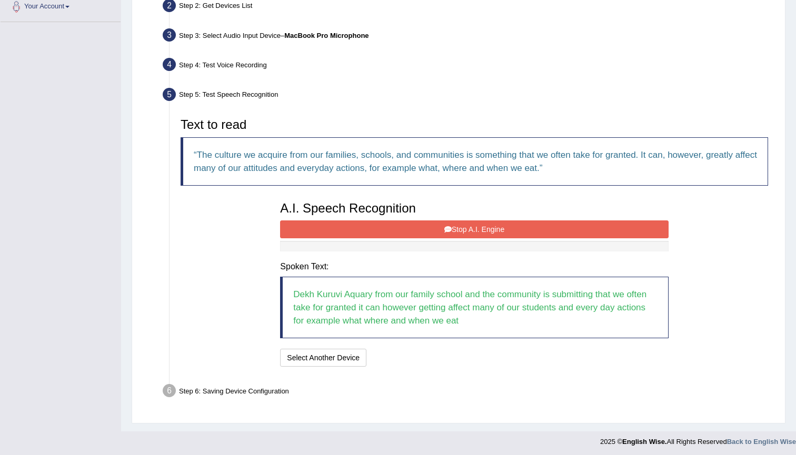
click at [434, 227] on button "Stop A.I. Engine" at bounding box center [474, 229] width 388 height 18
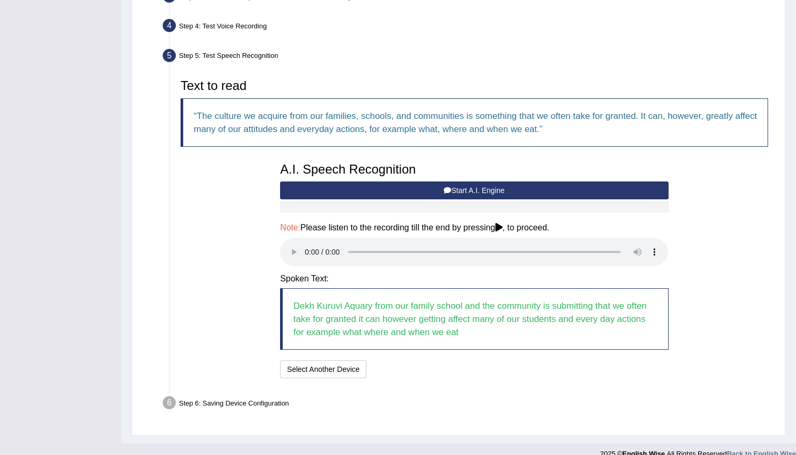
scroll to position [278, 0]
click at [307, 246] on audio at bounding box center [474, 252] width 388 height 28
click at [637, 245] on audio at bounding box center [474, 252] width 388 height 28
click at [654, 245] on audio at bounding box center [474, 252] width 388 height 28
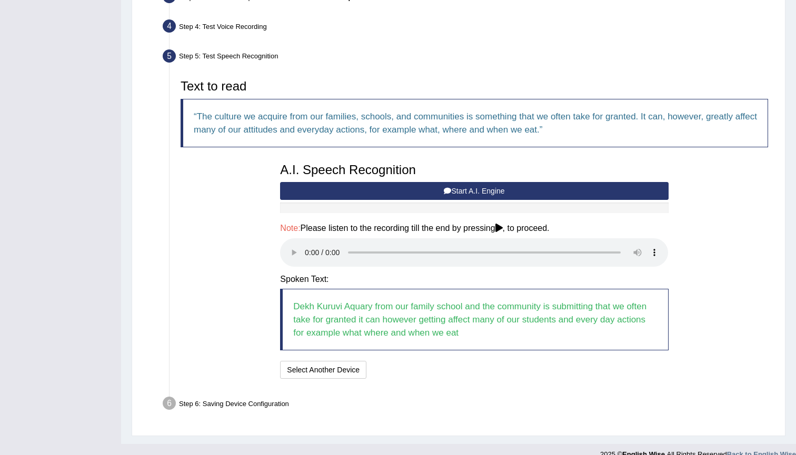
click at [657, 371] on div "Text to read The culture we acquire from our families, schools, and communities…" at bounding box center [474, 228] width 598 height 318
click at [503, 224] on icon at bounding box center [498, 228] width 7 height 8
click at [348, 361] on button "Select Another Device" at bounding box center [323, 370] width 86 height 18
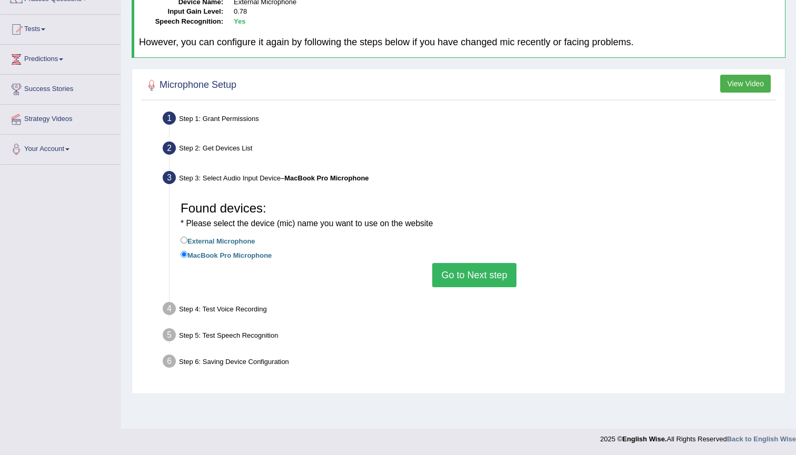
scroll to position [97, 0]
click at [199, 236] on label "External Microphone" at bounding box center [217, 241] width 75 height 12
click at [187, 237] on input "External Microphone" at bounding box center [183, 240] width 7 height 7
radio input "true"
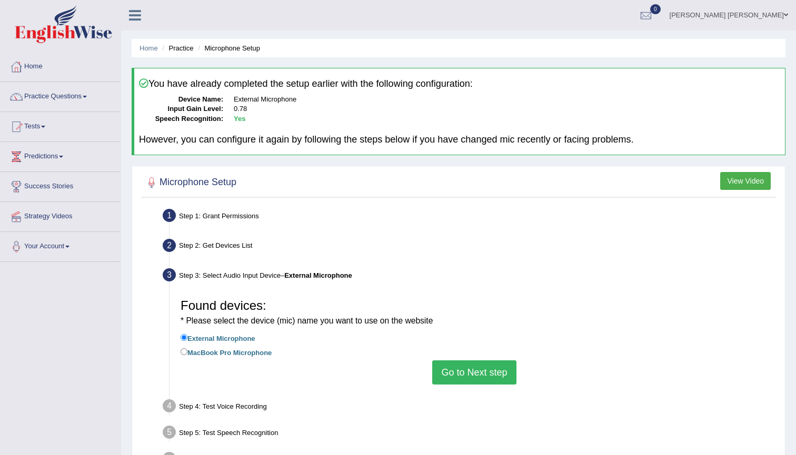
scroll to position [0, 0]
click at [739, 174] on button "View Video" at bounding box center [745, 181] width 51 height 18
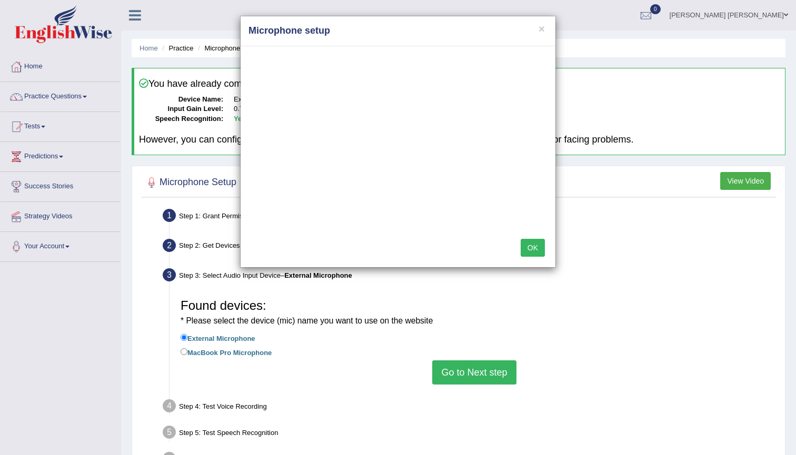
click at [604, 275] on div "× Microphone setup OK" at bounding box center [398, 227] width 796 height 455
click at [539, 246] on button "OK" at bounding box center [532, 248] width 24 height 18
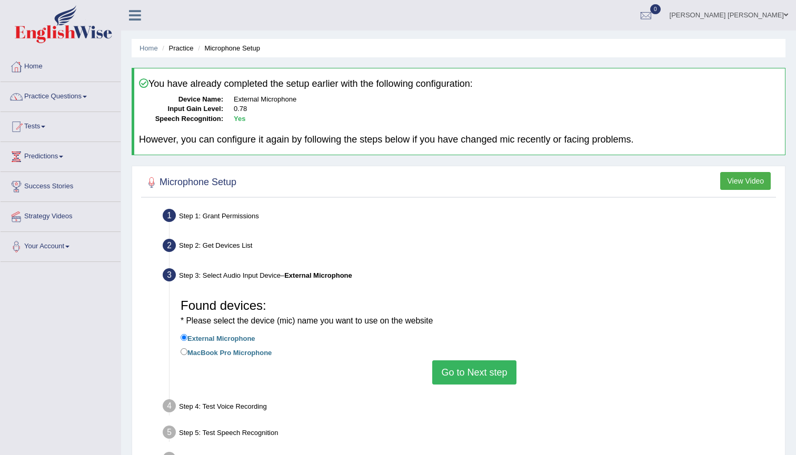
click at [467, 361] on button "Go to Next step" at bounding box center [474, 372] width 84 height 24
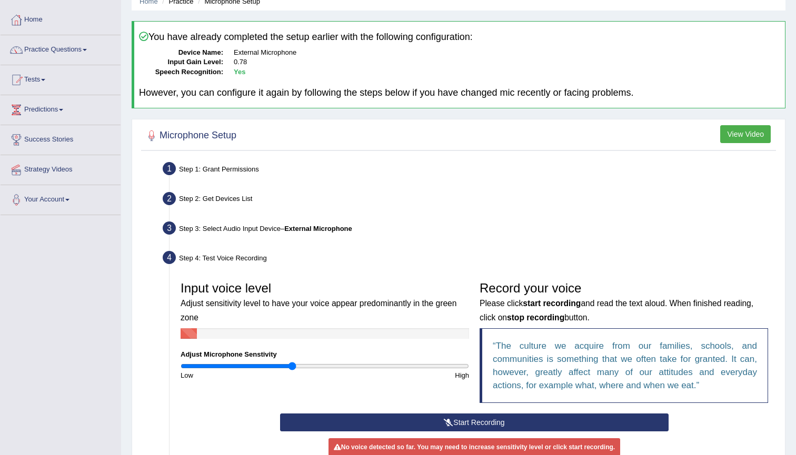
scroll to position [56, 0]
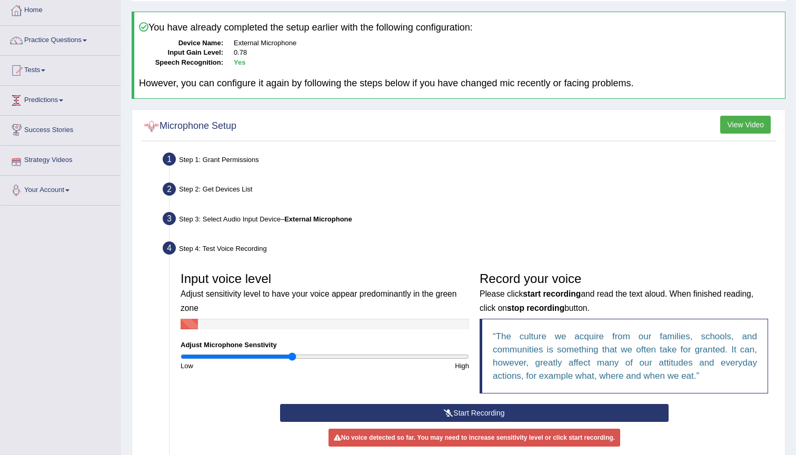
click at [53, 190] on link "Your Account" at bounding box center [61, 189] width 120 height 26
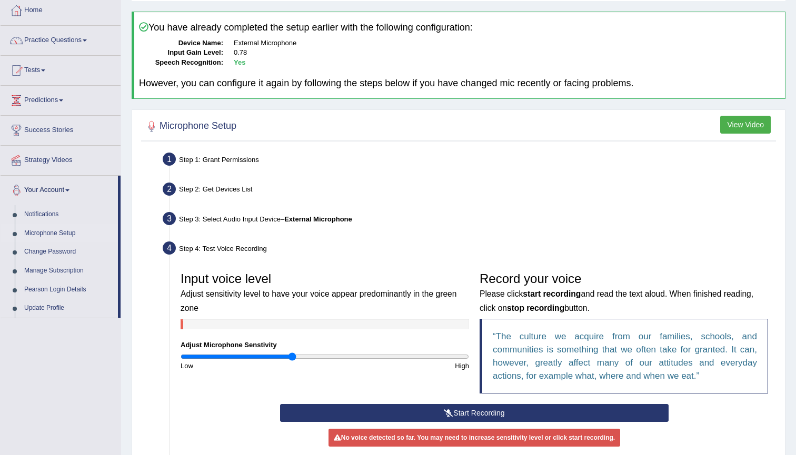
click at [53, 232] on link "Microphone Setup" at bounding box center [68, 233] width 98 height 19
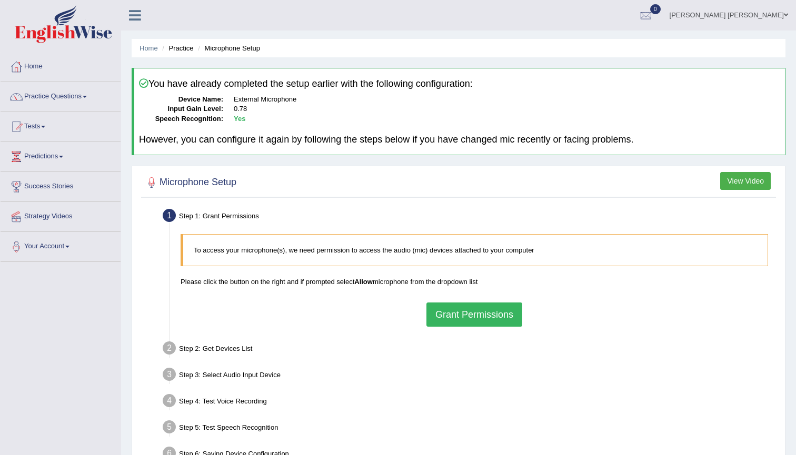
click at [479, 311] on button "Grant Permissions" at bounding box center [474, 315] width 96 height 24
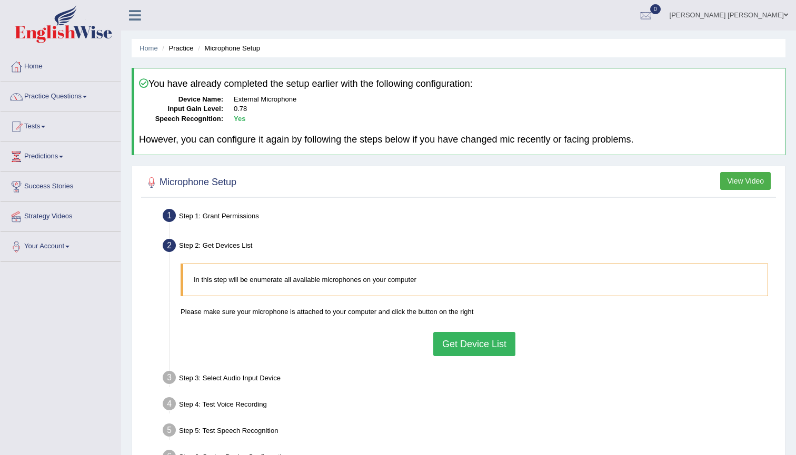
click at [473, 339] on button "Get Device List" at bounding box center [474, 344] width 82 height 24
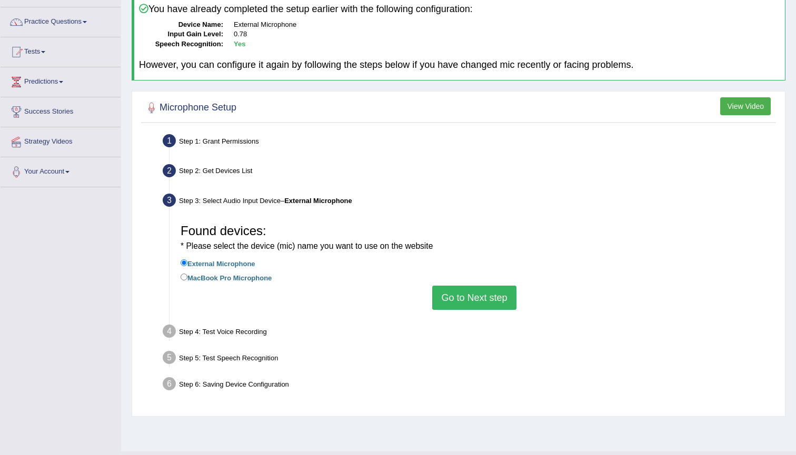
scroll to position [75, 0]
click at [478, 285] on button "Go to Next step" at bounding box center [474, 297] width 84 height 24
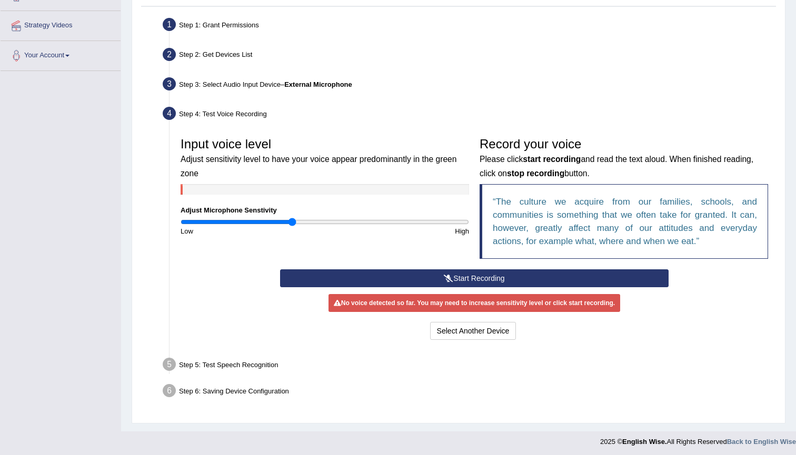
scroll to position [190, 0]
click at [490, 282] on button "Start Recording" at bounding box center [474, 279] width 388 height 18
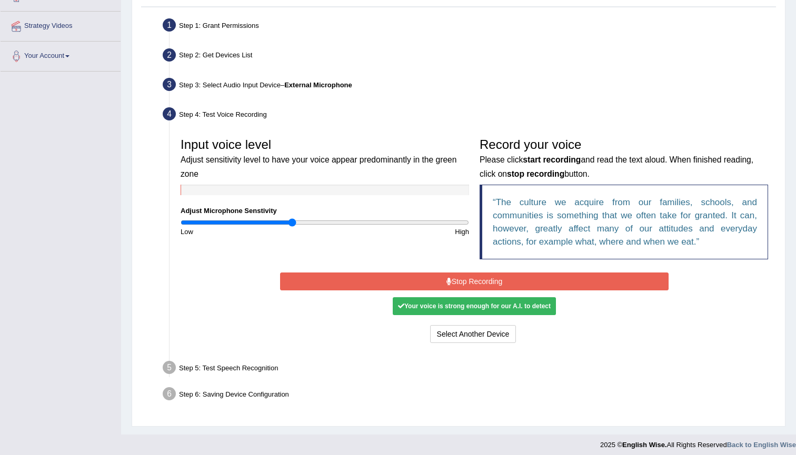
click at [494, 281] on button "Stop Recording" at bounding box center [474, 282] width 388 height 18
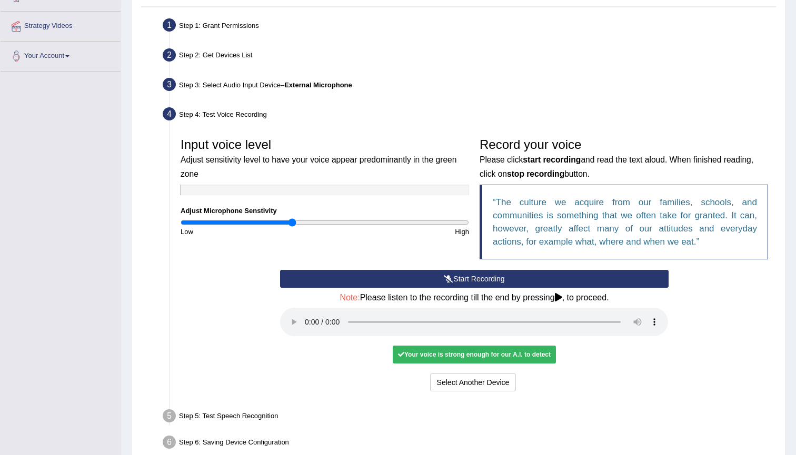
click at [305, 316] on audio at bounding box center [474, 322] width 388 height 28
click at [504, 374] on button "Voice is ok. Go to Next step" at bounding box center [518, 383] width 104 height 18
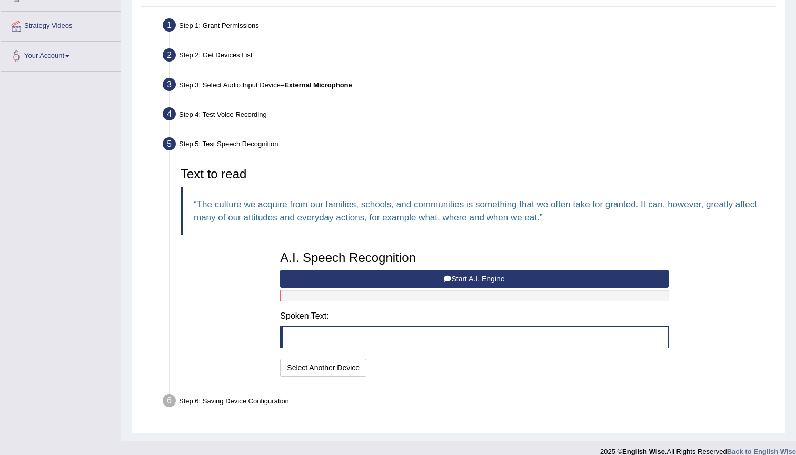
click at [420, 276] on button "Start A.I. Engine" at bounding box center [474, 279] width 388 height 18
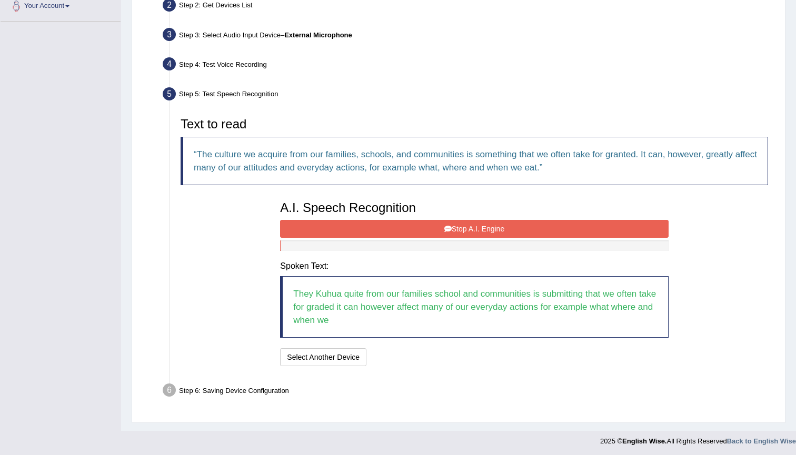
scroll to position [240, 0]
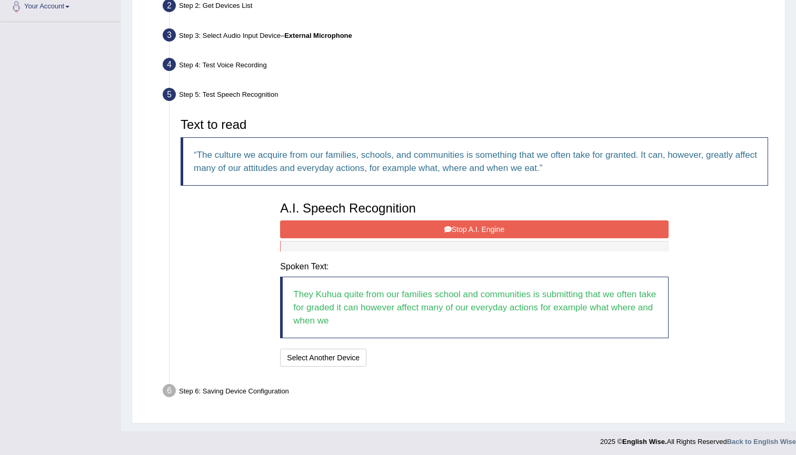
click at [500, 230] on button "Stop A.I. Engine" at bounding box center [474, 229] width 388 height 18
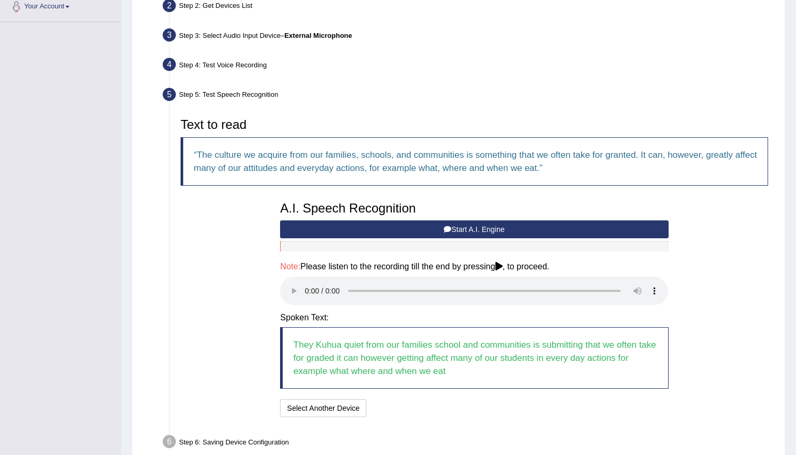
click at [309, 284] on audio at bounding box center [474, 291] width 388 height 28
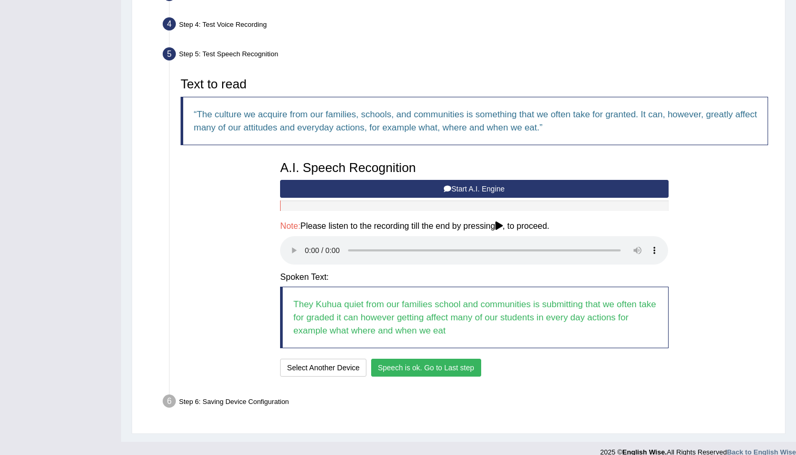
scroll to position [278, 0]
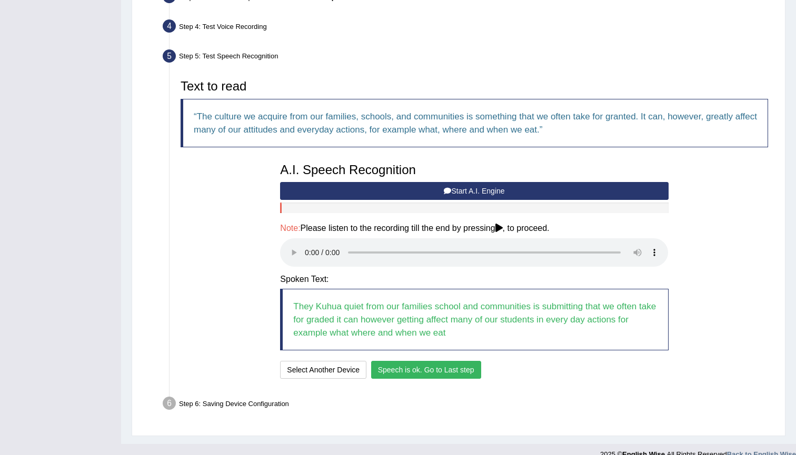
click at [216, 394] on div "Step 6: Saving Device Configuration" at bounding box center [469, 405] width 622 height 23
click at [477, 361] on button "Speech is ok. Go to Last step" at bounding box center [426, 370] width 110 height 18
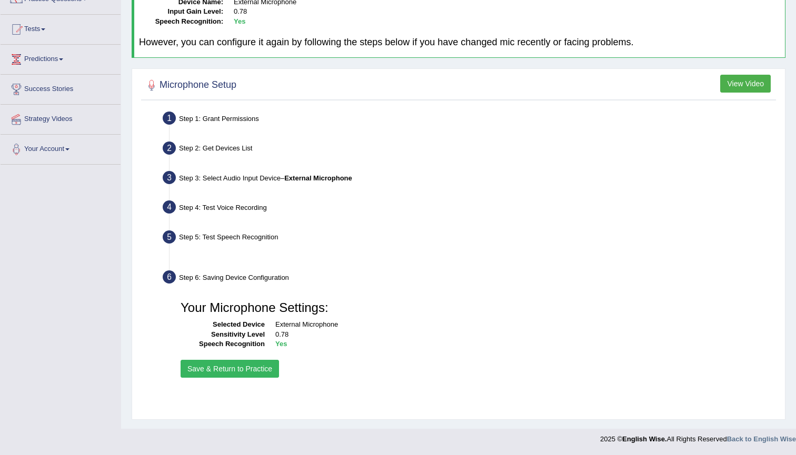
scroll to position [97, 0]
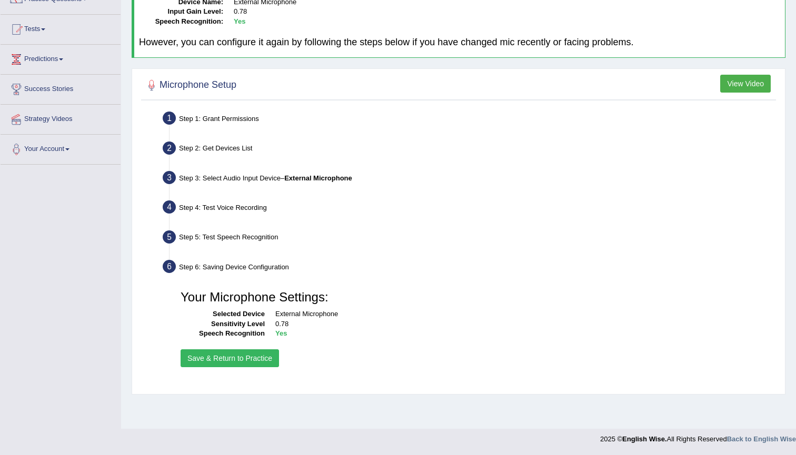
click at [250, 356] on button "Save & Return to Practice" at bounding box center [229, 358] width 98 height 18
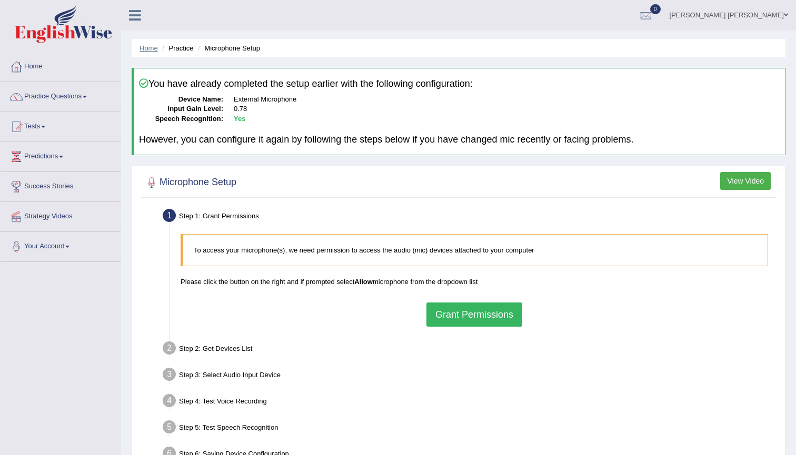
click at [150, 50] on link "Home" at bounding box center [148, 48] width 18 height 8
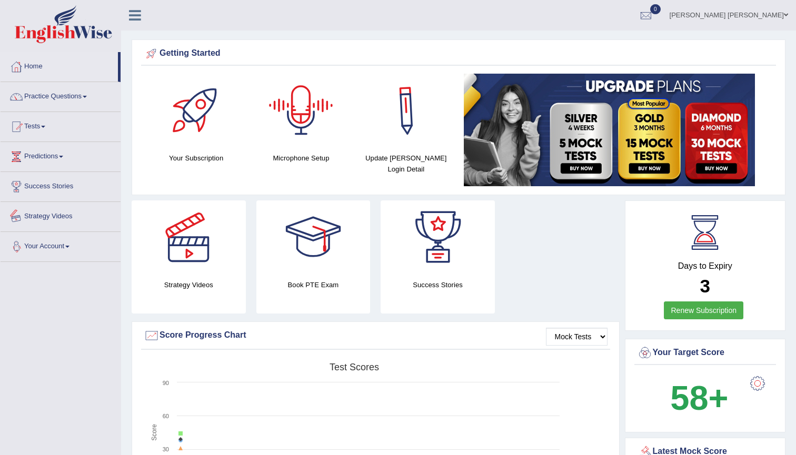
click at [44, 254] on link "Your Account" at bounding box center [61, 245] width 120 height 26
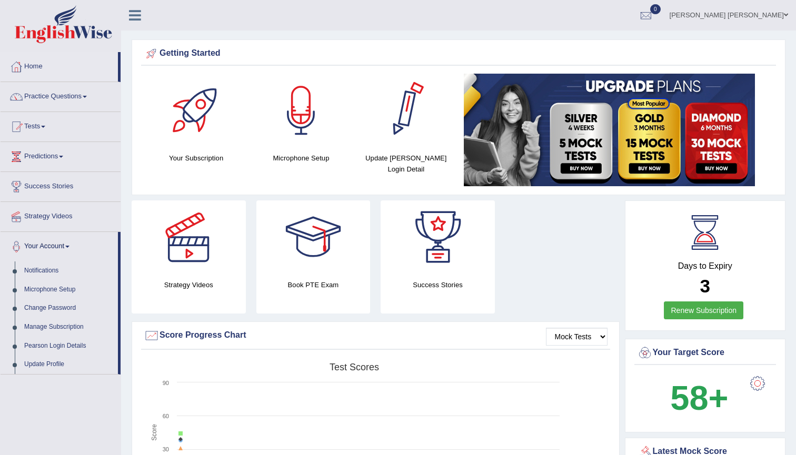
click at [747, 11] on link "[PERSON_NAME] [PERSON_NAME]" at bounding box center [728, 13] width 134 height 27
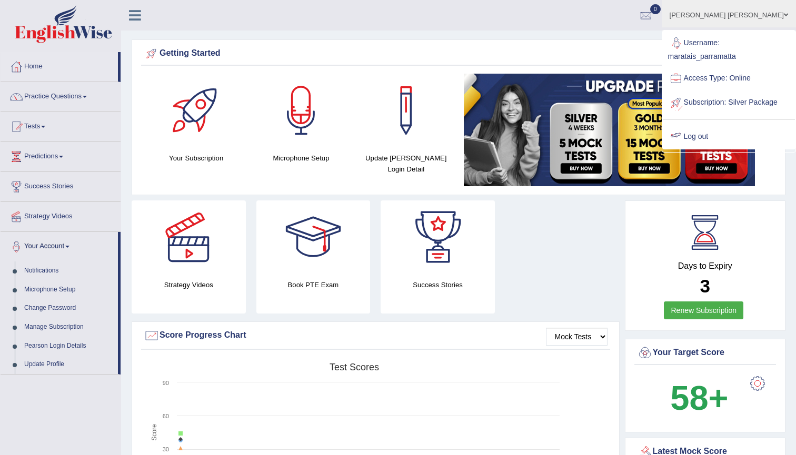
click at [707, 149] on link "Log out" at bounding box center [728, 137] width 132 height 24
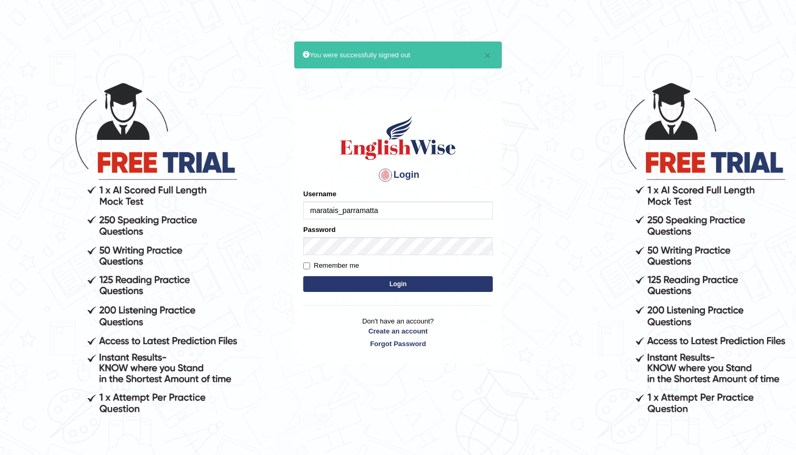
type input "maratais_parramatta"
click at [448, 287] on button "Login" at bounding box center [397, 284] width 189 height 16
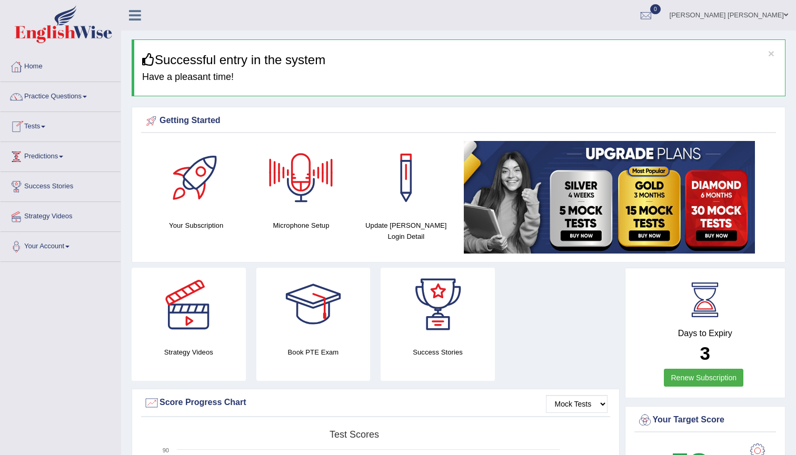
click at [302, 192] on div at bounding box center [301, 178] width 74 height 74
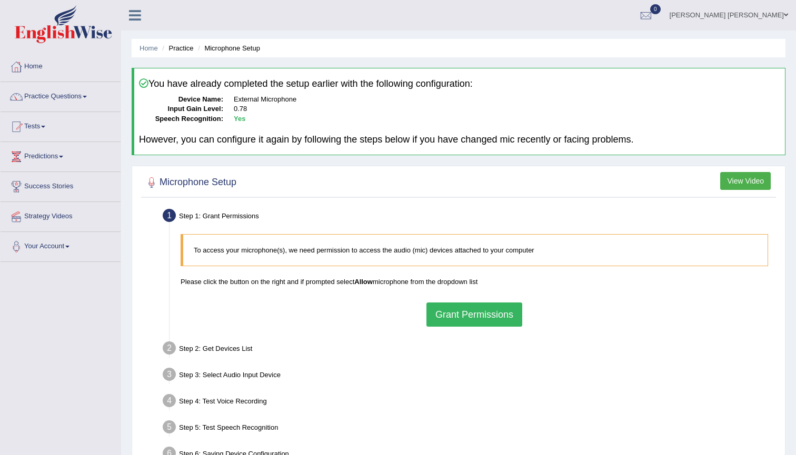
click at [476, 313] on button "Grant Permissions" at bounding box center [474, 315] width 96 height 24
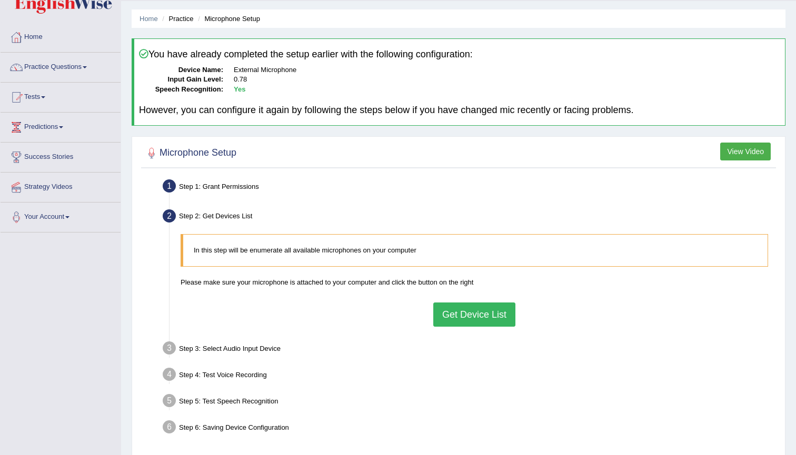
scroll to position [32, 0]
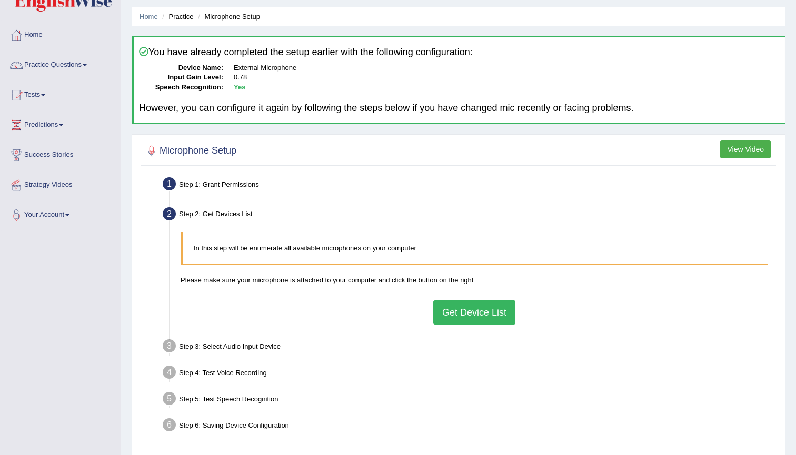
click at [474, 312] on button "Get Device List" at bounding box center [474, 312] width 82 height 24
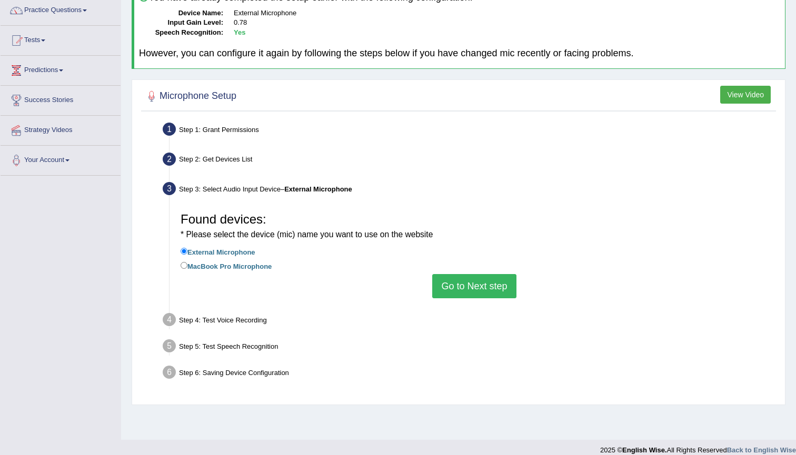
scroll to position [87, 0]
click at [476, 280] on button "Go to Next step" at bounding box center [474, 285] width 84 height 24
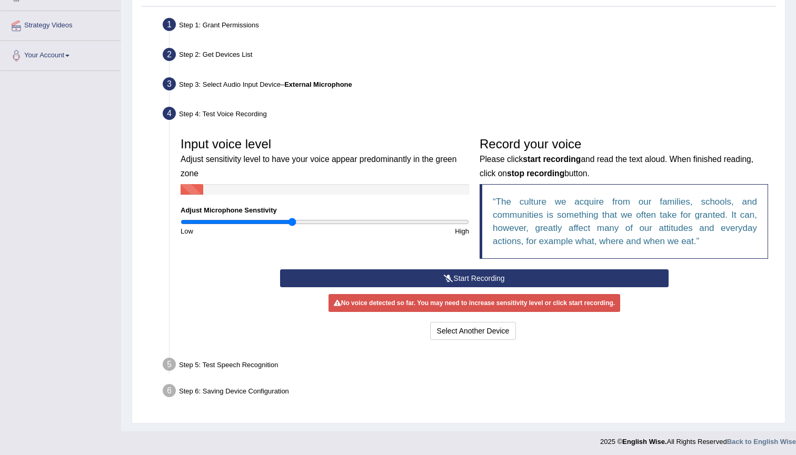
scroll to position [190, 0]
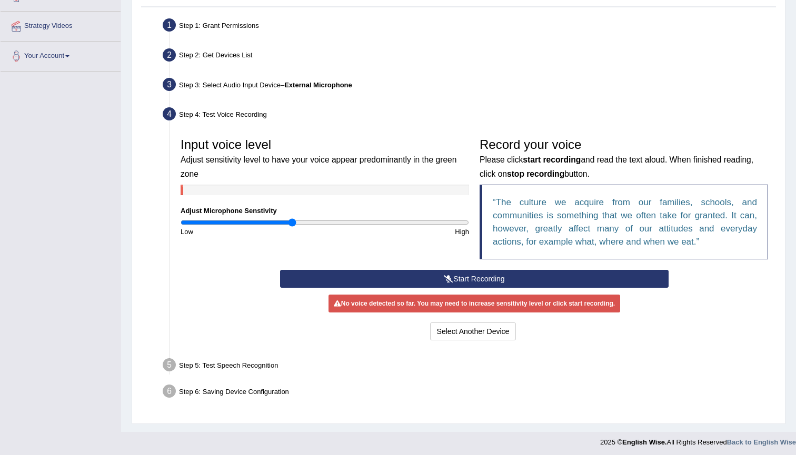
click at [476, 280] on button "Start Recording" at bounding box center [474, 279] width 388 height 18
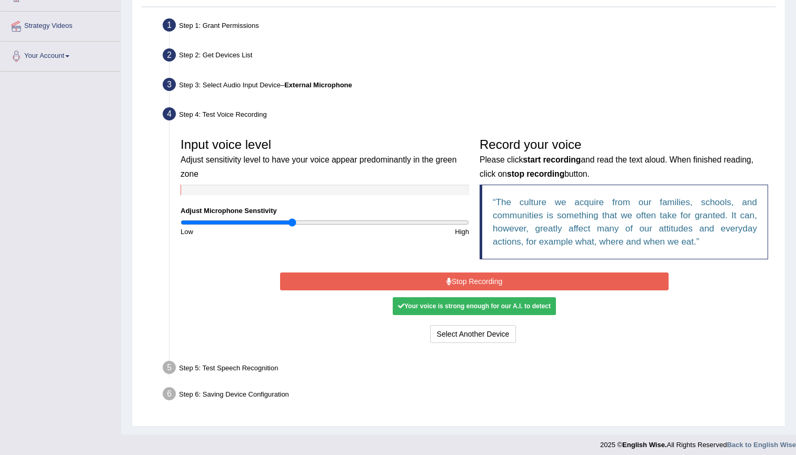
click at [491, 283] on button "Stop Recording" at bounding box center [474, 282] width 388 height 18
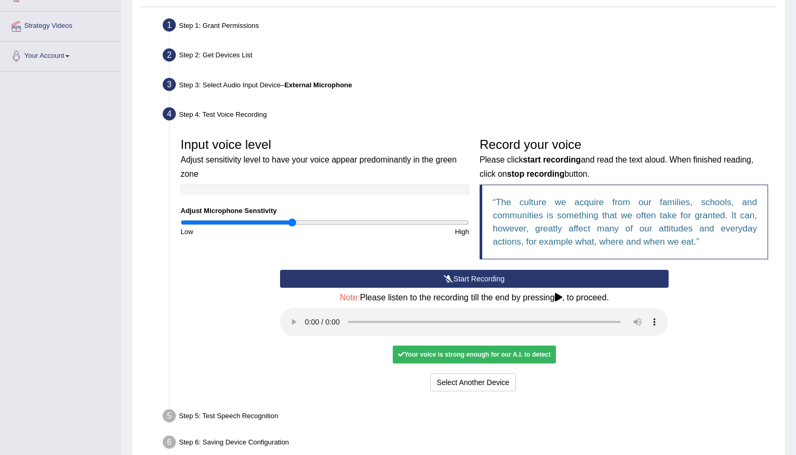
click at [305, 313] on audio at bounding box center [474, 322] width 388 height 28
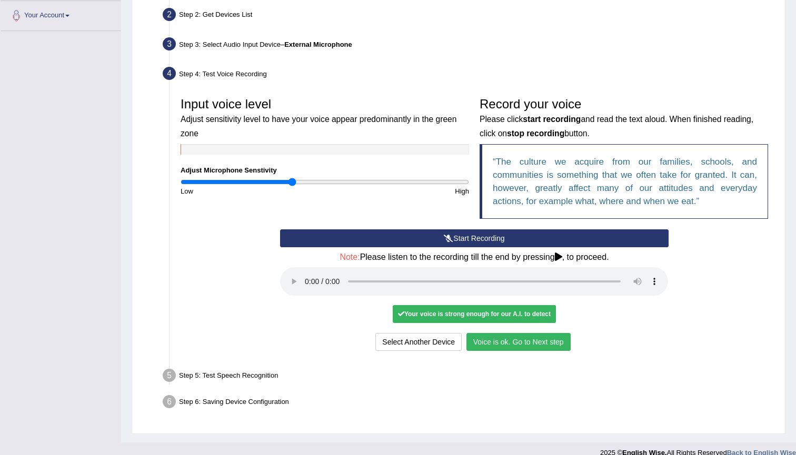
scroll to position [229, 0]
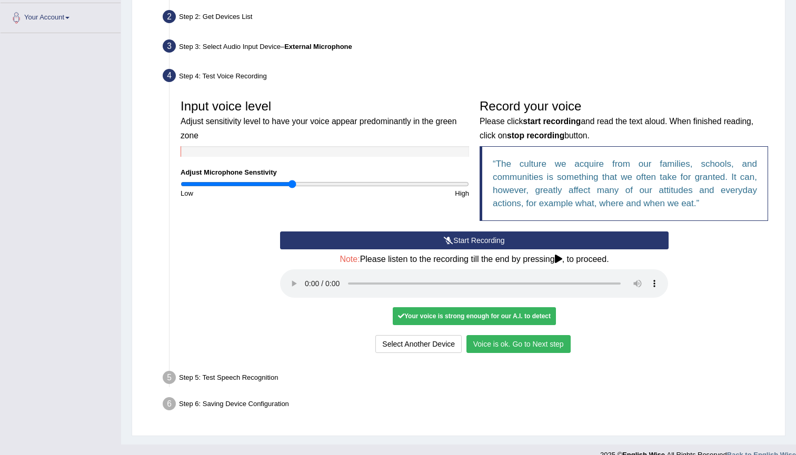
click at [505, 335] on button "Voice is ok. Go to Next step" at bounding box center [518, 344] width 104 height 18
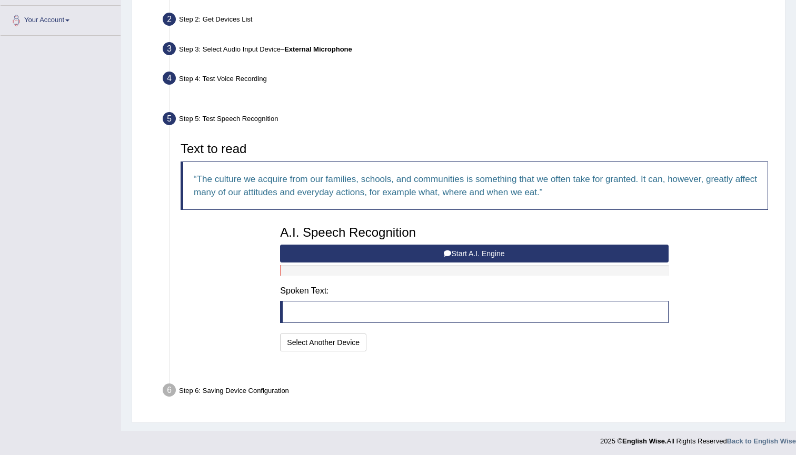
scroll to position [200, 0]
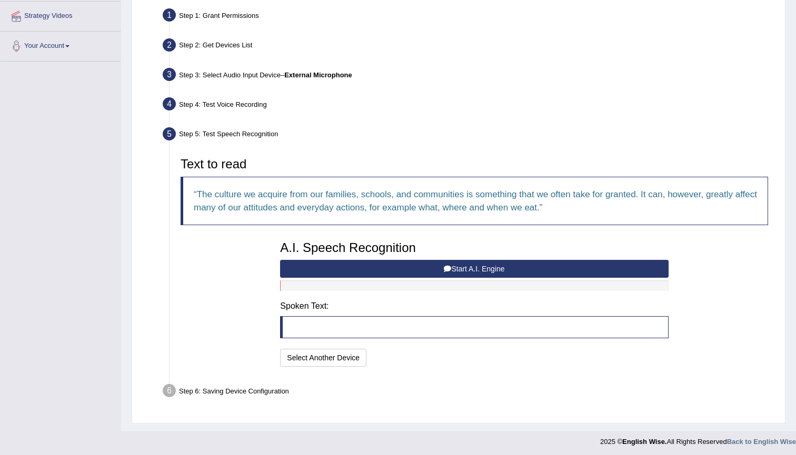
click at [418, 272] on button "Start A.I. Engine" at bounding box center [474, 269] width 388 height 18
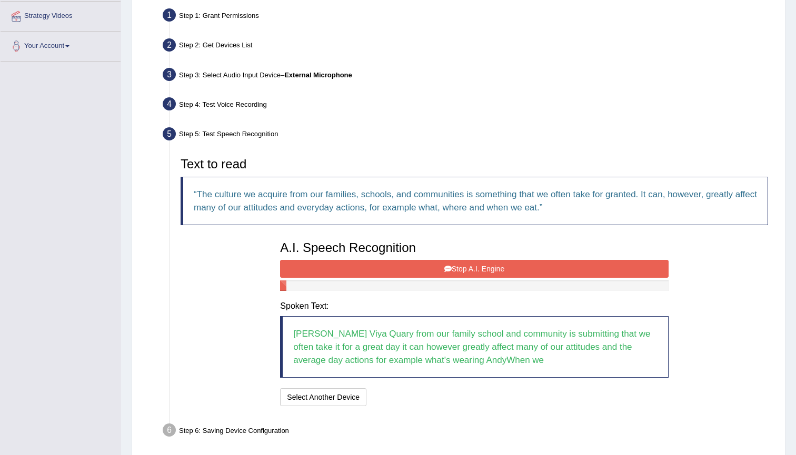
click at [494, 270] on button "Stop A.I. Engine" at bounding box center [474, 269] width 388 height 18
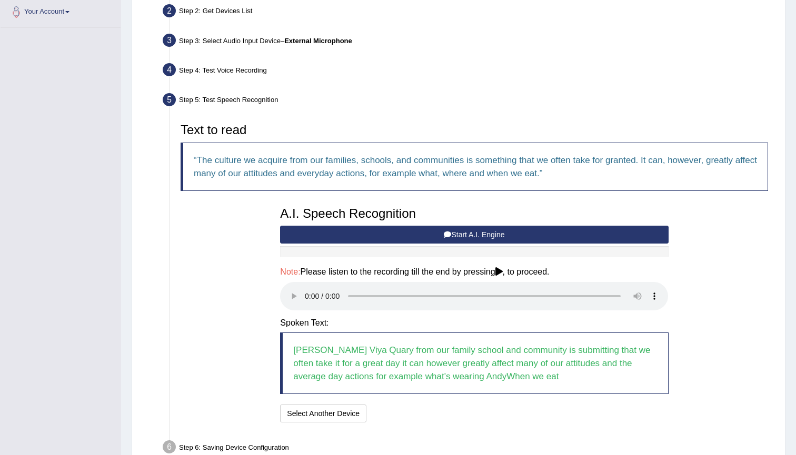
scroll to position [253, 0]
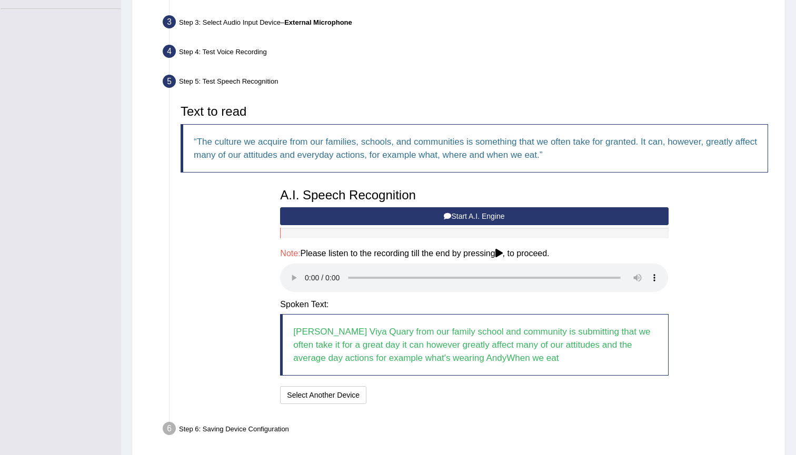
click at [306, 273] on audio at bounding box center [474, 278] width 388 height 28
click at [429, 386] on button "Speech is ok. Go to Last step" at bounding box center [426, 395] width 110 height 18
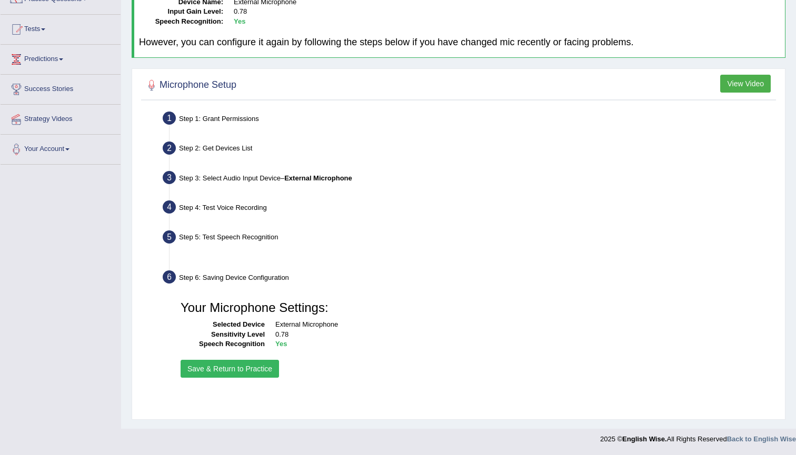
scroll to position [97, 0]
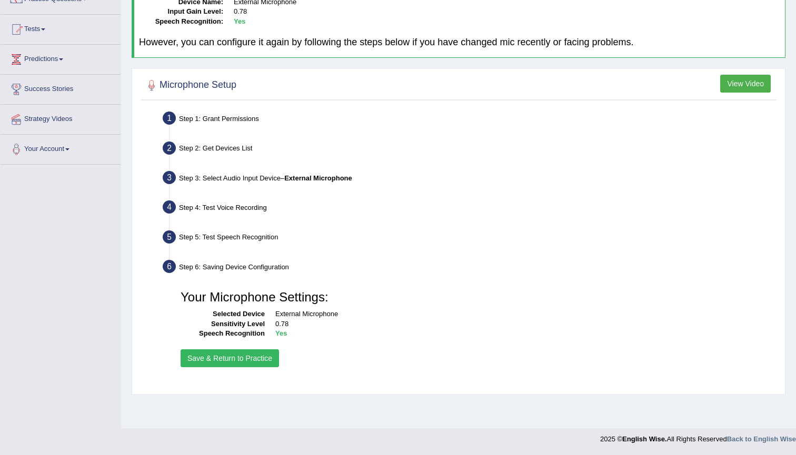
click at [244, 359] on button "Save & Return to Practice" at bounding box center [229, 358] width 98 height 18
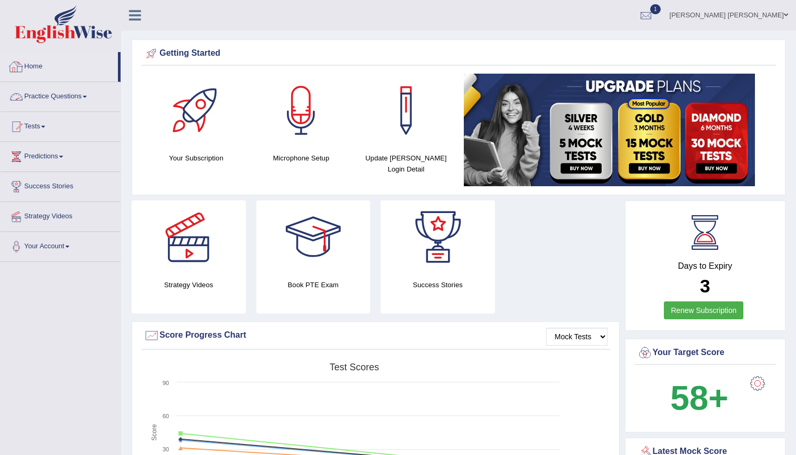
click at [64, 95] on link "Practice Questions" at bounding box center [61, 95] width 120 height 26
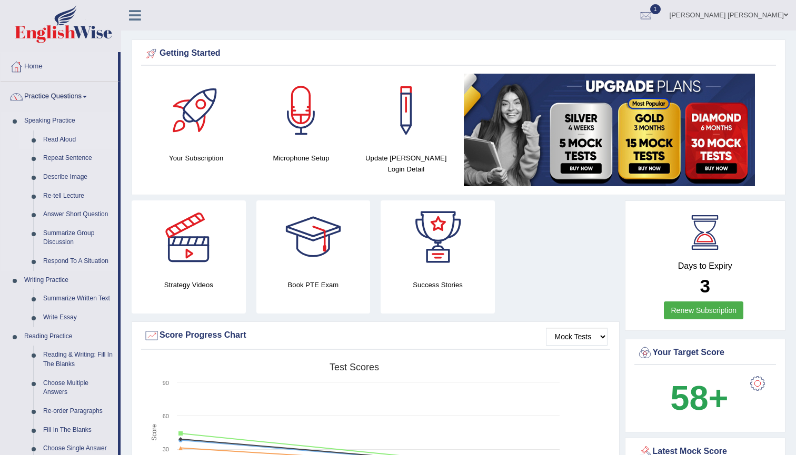
click at [61, 145] on link "Read Aloud" at bounding box center [77, 139] width 79 height 19
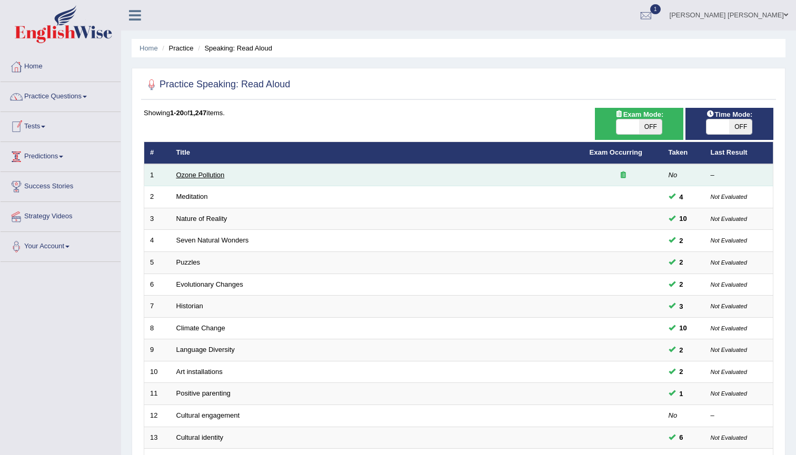
click at [193, 174] on link "Ozone Pollution" at bounding box center [200, 175] width 48 height 8
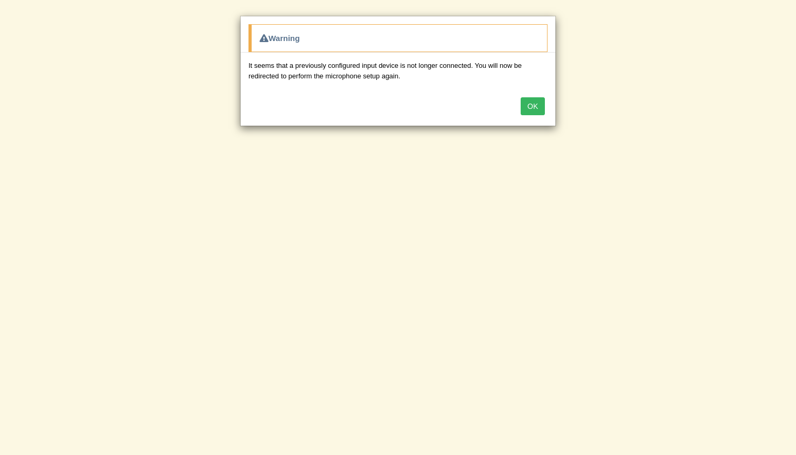
click at [529, 104] on button "OK" at bounding box center [532, 106] width 24 height 18
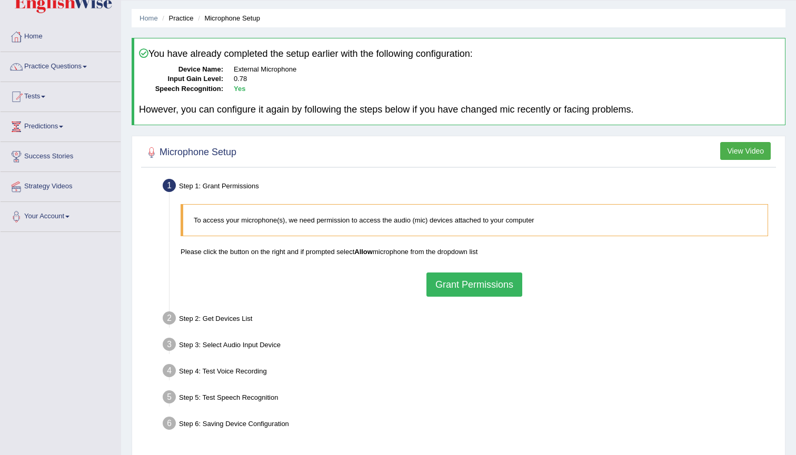
scroll to position [31, 0]
click at [475, 283] on button "Grant Permissions" at bounding box center [474, 284] width 96 height 24
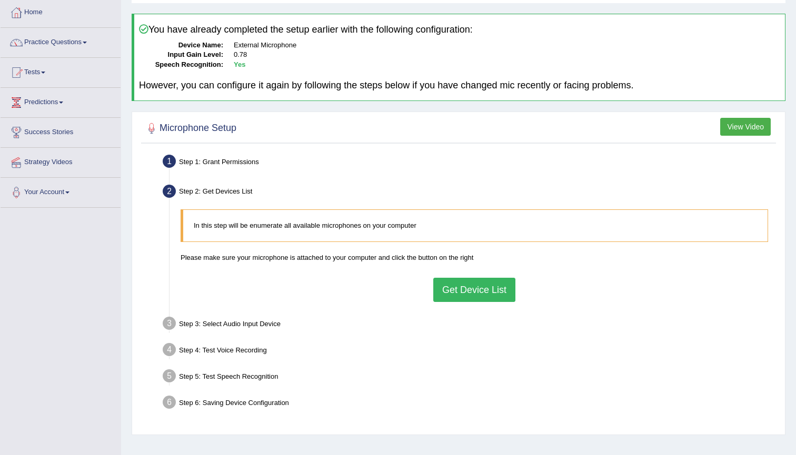
scroll to position [69, 0]
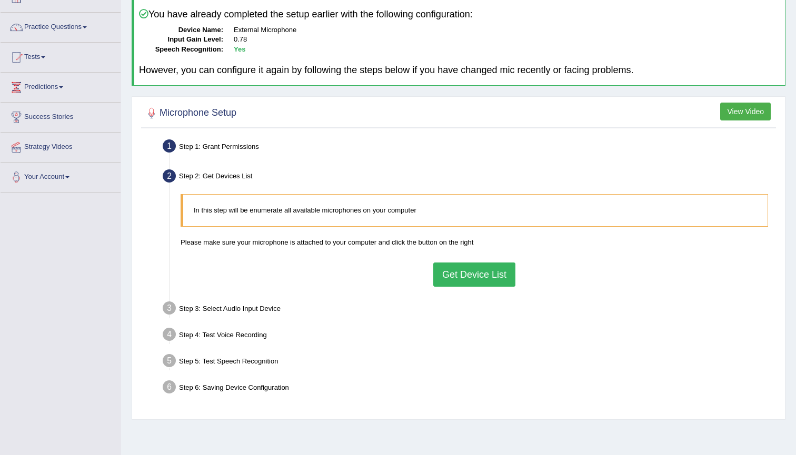
click at [484, 268] on button "Get Device List" at bounding box center [474, 275] width 82 height 24
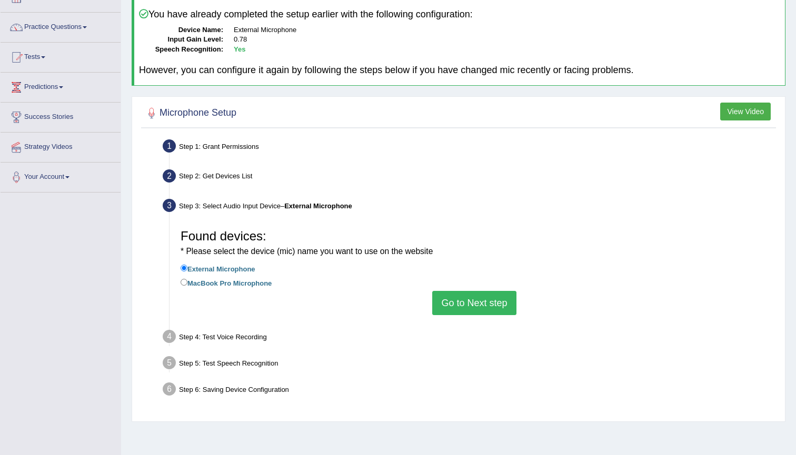
click at [484, 296] on button "Go to Next step" at bounding box center [474, 303] width 84 height 24
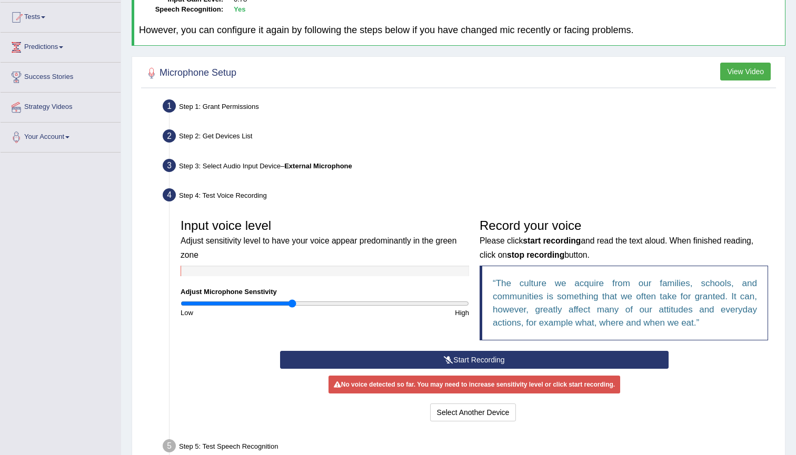
scroll to position [122, 0]
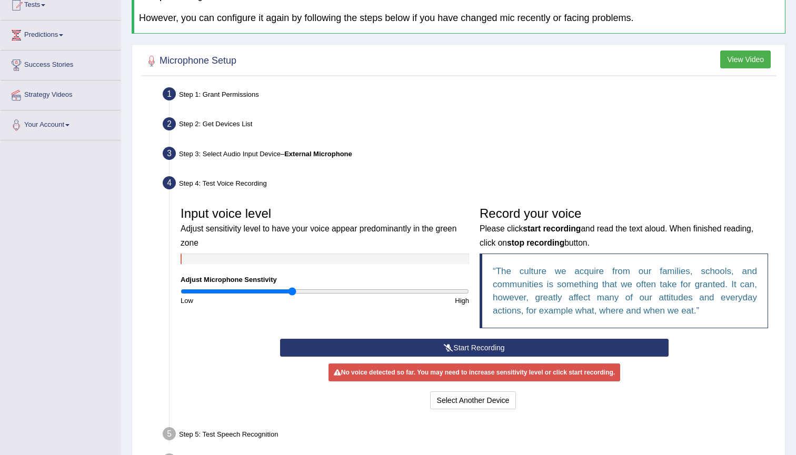
click at [437, 348] on button "Start Recording" at bounding box center [474, 348] width 388 height 18
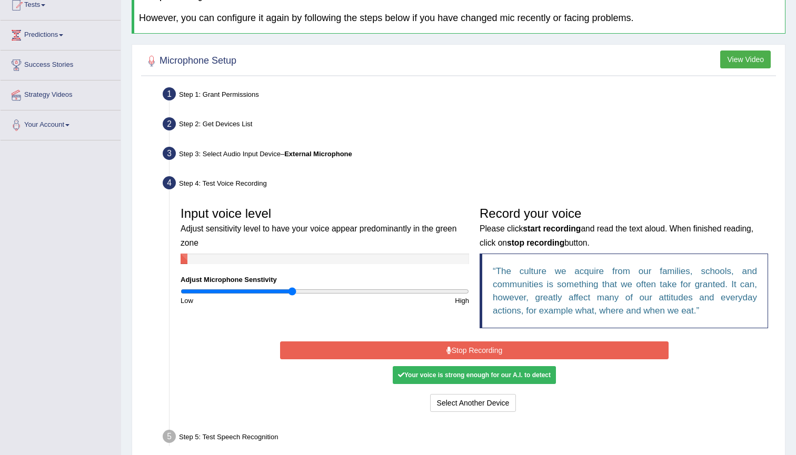
click at [437, 348] on button "Stop Recording" at bounding box center [474, 351] width 388 height 18
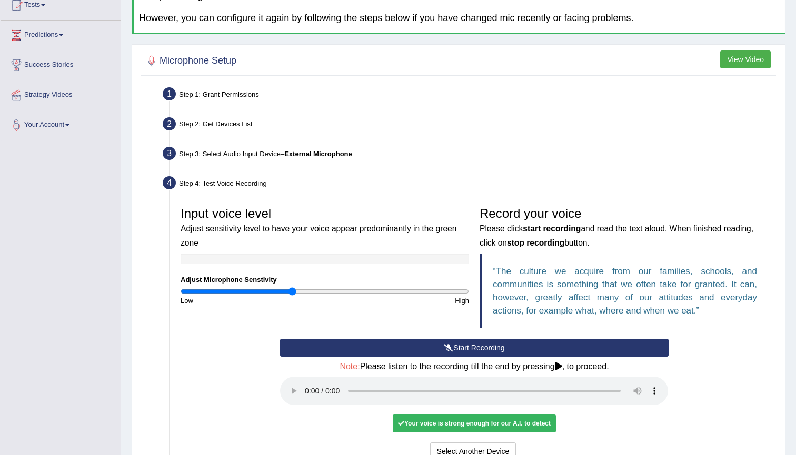
click at [306, 380] on audio at bounding box center [474, 391] width 388 height 28
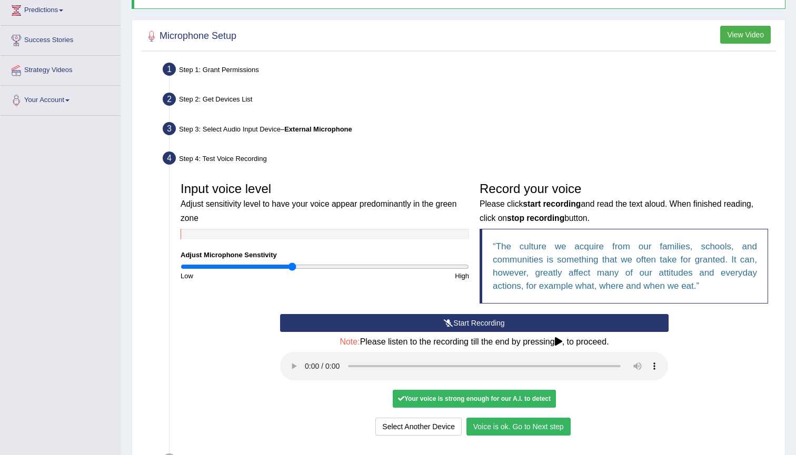
scroll to position [152, 0]
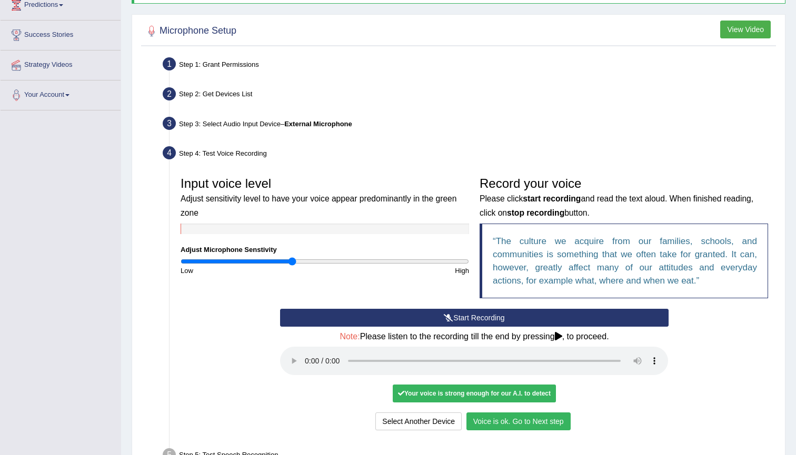
click at [555, 413] on button "Voice is ok. Go to Next step" at bounding box center [518, 422] width 104 height 18
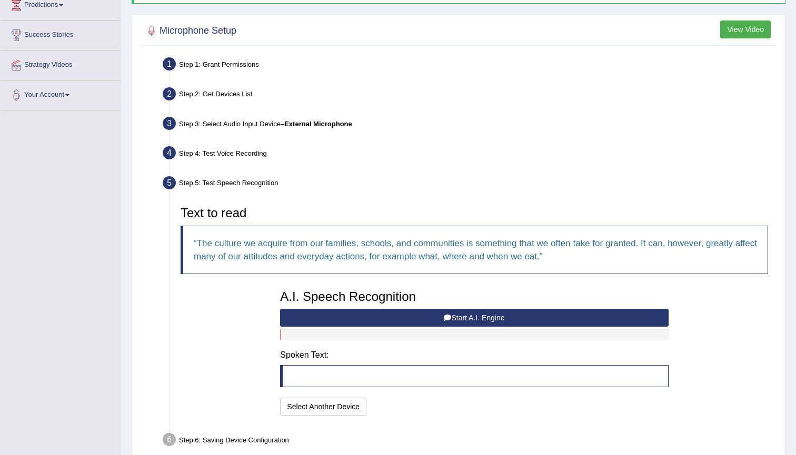
click at [503, 318] on button "Start A.I. Engine" at bounding box center [474, 318] width 388 height 18
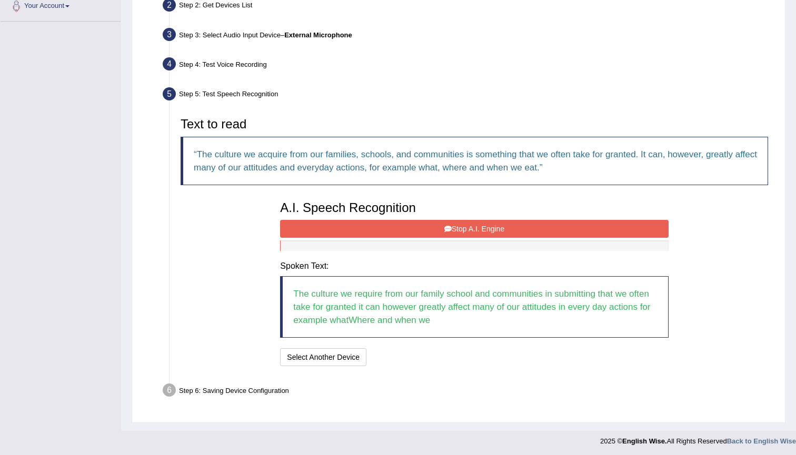
scroll to position [240, 0]
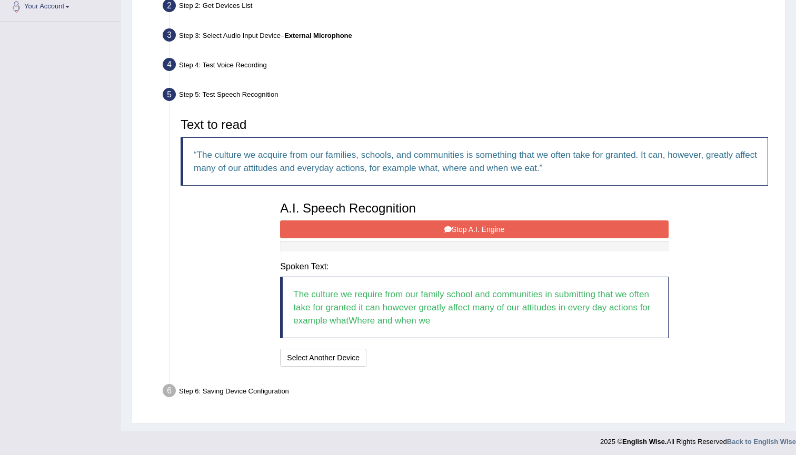
click at [479, 229] on button "Stop A.I. Engine" at bounding box center [474, 229] width 388 height 18
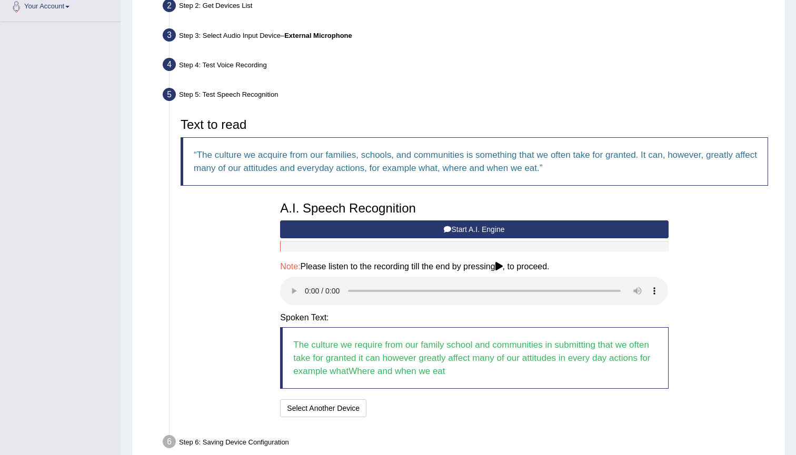
click at [305, 282] on audio at bounding box center [474, 291] width 388 height 28
click at [429, 399] on button "Speech is ok. Go to Last step" at bounding box center [426, 408] width 110 height 18
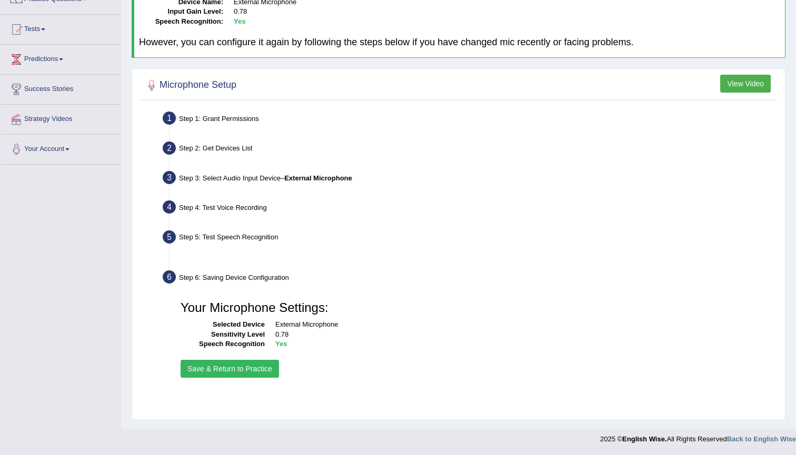
scroll to position [97, 0]
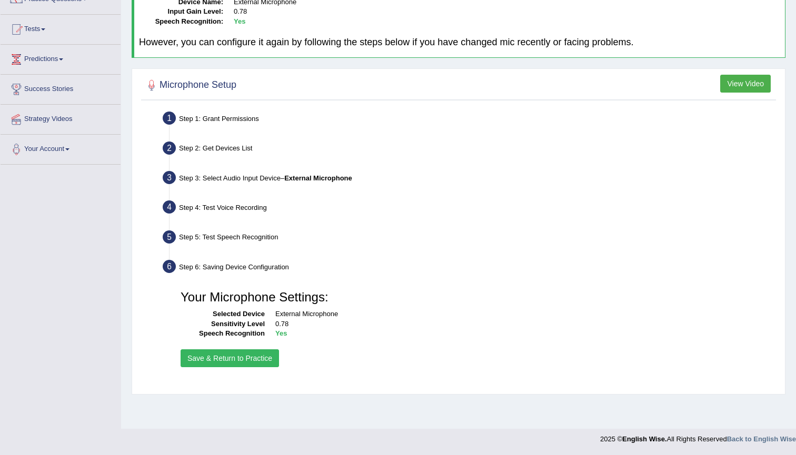
click at [256, 354] on button "Save & Return to Practice" at bounding box center [229, 358] width 98 height 18
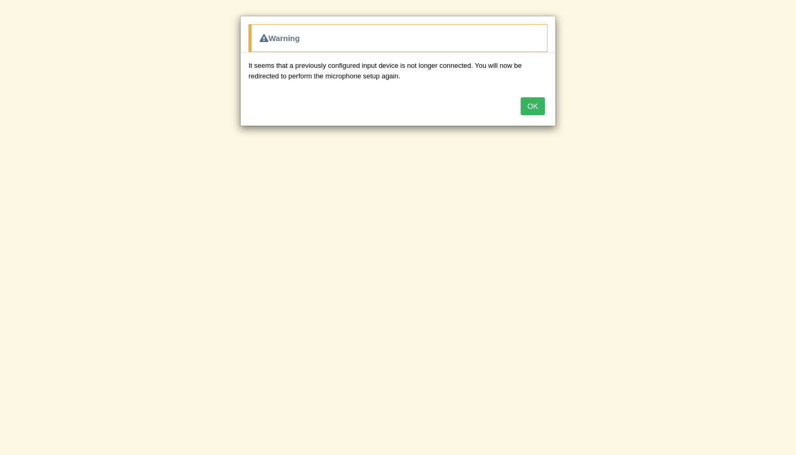
click at [535, 107] on button "OK" at bounding box center [532, 106] width 24 height 18
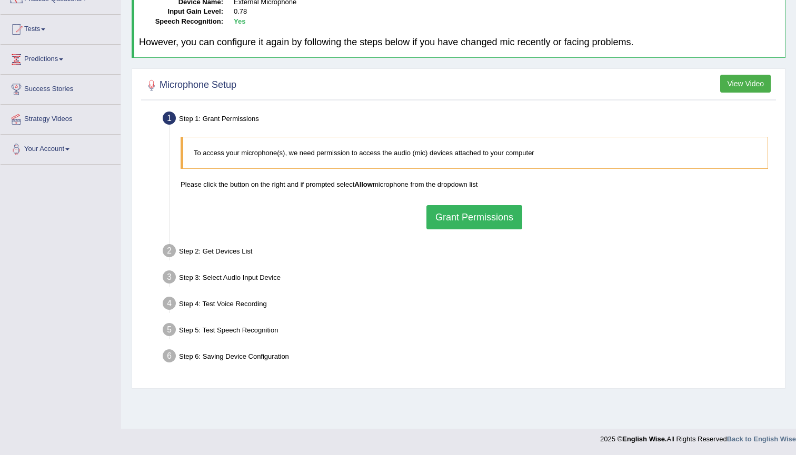
scroll to position [97, 0]
click at [483, 217] on button "Grant Permissions" at bounding box center [474, 217] width 96 height 24
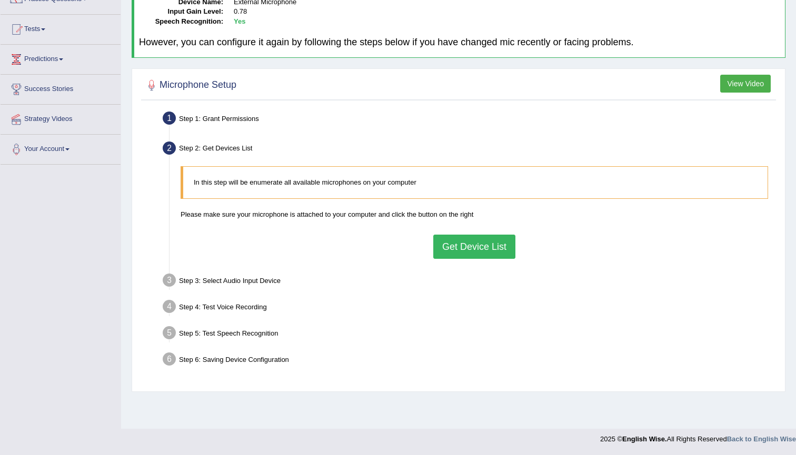
click at [487, 247] on button "Get Device List" at bounding box center [474, 247] width 82 height 24
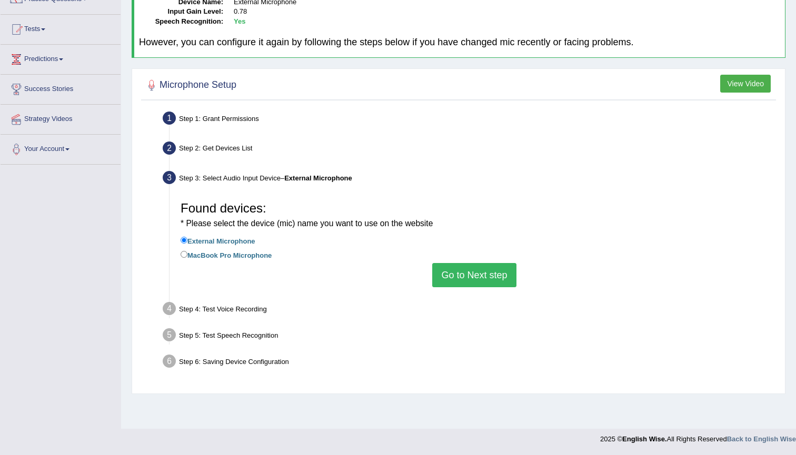
click at [239, 249] on label "MacBook Pro Microphone" at bounding box center [225, 255] width 91 height 12
click at [187, 251] on input "MacBook Pro Microphone" at bounding box center [183, 254] width 7 height 7
radio input "true"
click at [500, 267] on button "Go to Next step" at bounding box center [474, 275] width 84 height 24
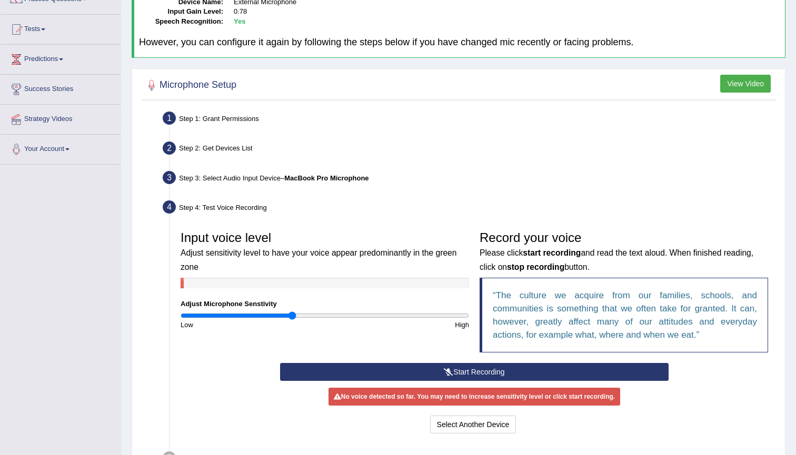
click at [505, 367] on button "Start Recording" at bounding box center [474, 372] width 388 height 18
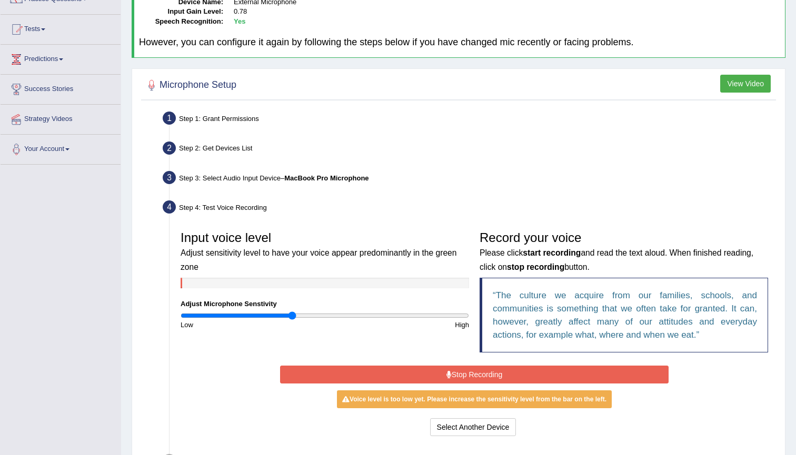
drag, startPoint x: 505, startPoint y: 367, endPoint x: 513, endPoint y: 365, distance: 7.7
click at [514, 366] on button "Stop Recording" at bounding box center [474, 375] width 388 height 18
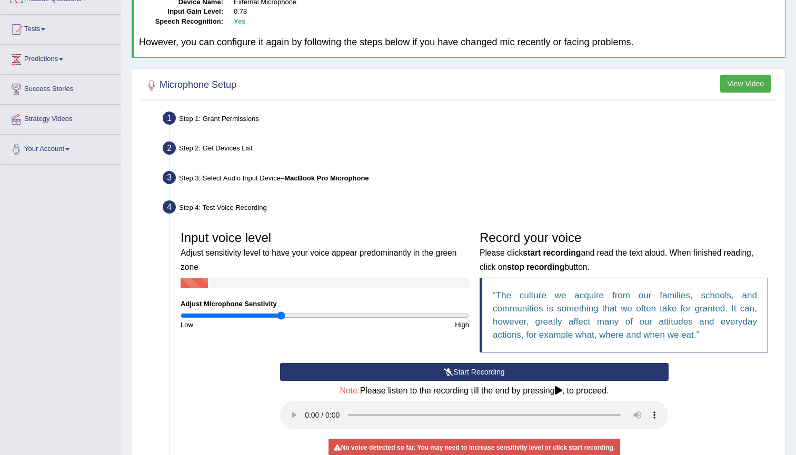
drag, startPoint x: 290, startPoint y: 315, endPoint x: 282, endPoint y: 315, distance: 8.4
type input "0.7"
click at [282, 315] on input "range" at bounding box center [324, 316] width 288 height 8
click at [492, 207] on div "Step 4: Test Voice Recording" at bounding box center [469, 208] width 622 height 23
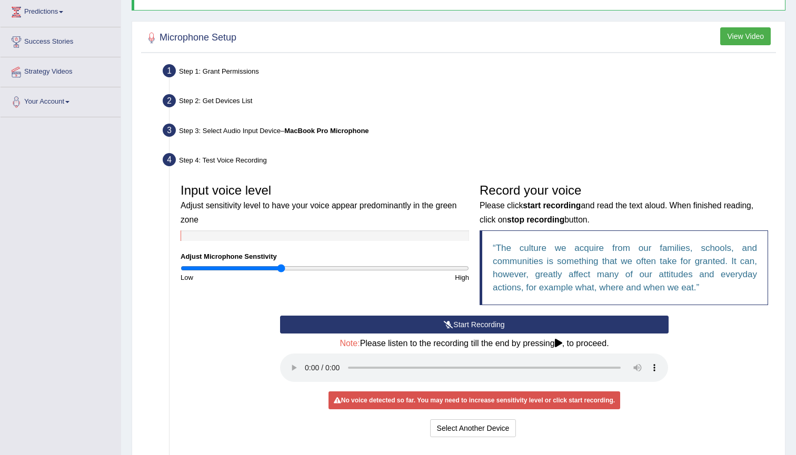
scroll to position [143, 0]
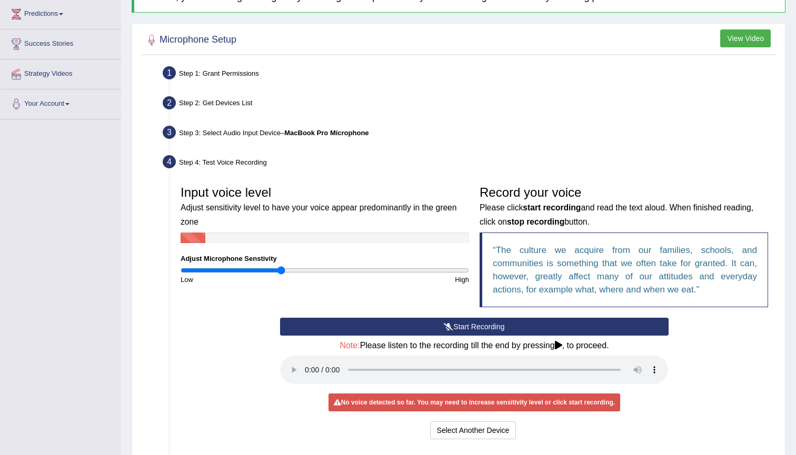
click at [452, 319] on button "Start Recording" at bounding box center [474, 327] width 388 height 18
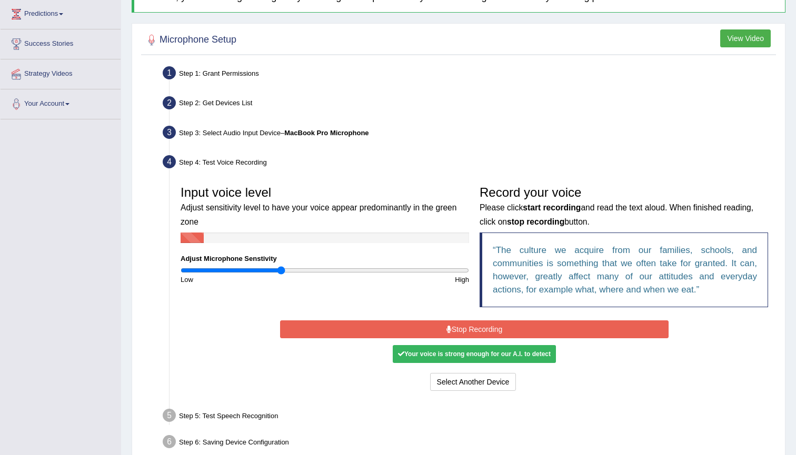
click at [608, 327] on button "Stop Recording" at bounding box center [474, 329] width 388 height 18
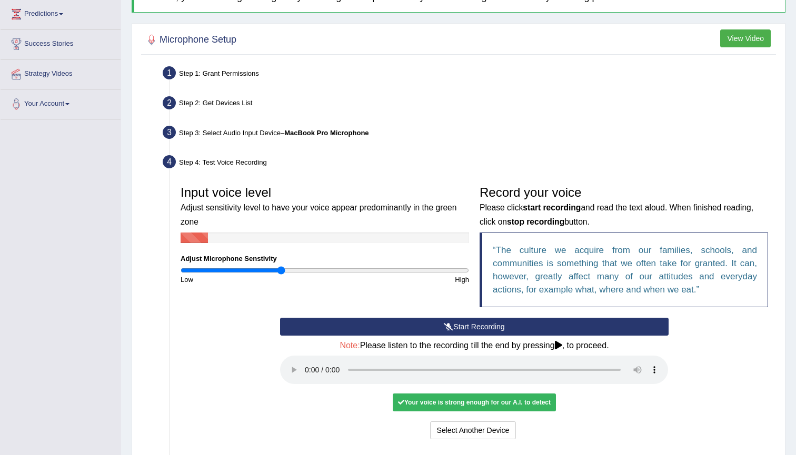
click at [309, 356] on audio at bounding box center [474, 370] width 388 height 28
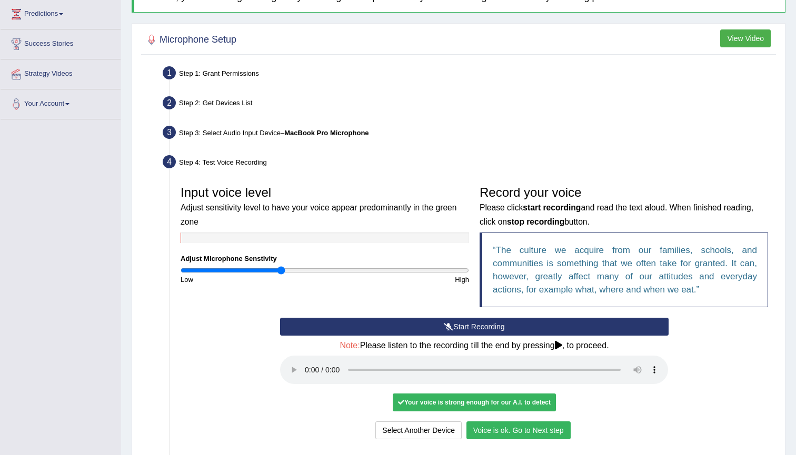
click at [541, 421] on button "Voice is ok. Go to Next step" at bounding box center [518, 430] width 104 height 18
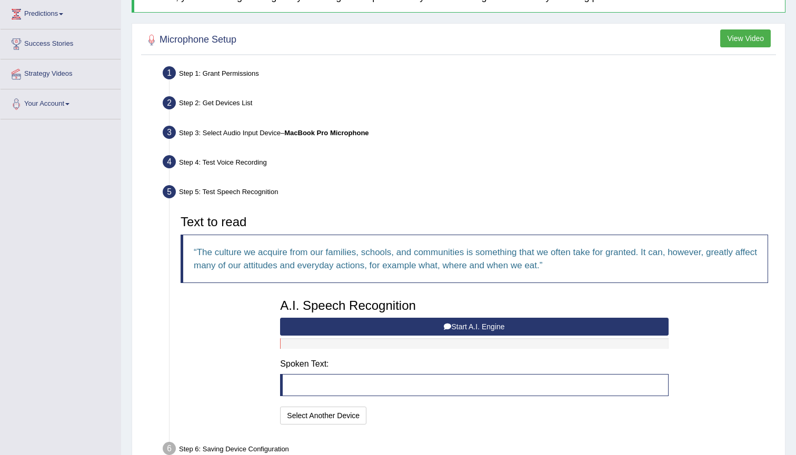
click at [518, 330] on button "Start A.I. Engine" at bounding box center [474, 327] width 388 height 18
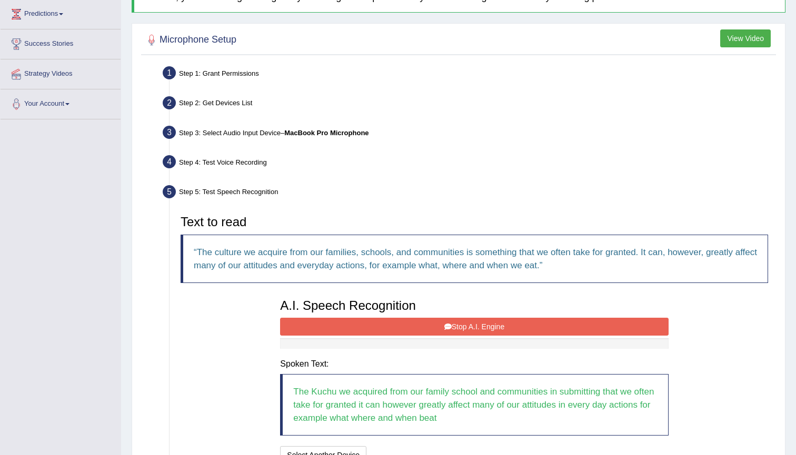
click at [518, 330] on button "Stop A.I. Engine" at bounding box center [474, 327] width 388 height 18
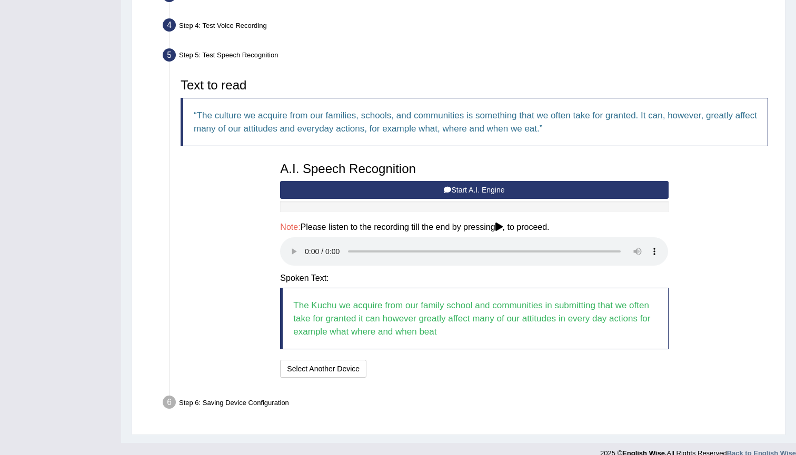
scroll to position [278, 0]
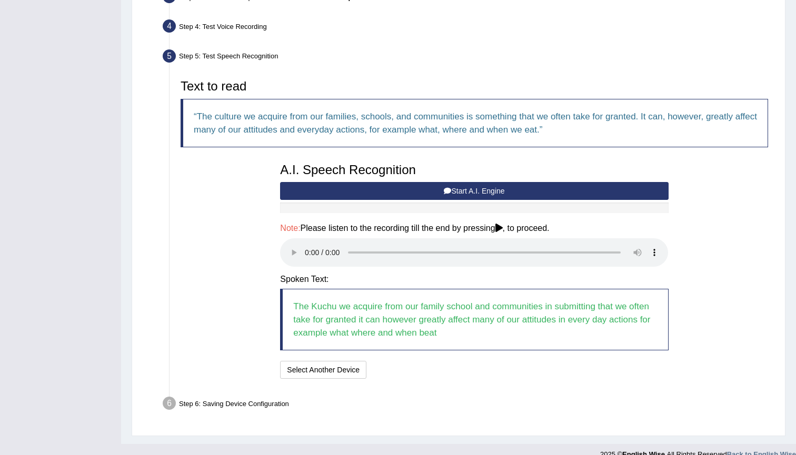
click at [305, 245] on audio at bounding box center [474, 252] width 388 height 28
click at [306, 243] on audio at bounding box center [474, 252] width 388 height 28
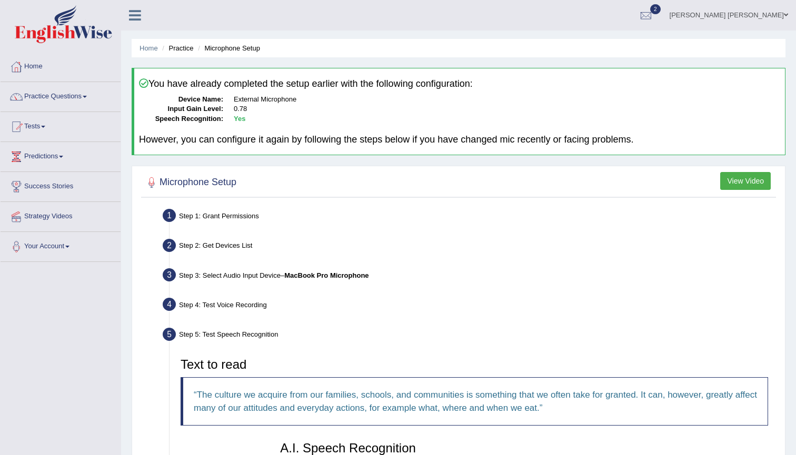
scroll to position [0, 0]
click at [149, 51] on link "Home" at bounding box center [148, 48] width 18 height 8
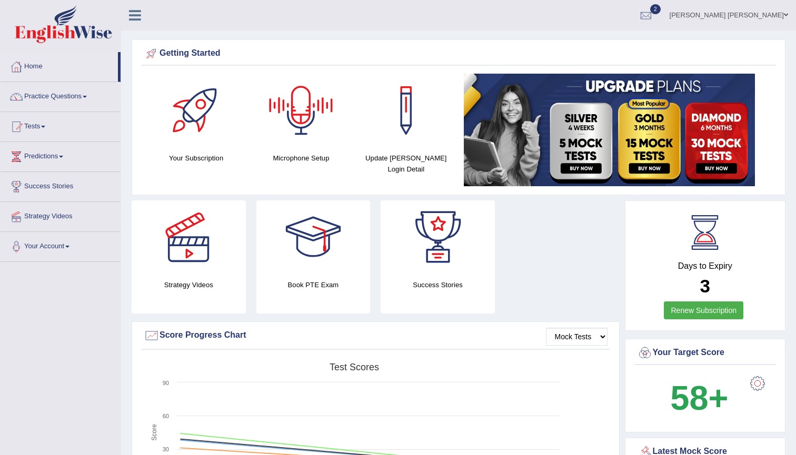
click at [281, 139] on div at bounding box center [301, 111] width 74 height 74
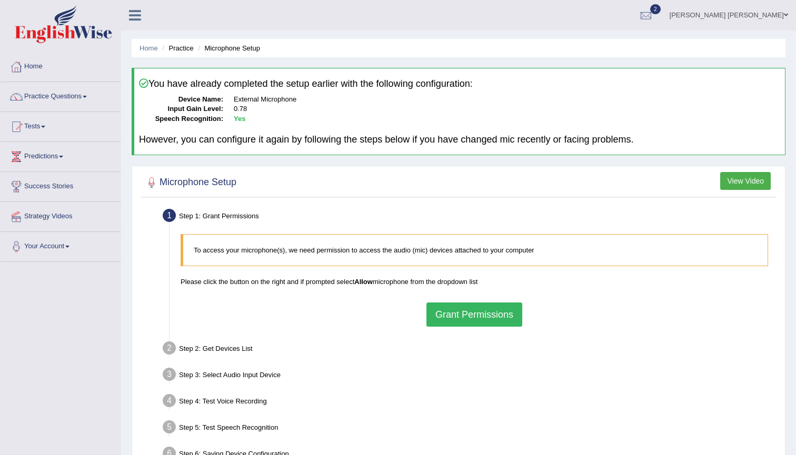
click at [469, 321] on button "Grant Permissions" at bounding box center [474, 315] width 96 height 24
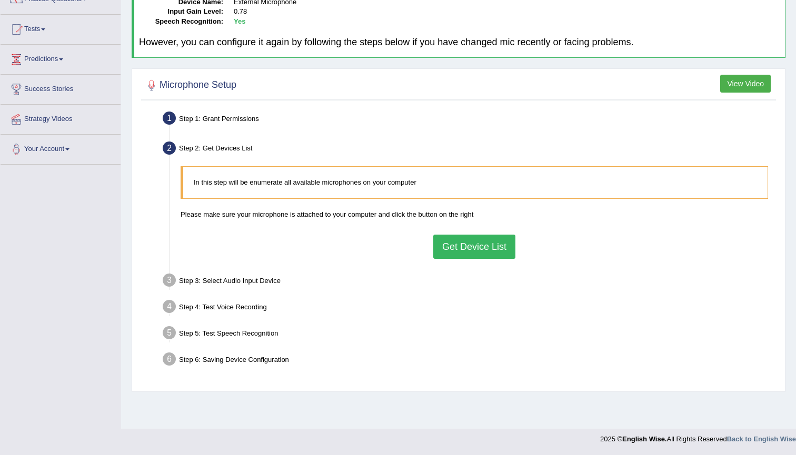
scroll to position [97, 0]
click at [476, 235] on button "Get Device List" at bounding box center [474, 247] width 82 height 24
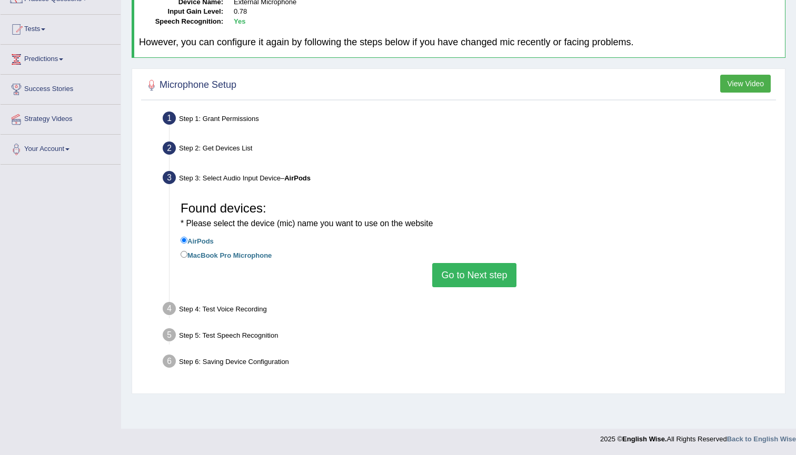
click at [476, 272] on button "Go to Next step" at bounding box center [474, 275] width 84 height 24
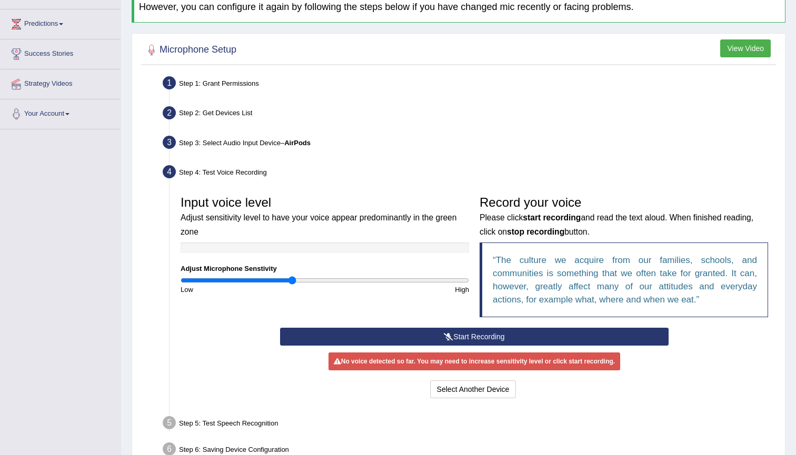
scroll to position [156, 0]
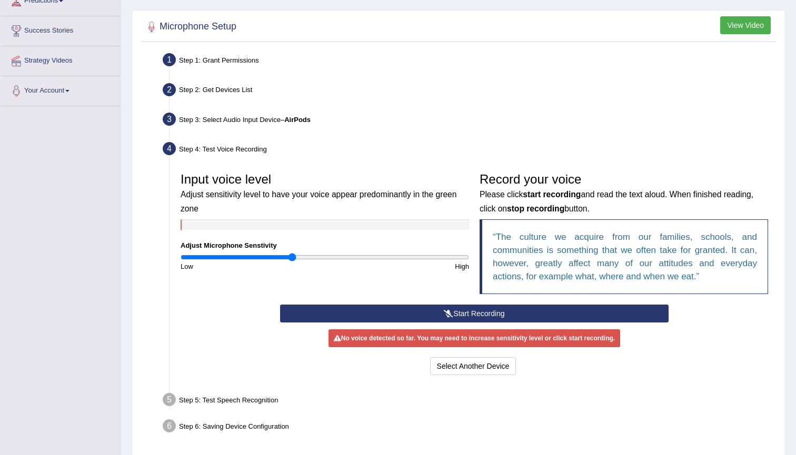
click at [469, 314] on button "Start Recording" at bounding box center [474, 314] width 388 height 18
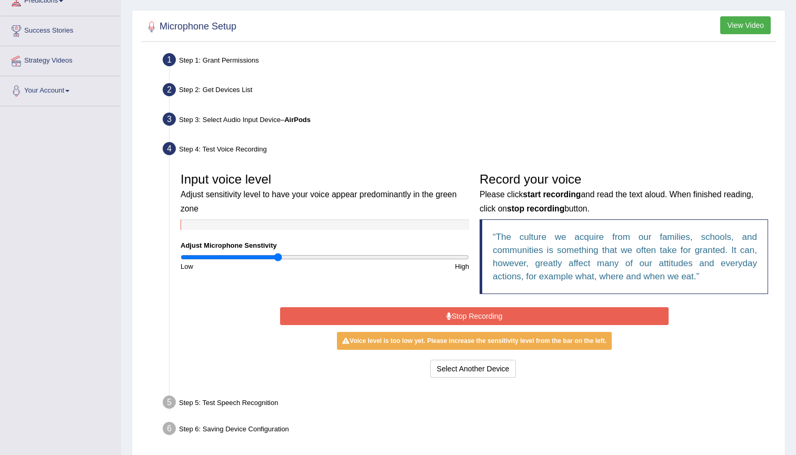
click at [279, 255] on input "range" at bounding box center [324, 257] width 288 height 8
click at [436, 319] on button "Stop Recording" at bounding box center [474, 316] width 388 height 18
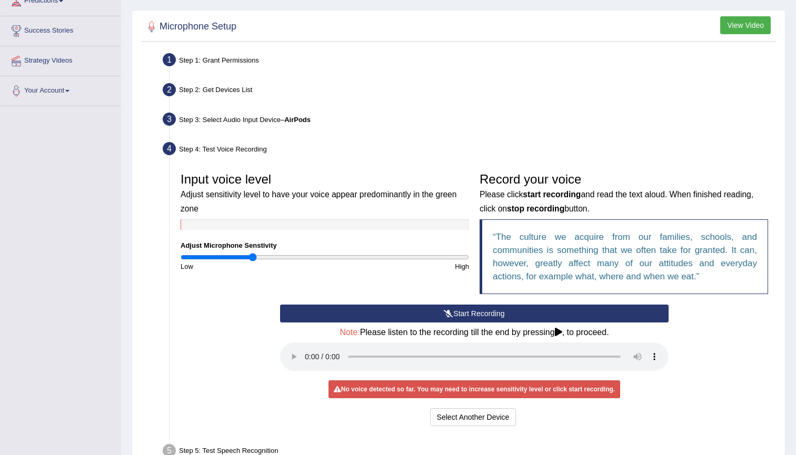
drag, startPoint x: 273, startPoint y: 258, endPoint x: 253, endPoint y: 257, distance: 20.0
click at [253, 257] on input "range" at bounding box center [324, 257] width 288 height 8
click at [471, 313] on button "Start Recording" at bounding box center [474, 314] width 388 height 18
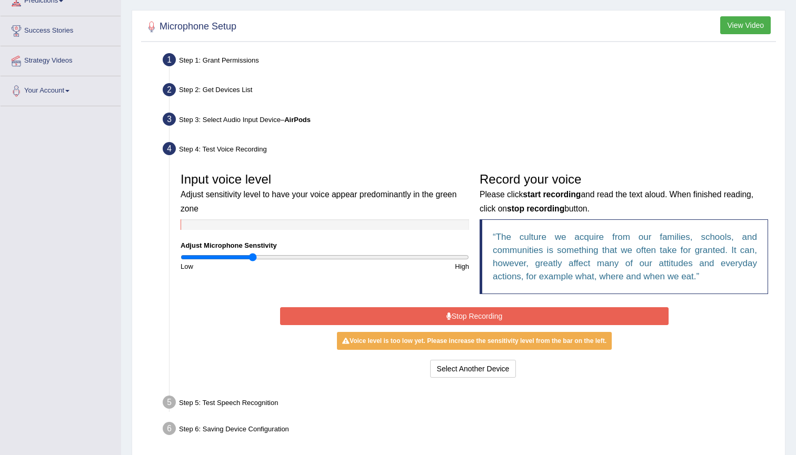
click at [596, 319] on button "Stop Recording" at bounding box center [474, 316] width 388 height 18
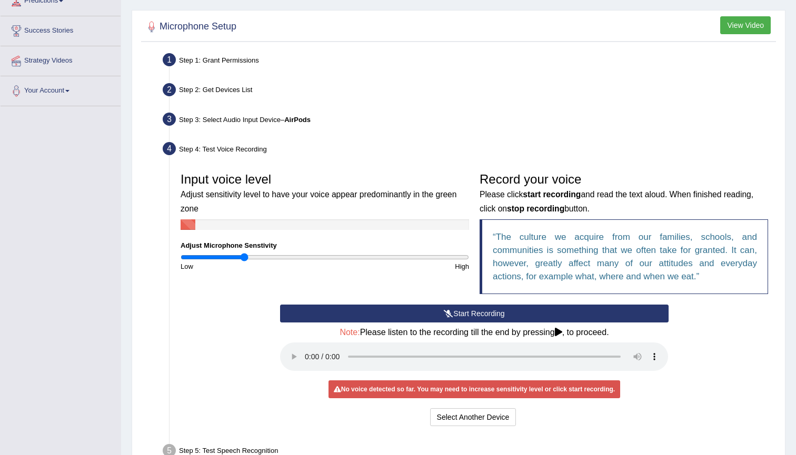
drag, startPoint x: 252, startPoint y: 257, endPoint x: 246, endPoint y: 257, distance: 5.8
click at [246, 257] on input "range" at bounding box center [324, 257] width 288 height 8
click at [280, 273] on div "Input voice level Adjust sensitivity level to have your voice appear predominan…" at bounding box center [474, 235] width 598 height 137
drag, startPoint x: 244, startPoint y: 255, endPoint x: 273, endPoint y: 255, distance: 28.9
click at [273, 255] on input "range" at bounding box center [324, 257] width 288 height 8
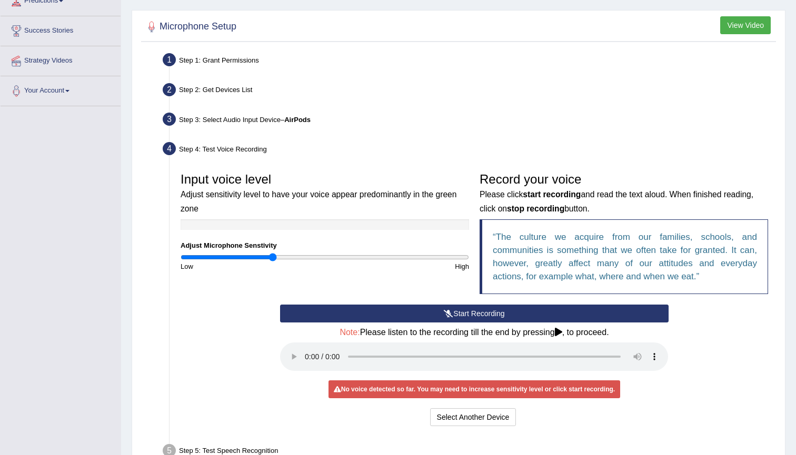
click at [435, 314] on button "Start Recording" at bounding box center [474, 314] width 388 height 18
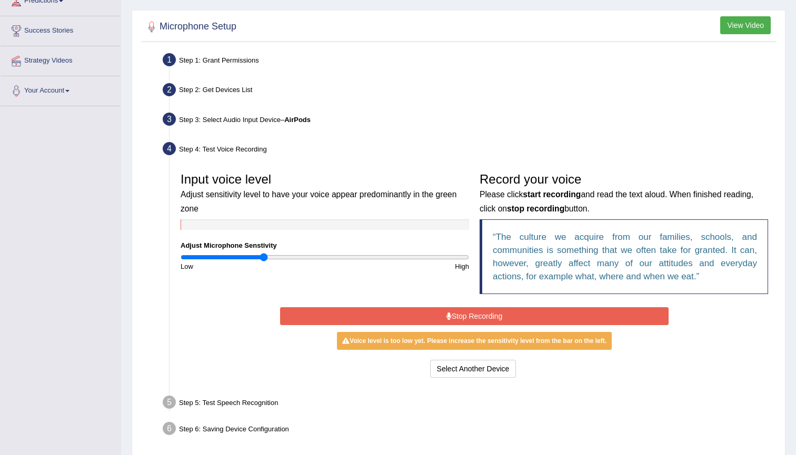
click at [265, 256] on input "range" at bounding box center [324, 257] width 288 height 8
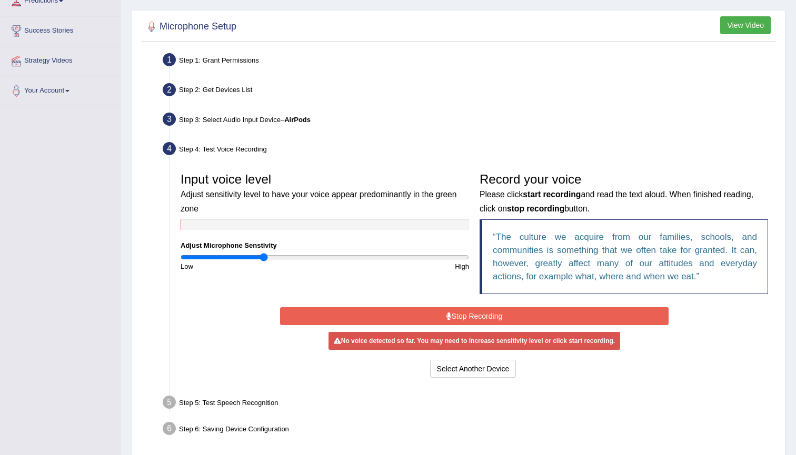
click at [477, 315] on button "Stop Recording" at bounding box center [474, 316] width 388 height 18
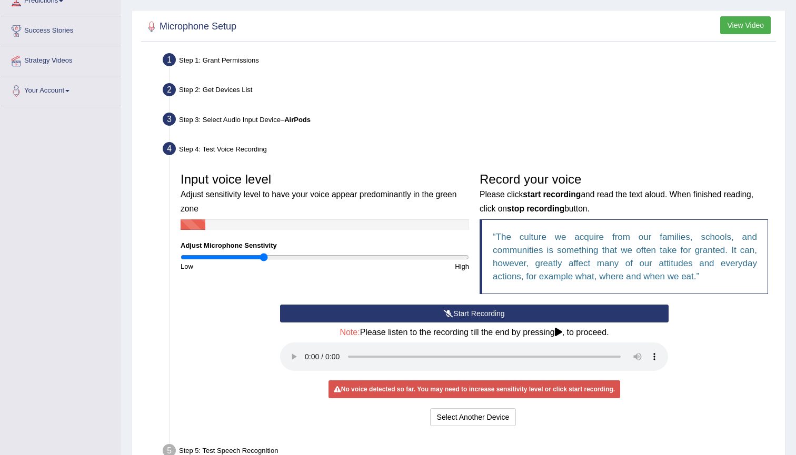
click at [477, 315] on button "Start Recording" at bounding box center [474, 314] width 388 height 18
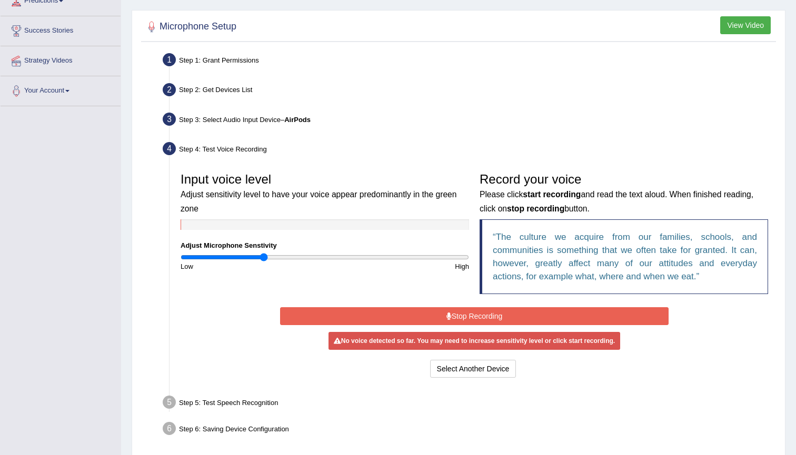
click at [477, 315] on button "Stop Recording" at bounding box center [474, 316] width 388 height 18
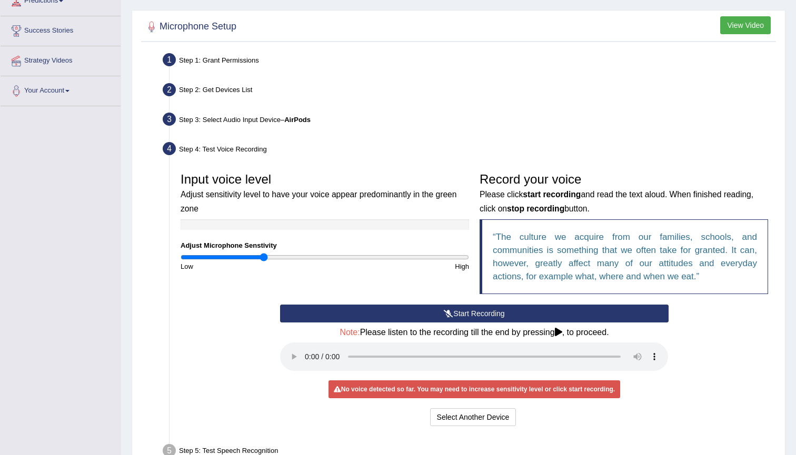
click at [487, 316] on button "Start Recording" at bounding box center [474, 314] width 388 height 18
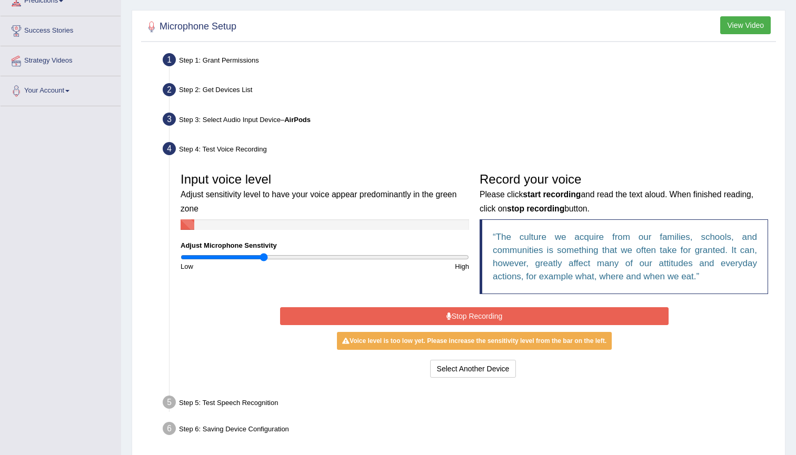
click at [551, 313] on button "Stop Recording" at bounding box center [474, 316] width 388 height 18
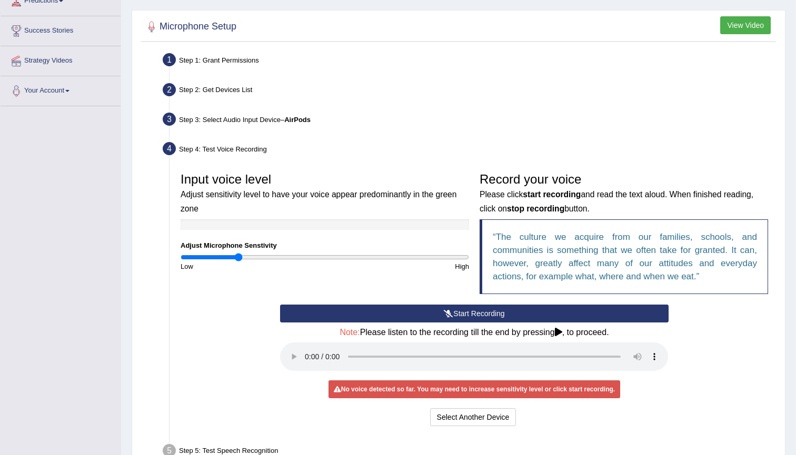
type input "0.4"
click at [238, 256] on input "range" at bounding box center [324, 257] width 288 height 8
click at [395, 322] on div "Start Recording Stop Recording Note: Please listen to the recording till the en…" at bounding box center [474, 367] width 398 height 124
click at [418, 322] on div "Start Recording Stop Recording Note: Please listen to the recording till the en…" at bounding box center [474, 367] width 398 height 124
click at [422, 310] on button "Start Recording" at bounding box center [474, 314] width 388 height 18
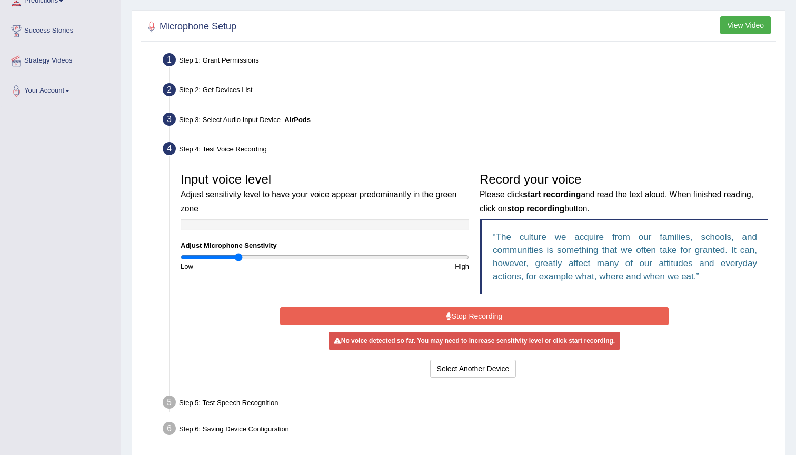
click at [539, 319] on button "Stop Recording" at bounding box center [474, 316] width 388 height 18
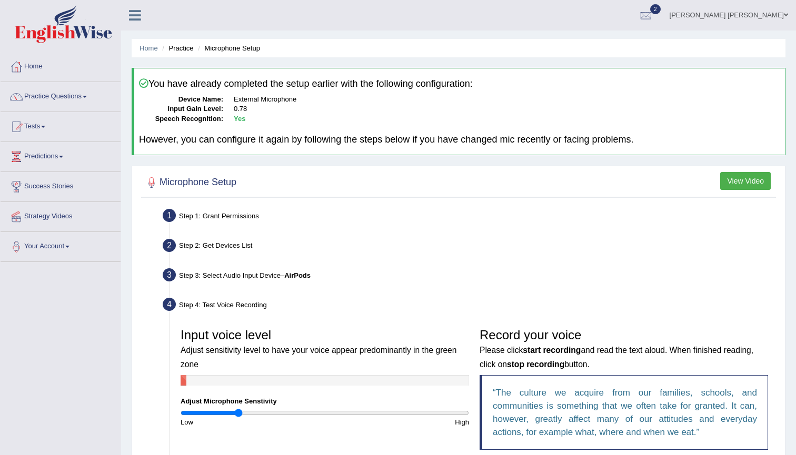
scroll to position [0, 0]
click at [746, 15] on link "Mara Tais Henrique Rodrigues" at bounding box center [728, 13] width 134 height 27
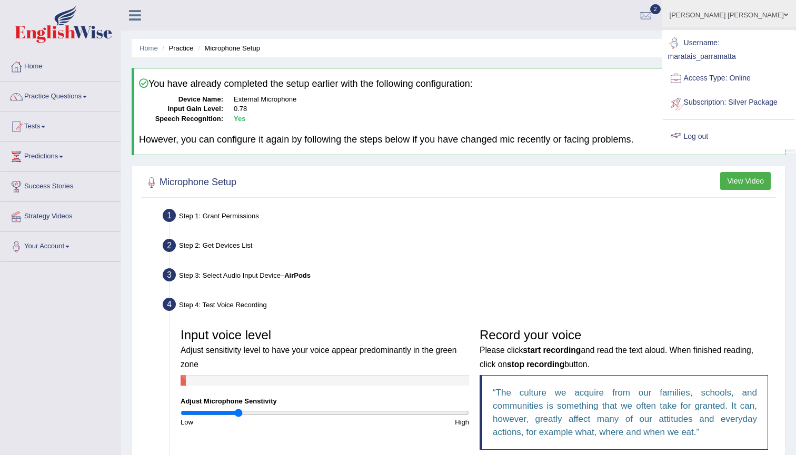
click at [711, 149] on link "Log out" at bounding box center [728, 137] width 132 height 24
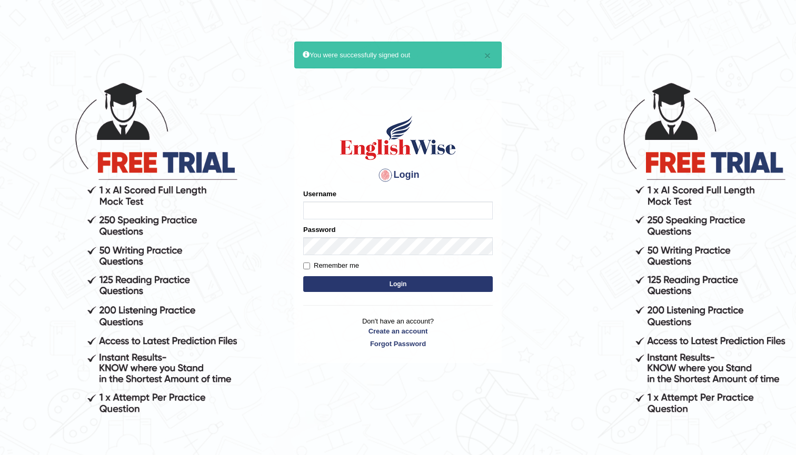
click at [475, 137] on h1 at bounding box center [397, 137] width 189 height 47
